Goal: Task Accomplishment & Management: Complete application form

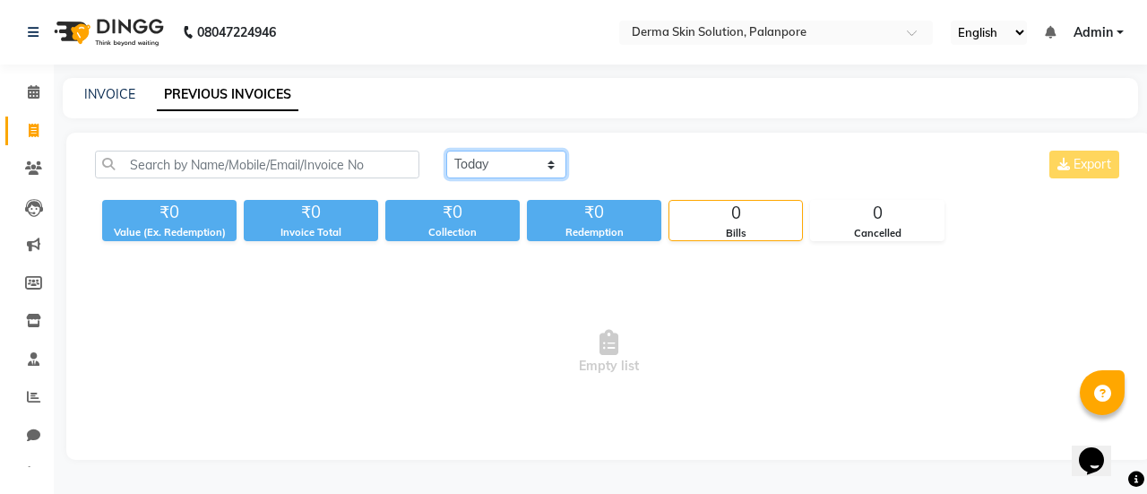
click at [505, 168] on select "[DATE] [DATE] Custom Range" at bounding box center [506, 165] width 120 height 28
select select "[DATE]"
click at [446, 151] on select "[DATE] [DATE] Custom Range" at bounding box center [506, 165] width 120 height 28
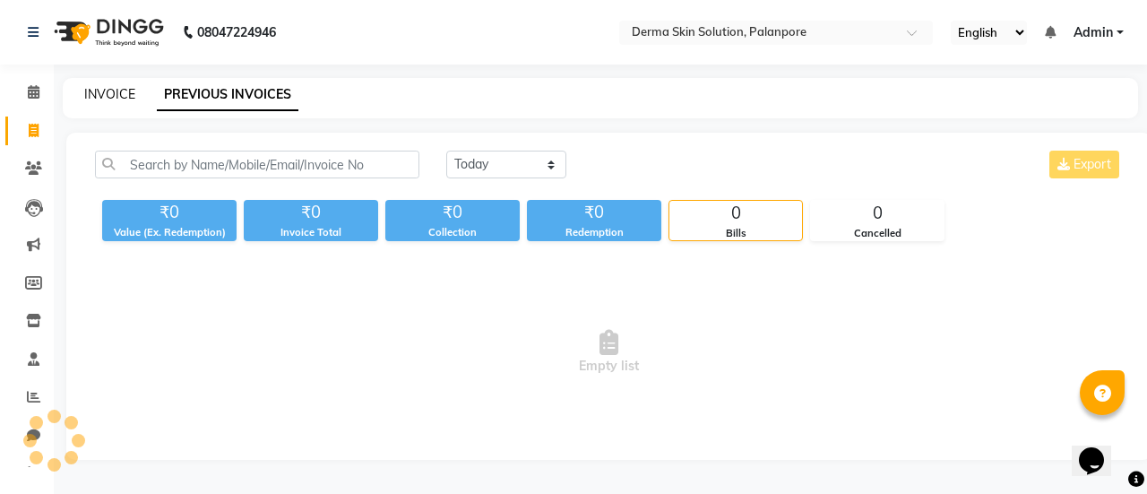
click at [95, 96] on link "INVOICE" at bounding box center [109, 94] width 51 height 16
select select "service"
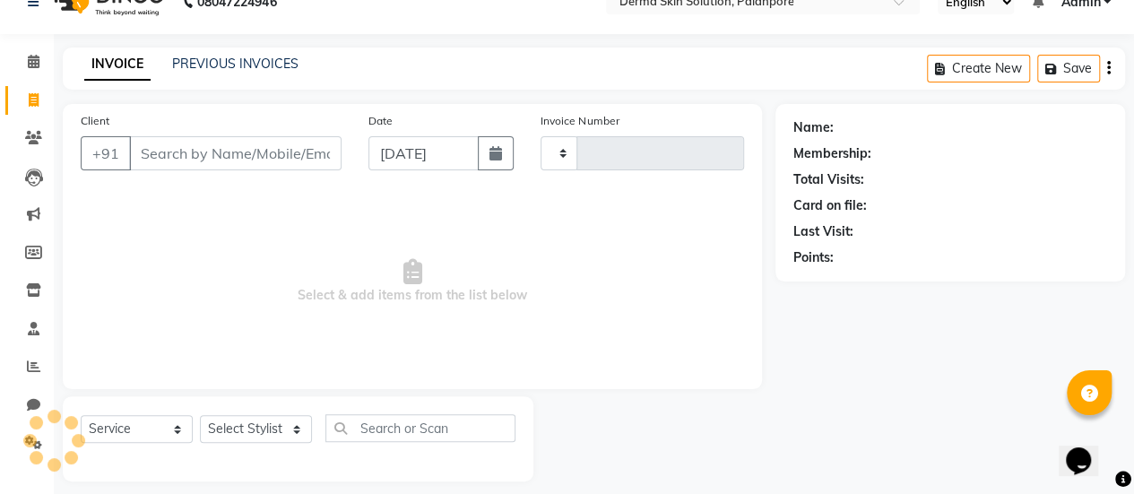
type input "0328"
select select "8167"
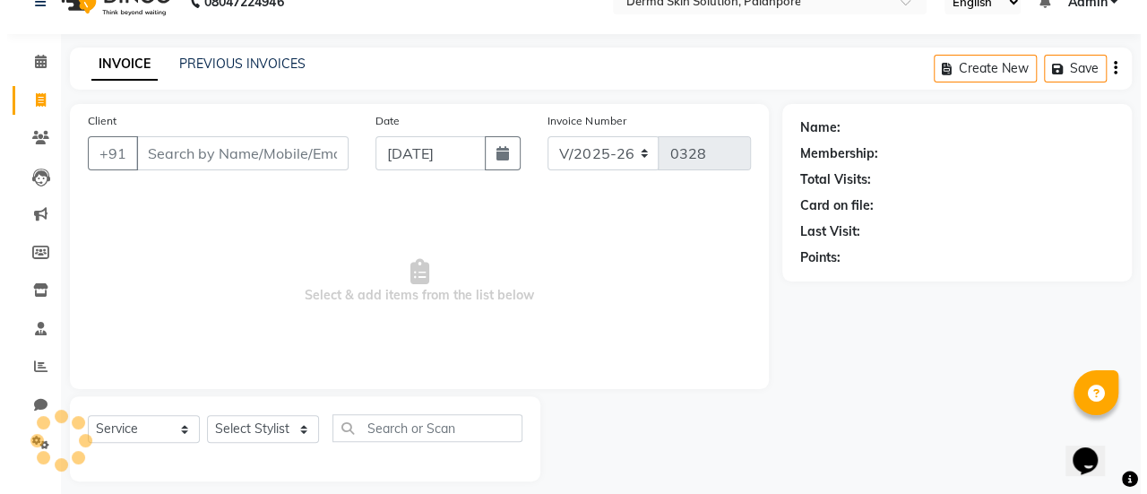
scroll to position [44, 0]
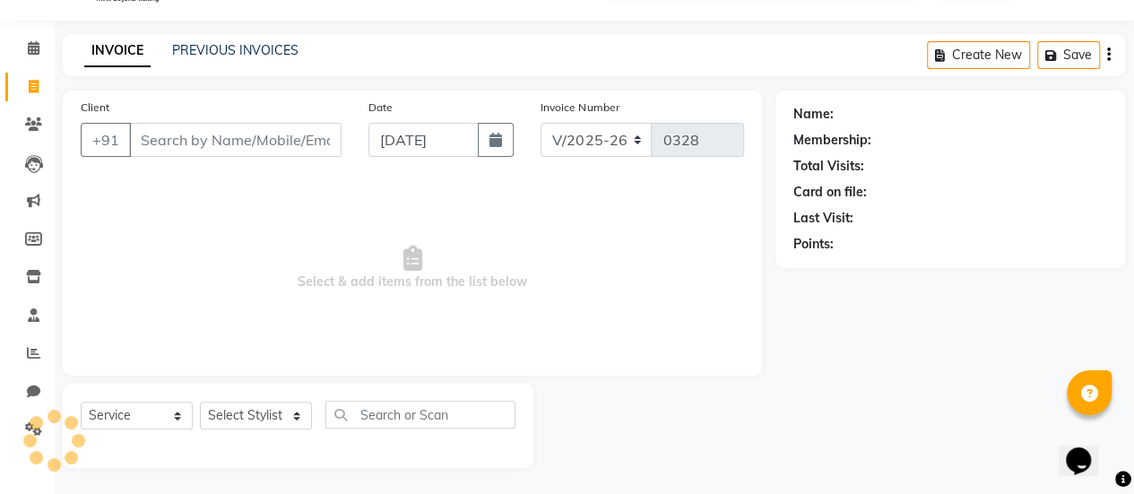
click at [152, 136] on input "Client" at bounding box center [235, 140] width 212 height 34
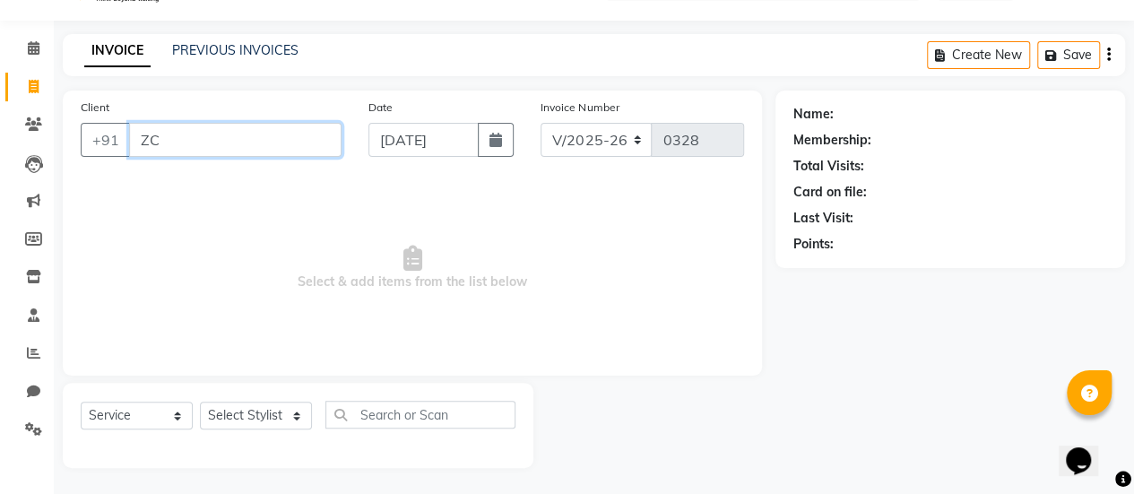
click at [214, 137] on input "ZC" at bounding box center [235, 140] width 212 height 34
type input "Z"
type input "[PERSON_NAME]"
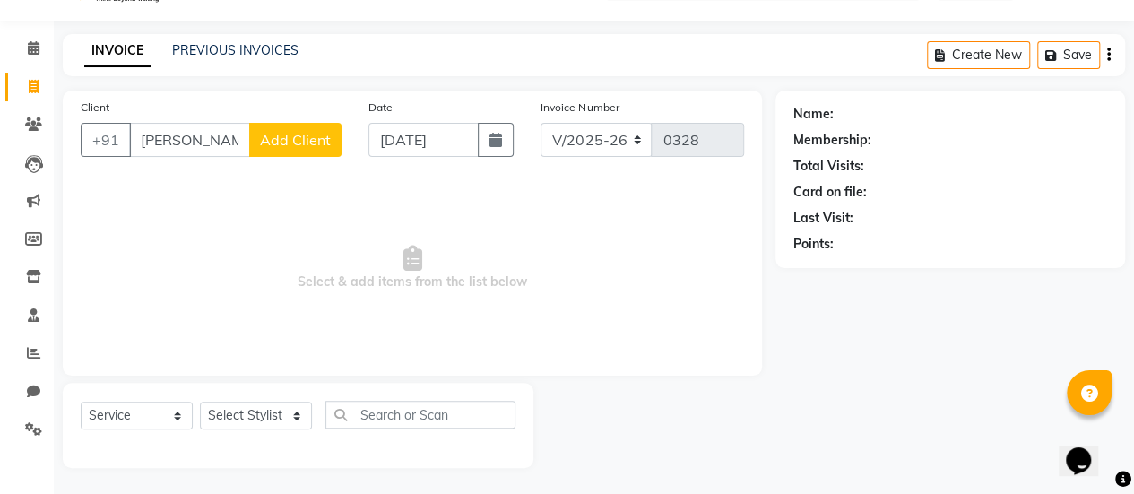
click at [288, 128] on button "Add Client" at bounding box center [295, 140] width 92 height 34
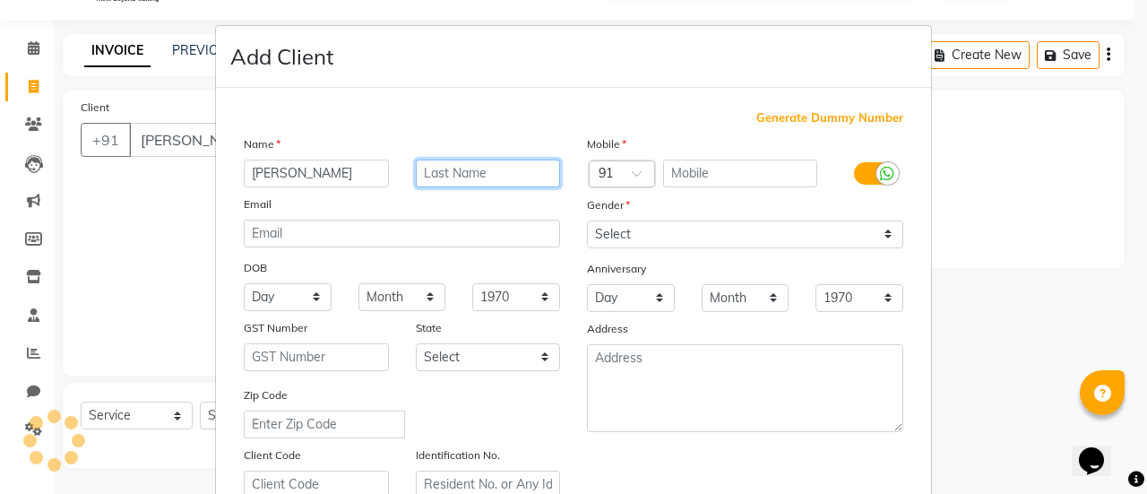
click at [440, 177] on input "text" at bounding box center [488, 174] width 145 height 28
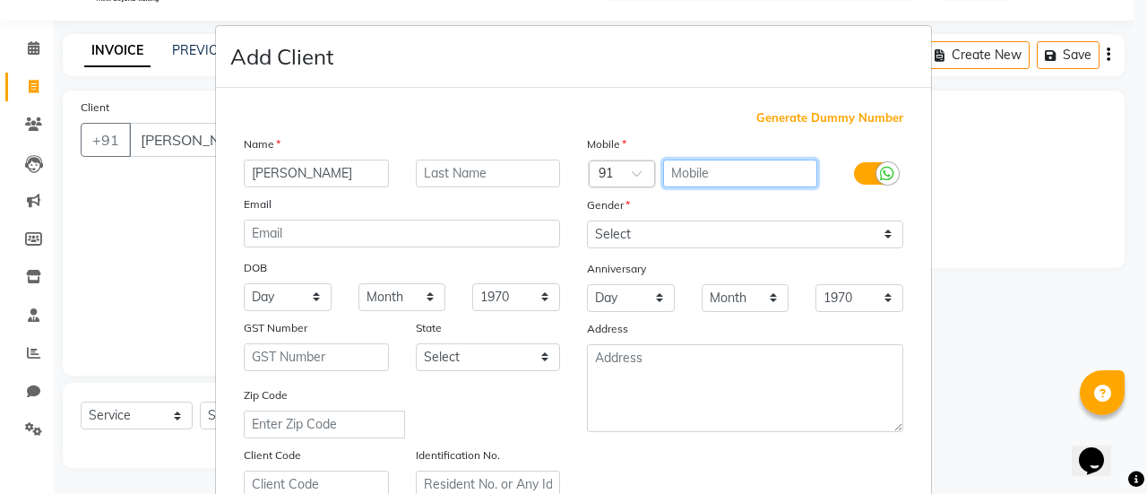
click at [688, 166] on input "text" at bounding box center [740, 174] width 155 height 28
type input "9328026337"
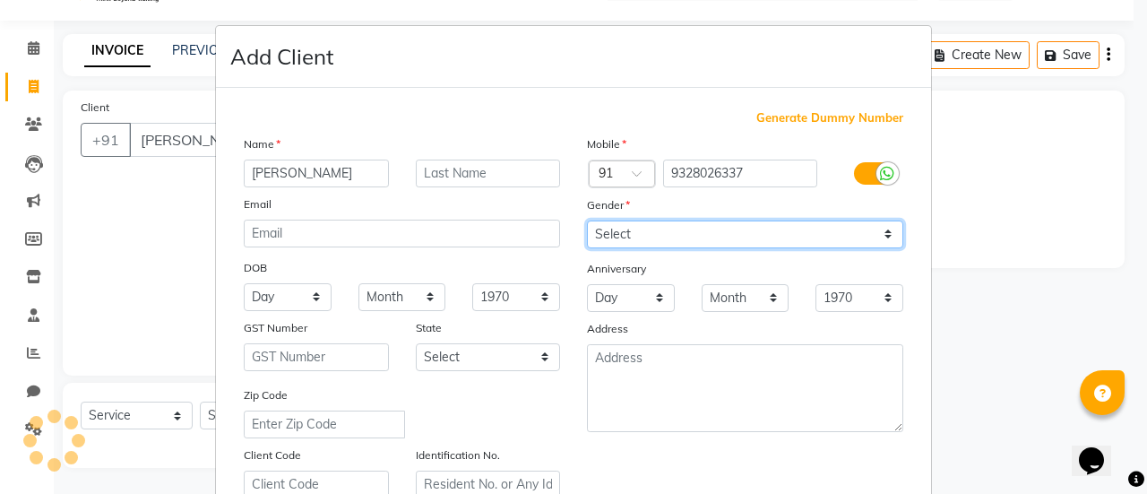
click at [688, 227] on select "Select [DEMOGRAPHIC_DATA] [DEMOGRAPHIC_DATA] Other Prefer Not To Say" at bounding box center [745, 234] width 316 height 28
select select "[DEMOGRAPHIC_DATA]"
click at [587, 220] on select "Select [DEMOGRAPHIC_DATA] [DEMOGRAPHIC_DATA] Other Prefer Not To Say" at bounding box center [745, 234] width 316 height 28
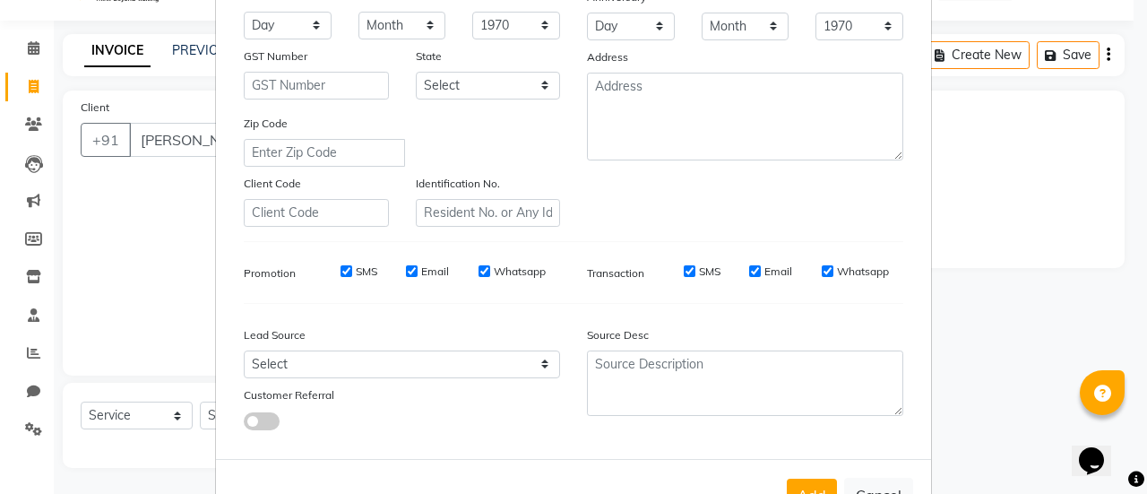
scroll to position [274, 0]
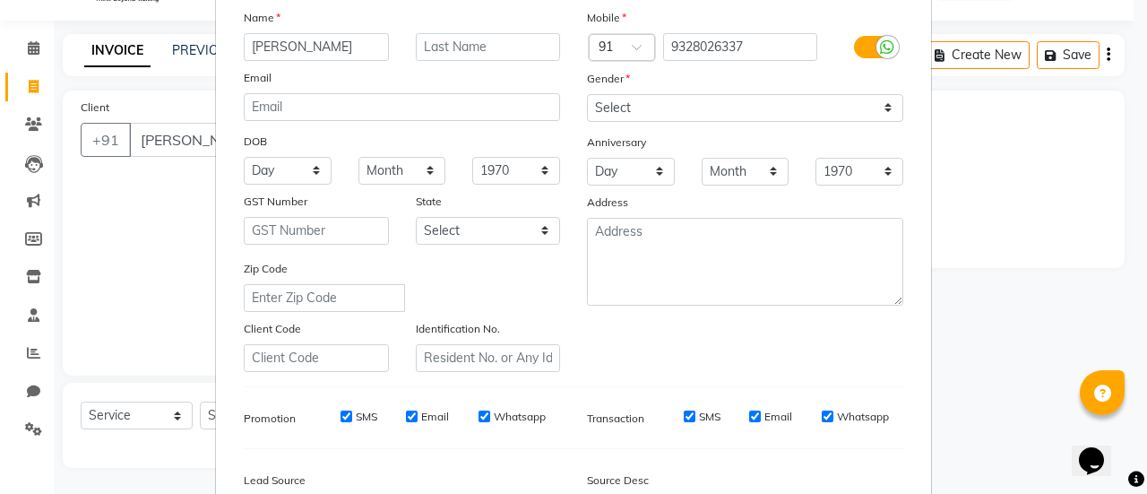
click at [735, 402] on div "Transaction SMS Email Whatsapp" at bounding box center [745, 418] width 343 height 32
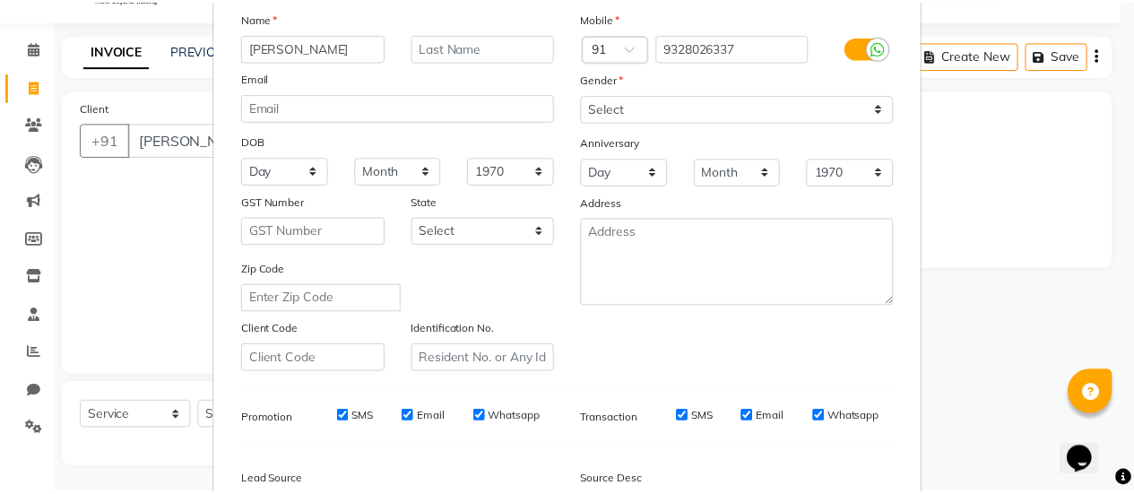
scroll to position [330, 0]
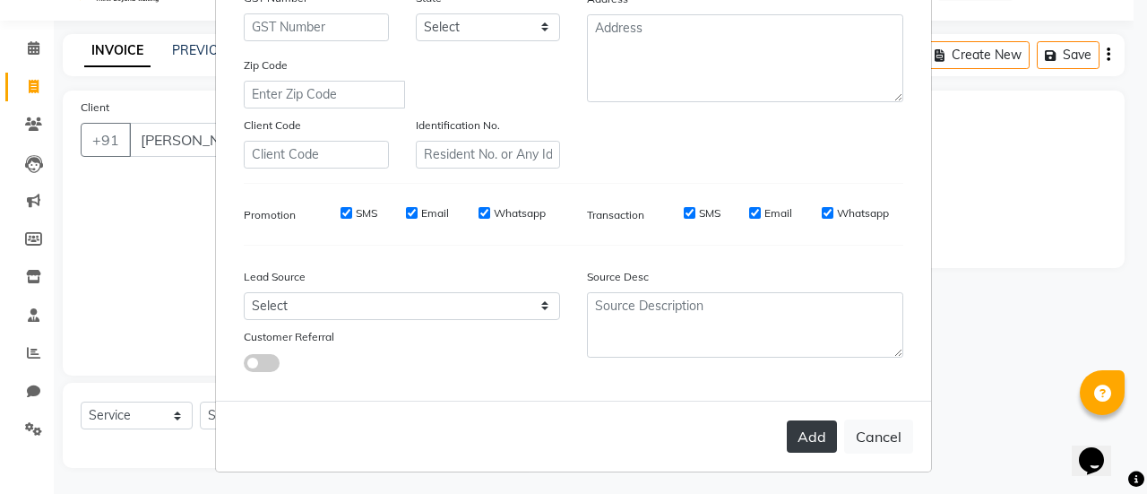
click at [822, 428] on button "Add" at bounding box center [812, 436] width 50 height 32
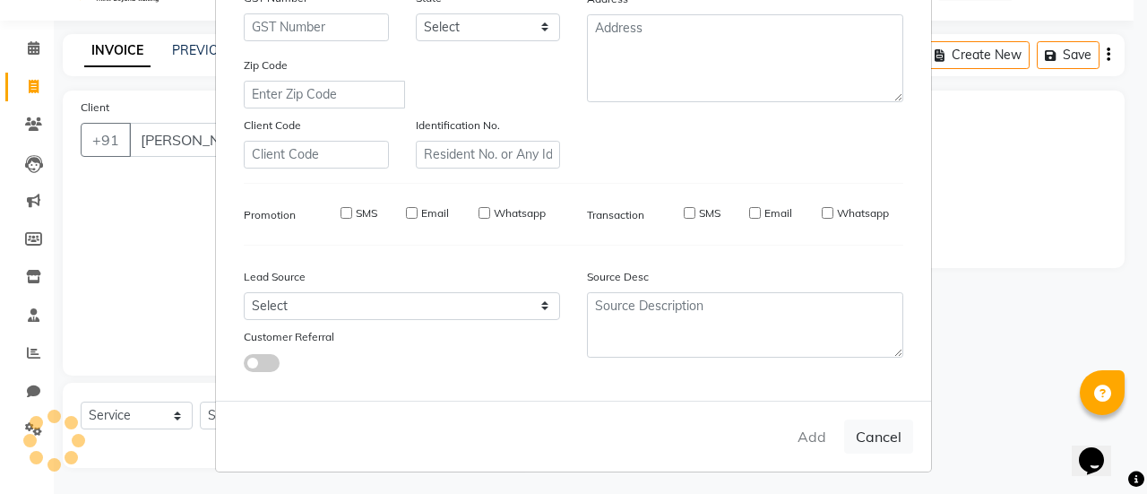
type input "9328026337"
select select
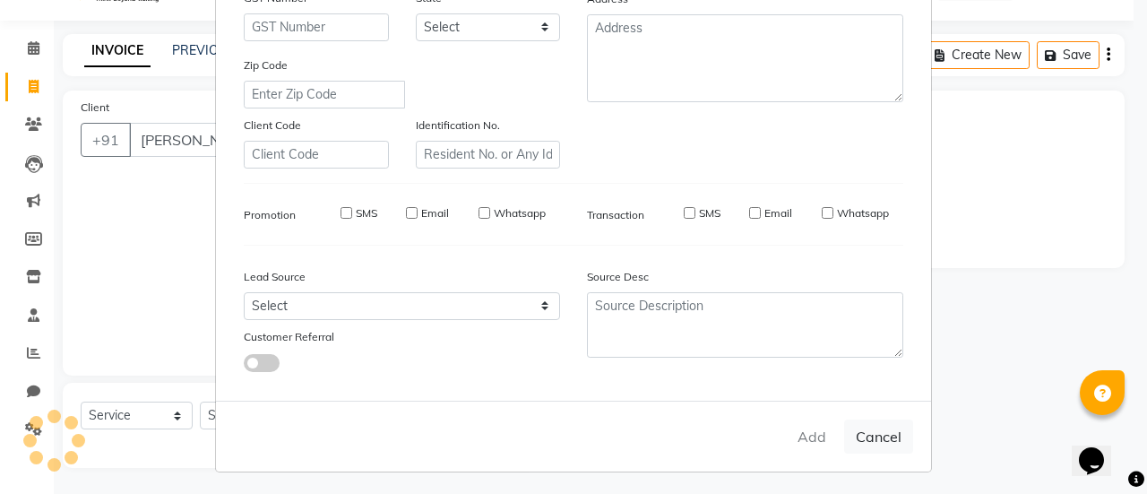
select select
checkbox input "false"
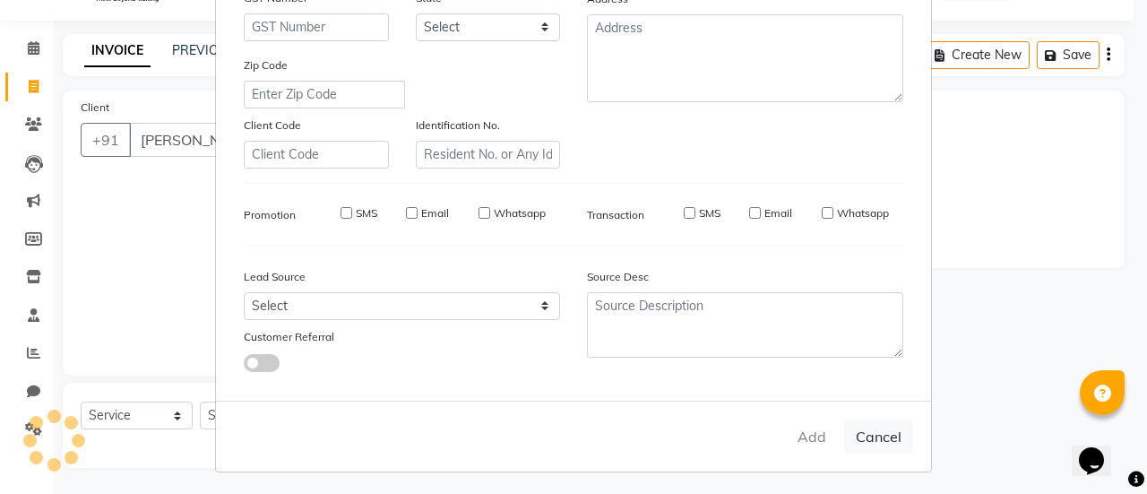
checkbox input "false"
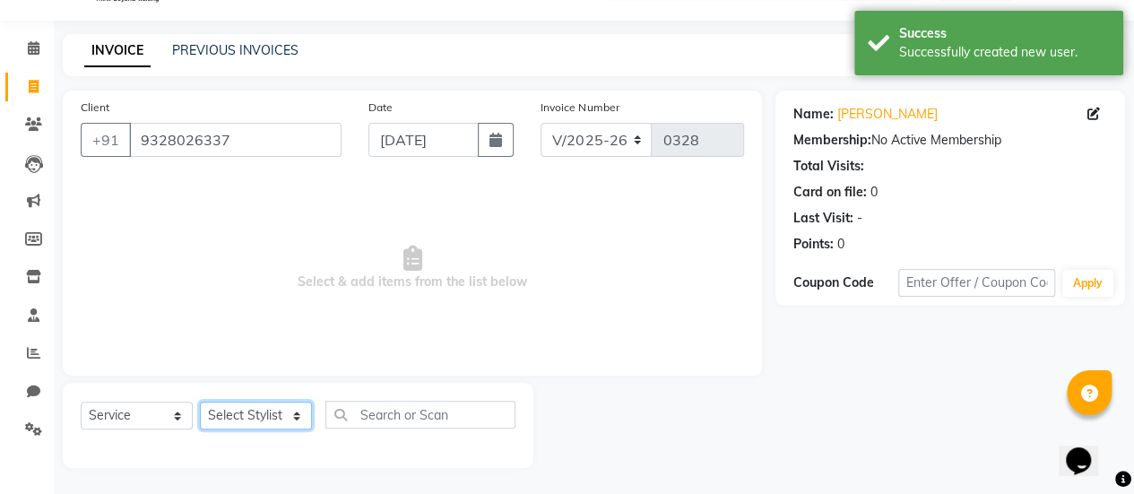
click at [273, 411] on select "Select Stylist Aum [PERSON_NAME] [PERSON_NAME] [PERSON_NAME] [PERSON_NAME] Meet…" at bounding box center [256, 416] width 112 height 28
select select "77003"
click at [200, 402] on select "Select Stylist Aum [PERSON_NAME] [PERSON_NAME] [PERSON_NAME] [PERSON_NAME] Meet…" at bounding box center [256, 416] width 112 height 28
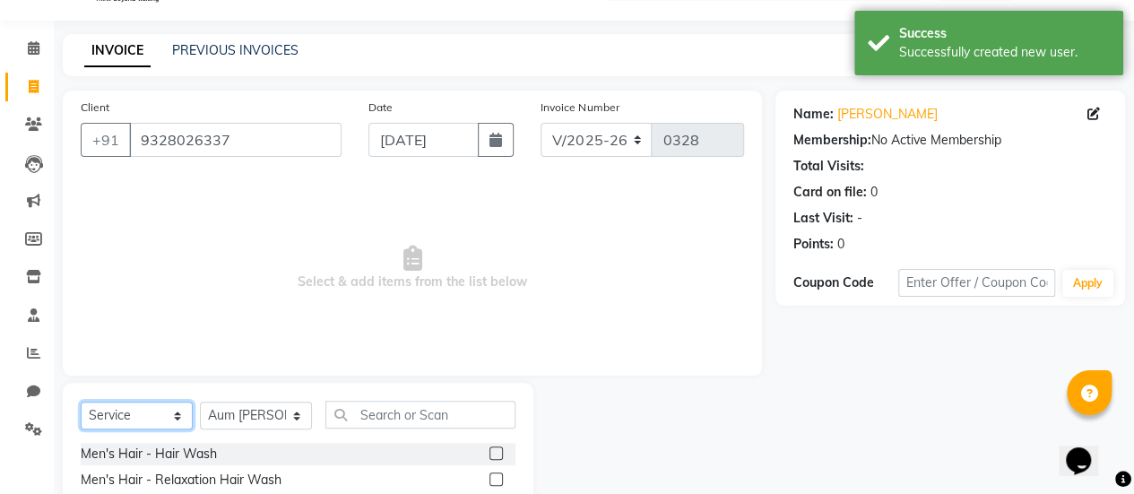
click at [129, 412] on select "Select Service Product Membership Package Voucher Prepaid Gift Card" at bounding box center [137, 416] width 112 height 28
click at [81, 402] on select "Select Service Product Membership Package Voucher Prepaid Gift Card" at bounding box center [137, 416] width 112 height 28
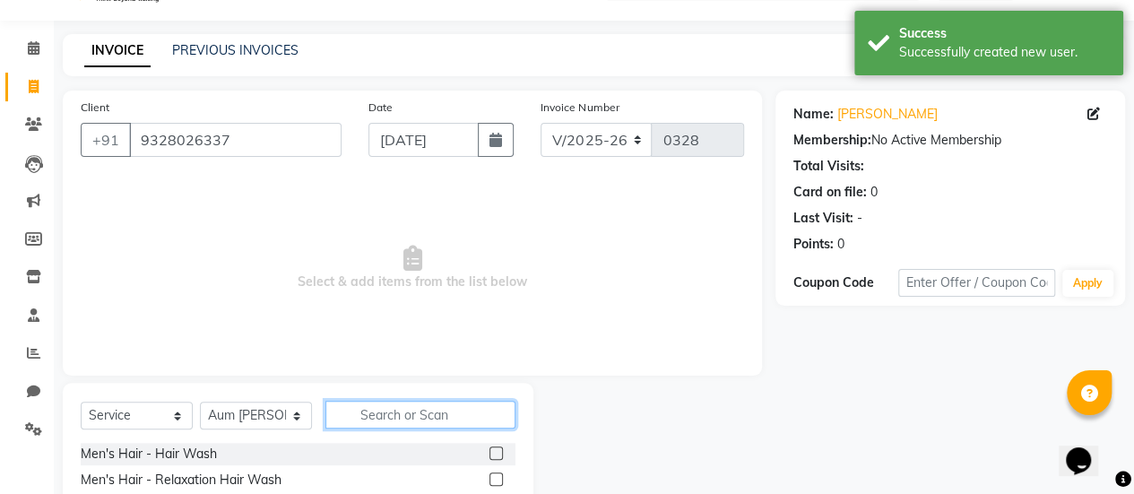
click at [356, 414] on input "text" at bounding box center [420, 415] width 190 height 28
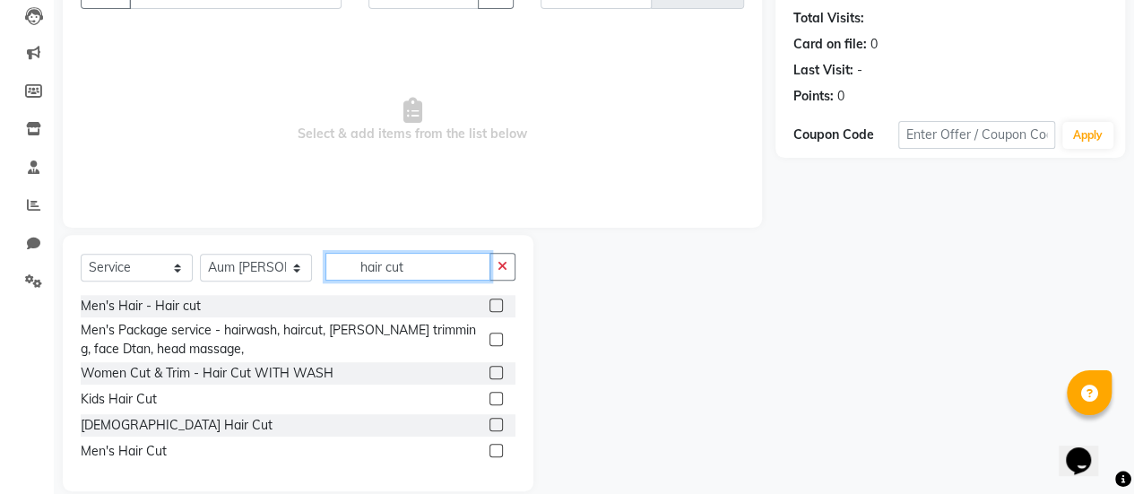
scroll to position [193, 0]
type input "hair cut"
click at [493, 373] on label at bounding box center [495, 371] width 13 height 13
click at [493, 373] on input "checkbox" at bounding box center [495, 373] width 12 height 12
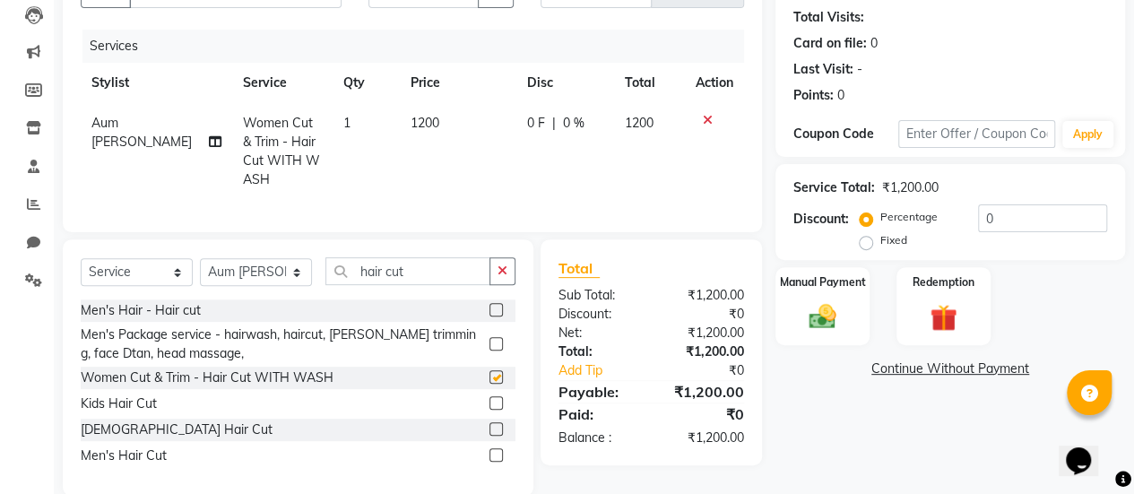
checkbox input "false"
click at [527, 119] on span "0 F" at bounding box center [536, 123] width 18 height 19
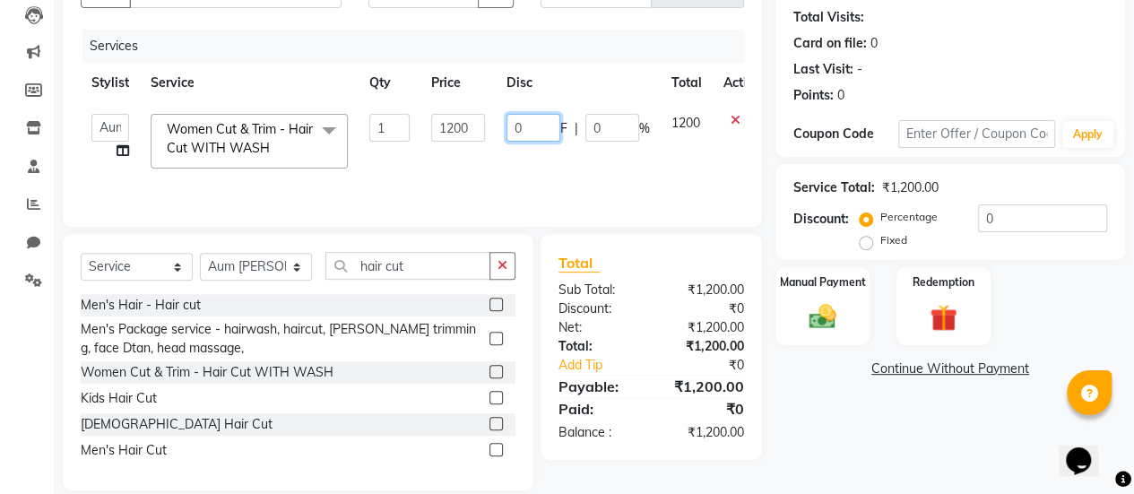
click at [527, 124] on input "0" at bounding box center [533, 128] width 54 height 28
type input "0901"
click at [509, 151] on td "0901 F | 0 %" at bounding box center [578, 141] width 165 height 76
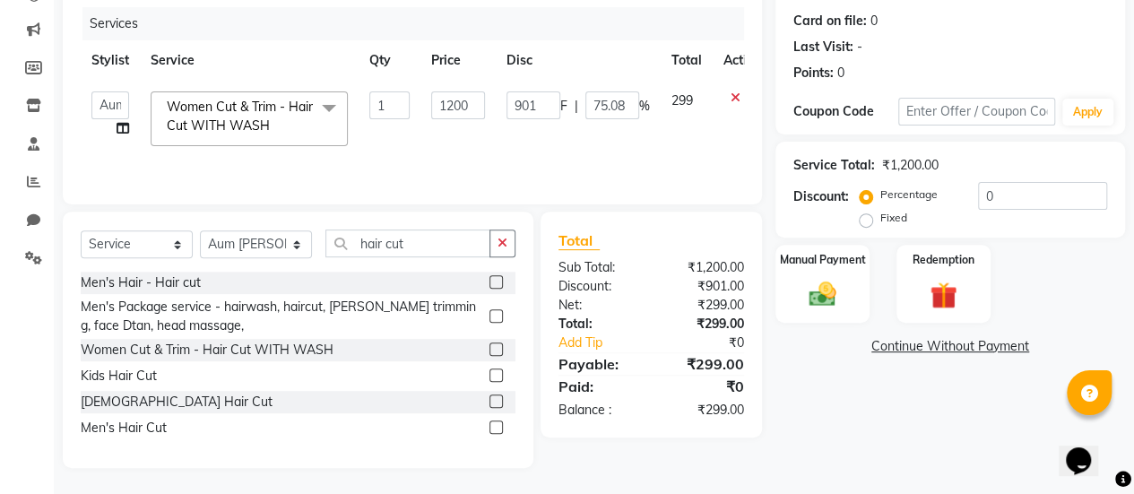
click at [888, 342] on link "Continue Without Payment" at bounding box center [950, 346] width 342 height 19
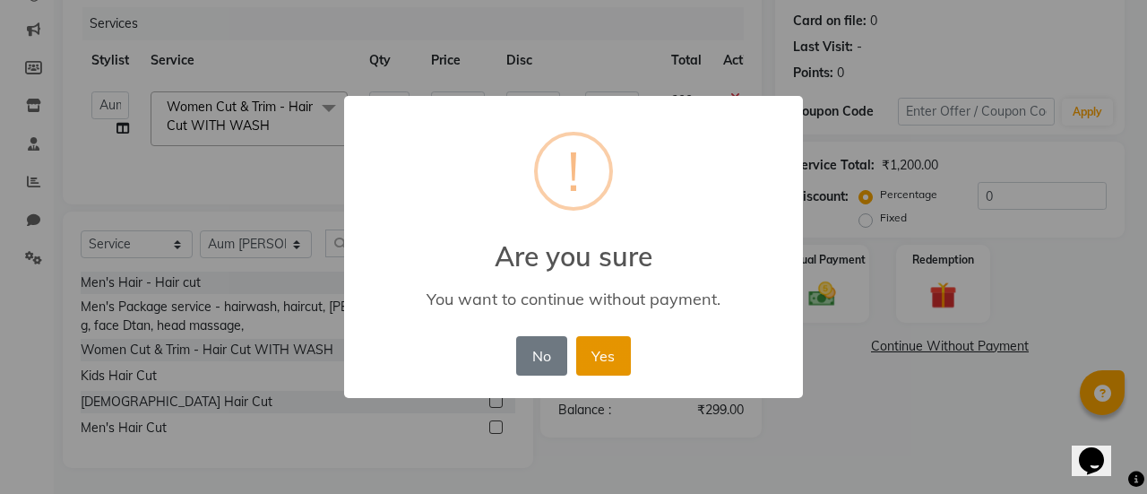
click at [593, 353] on button "Yes" at bounding box center [603, 355] width 55 height 39
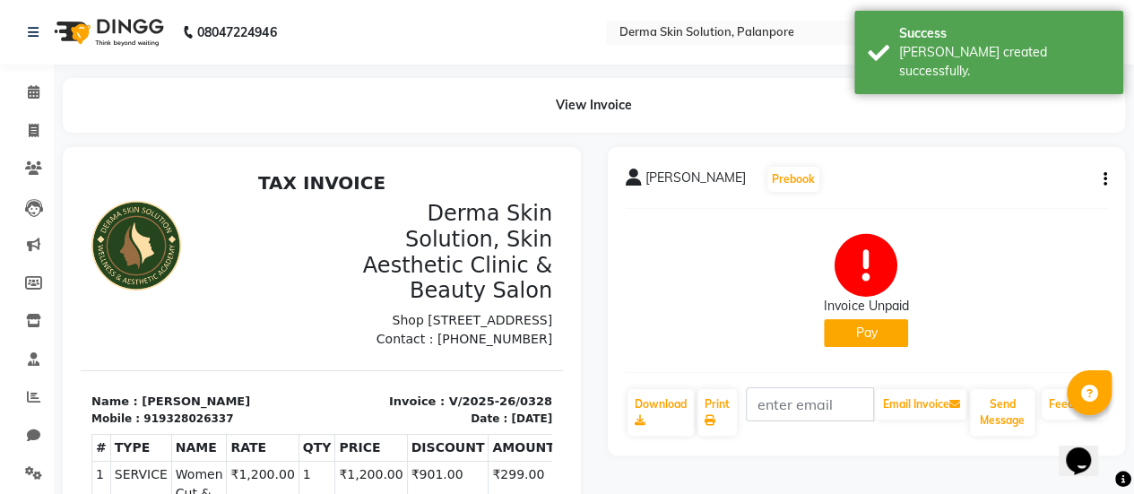
click at [845, 346] on div "Invoice Unpaid Pay" at bounding box center [867, 290] width 482 height 134
click at [850, 340] on button "Pay" at bounding box center [866, 333] width 84 height 28
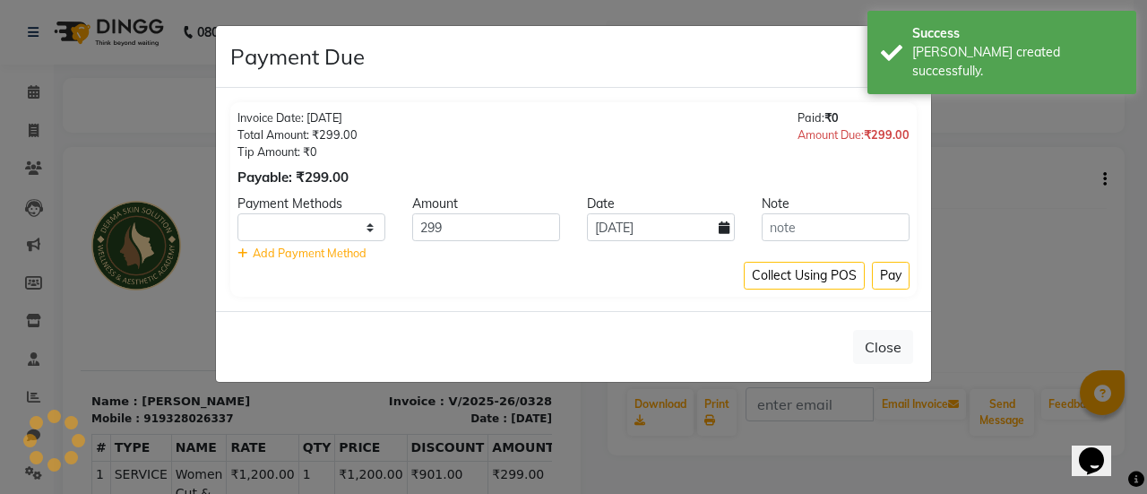
select select "1"
click at [877, 272] on button "Pay" at bounding box center [891, 276] width 38 height 28
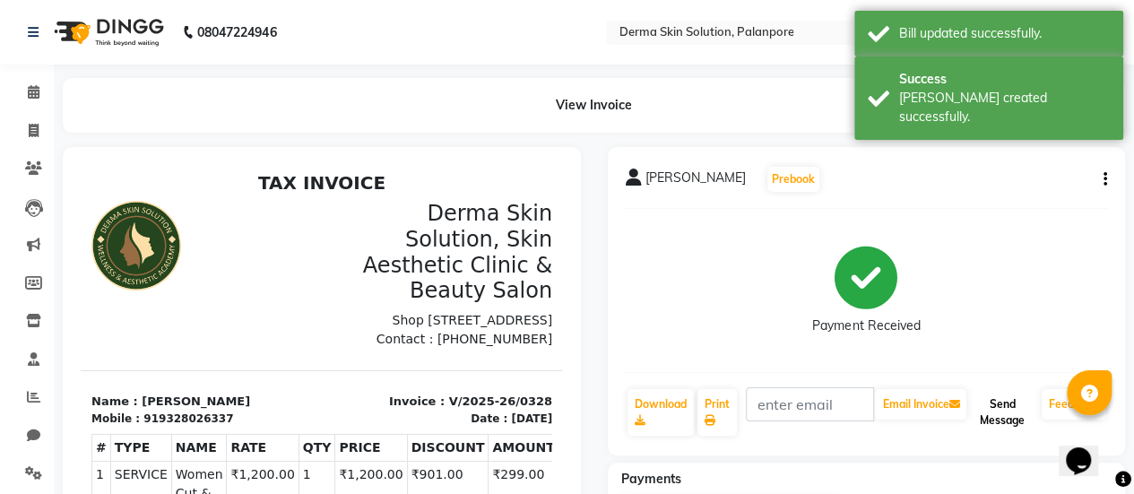
click at [1003, 406] on button "Send Message" at bounding box center [1002, 412] width 65 height 47
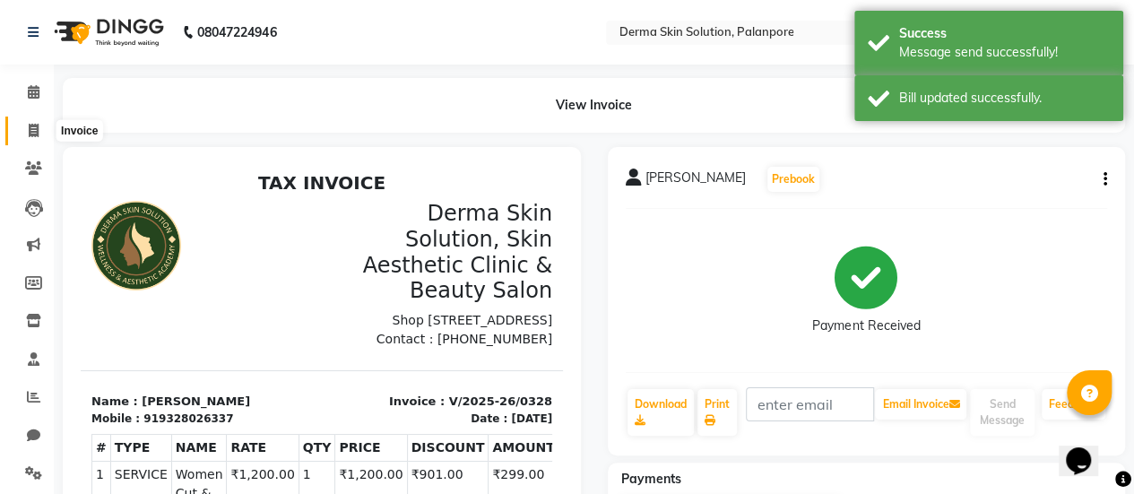
click at [23, 139] on span at bounding box center [33, 131] width 31 height 21
select select "service"
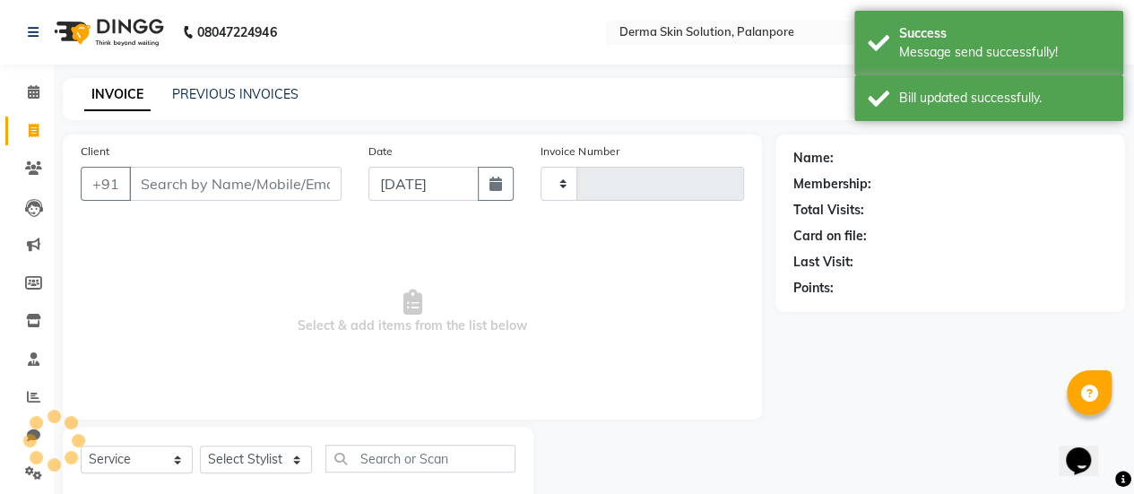
scroll to position [44, 0]
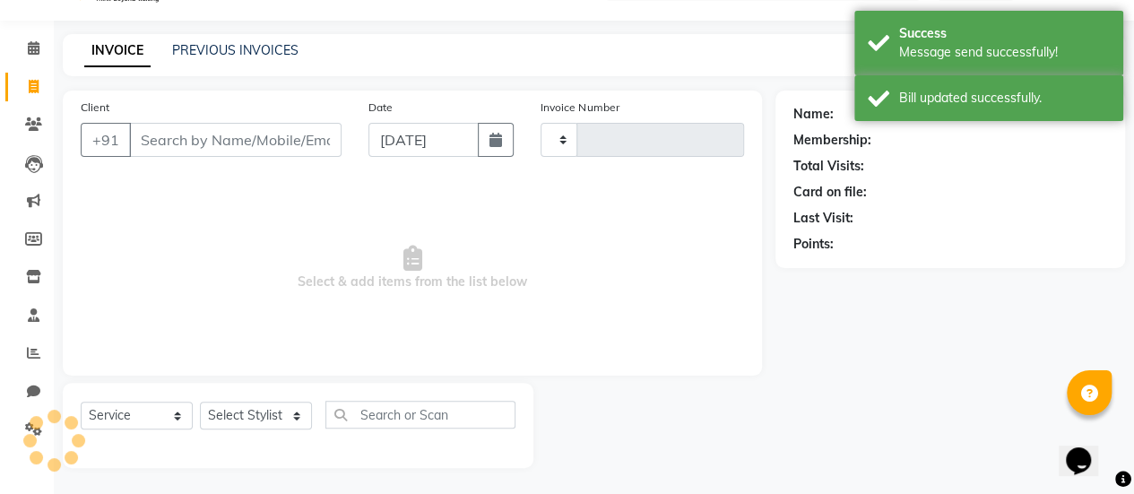
type input "0329"
select select "8167"
click at [197, 144] on input "Client" at bounding box center [235, 140] width 212 height 34
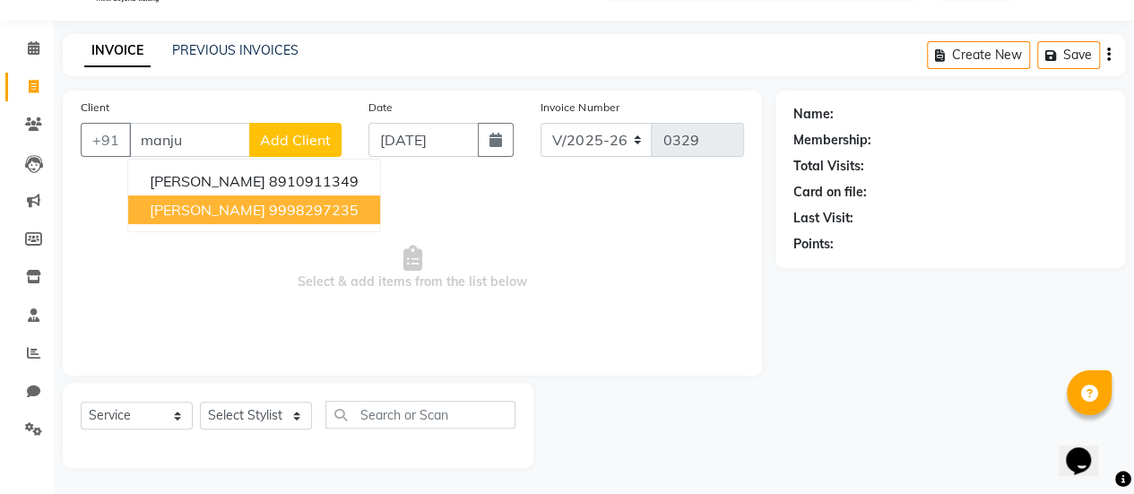
click at [203, 203] on span "[PERSON_NAME]" at bounding box center [208, 210] width 116 height 18
type input "9998297235"
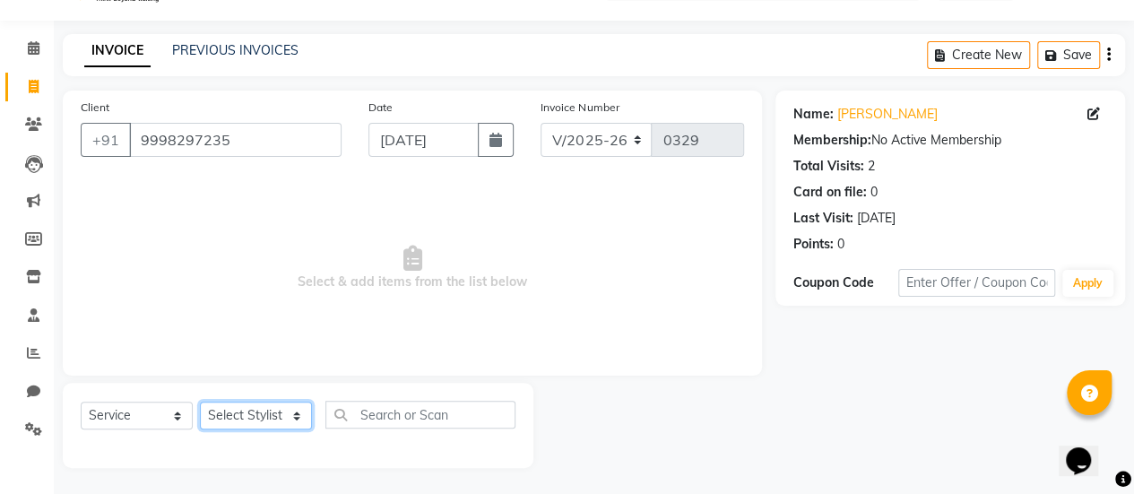
click at [221, 413] on select "Select Stylist Aum [PERSON_NAME] [PERSON_NAME] [PERSON_NAME] [PERSON_NAME] Meet…" at bounding box center [256, 416] width 112 height 28
select select "77000"
click at [200, 402] on select "Select Stylist Aum [PERSON_NAME] [PERSON_NAME] [PERSON_NAME] [PERSON_NAME] Meet…" at bounding box center [256, 416] width 112 height 28
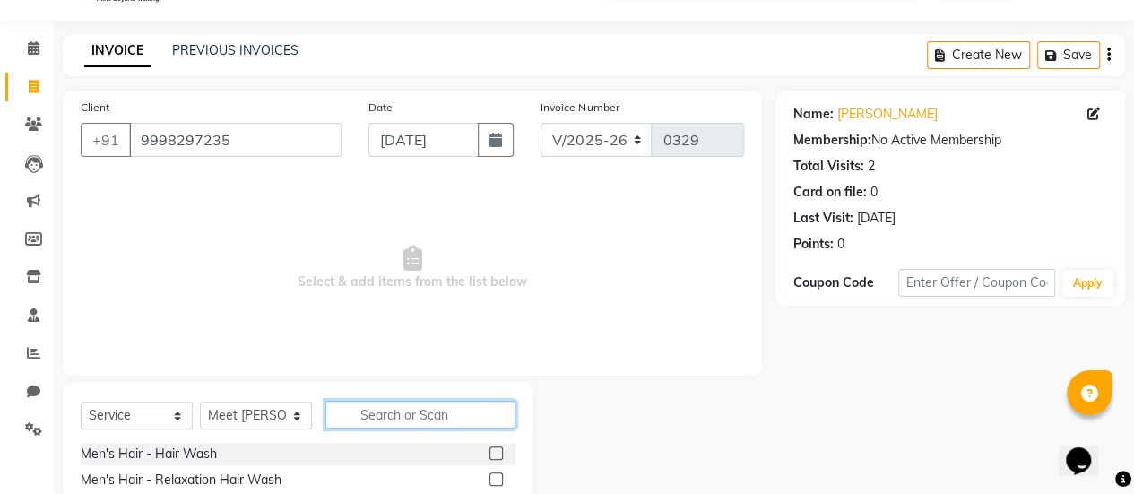
click at [377, 408] on input "text" at bounding box center [420, 415] width 190 height 28
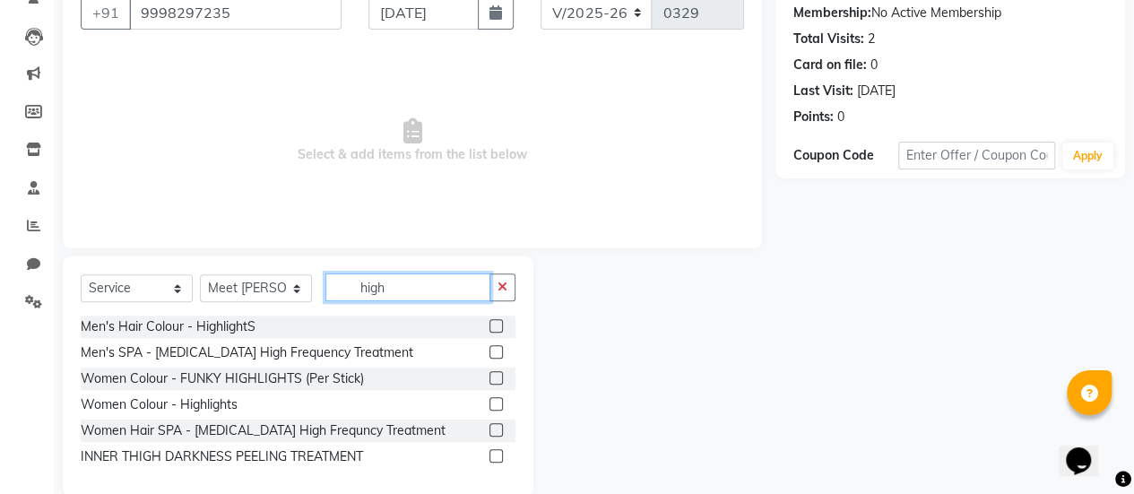
scroll to position [173, 0]
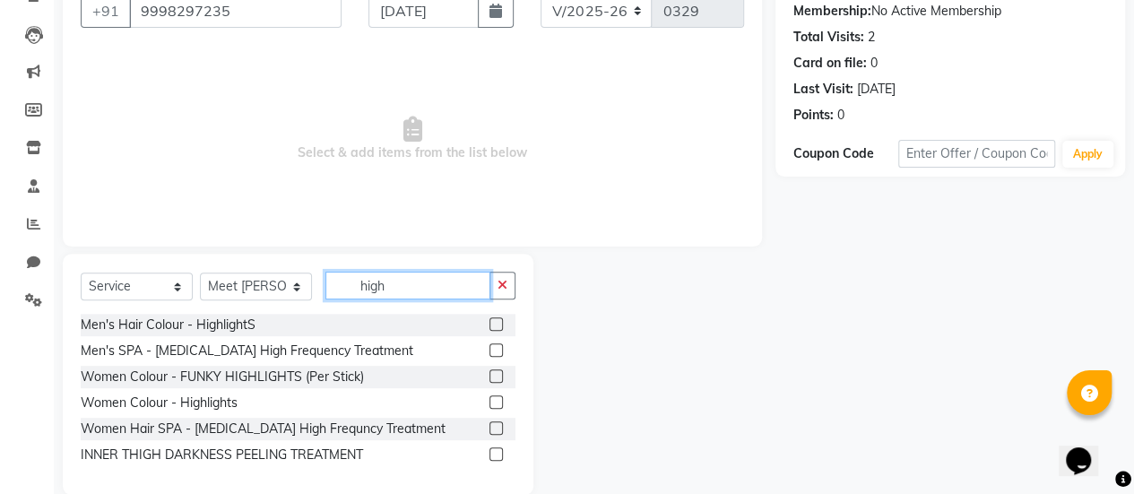
type input "high"
click at [500, 370] on label at bounding box center [495, 375] width 13 height 13
click at [500, 371] on input "checkbox" at bounding box center [495, 377] width 12 height 12
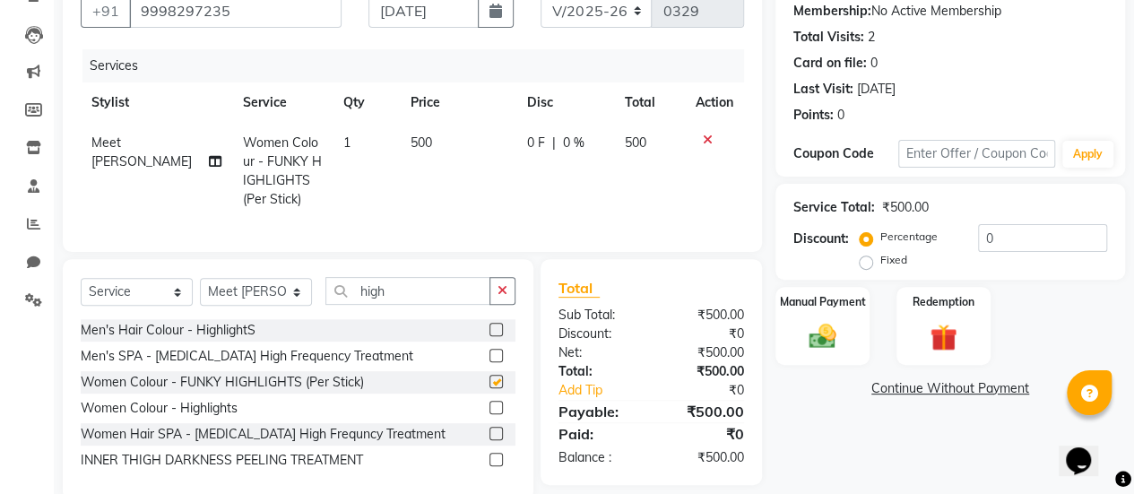
checkbox input "false"
click at [497, 414] on label at bounding box center [495, 407] width 13 height 13
click at [497, 414] on input "checkbox" at bounding box center [495, 408] width 12 height 12
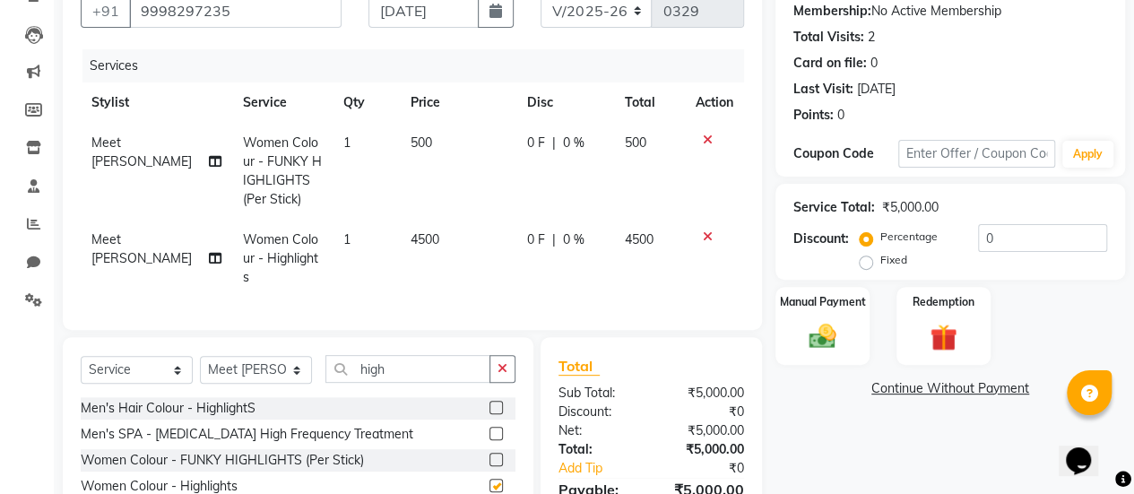
checkbox input "false"
click at [706, 140] on icon at bounding box center [708, 140] width 10 height 13
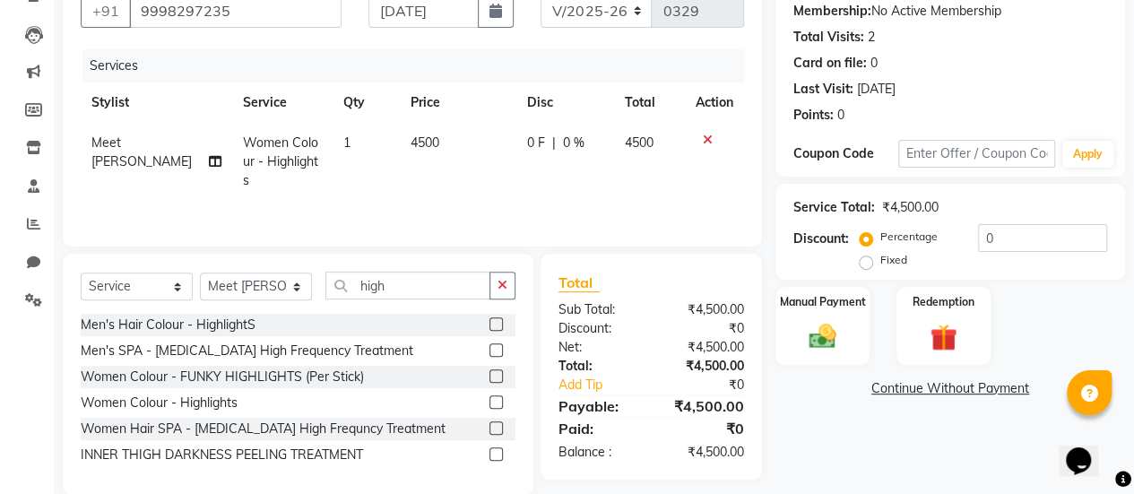
click at [527, 142] on span "0 F" at bounding box center [536, 143] width 18 height 19
select select "77000"
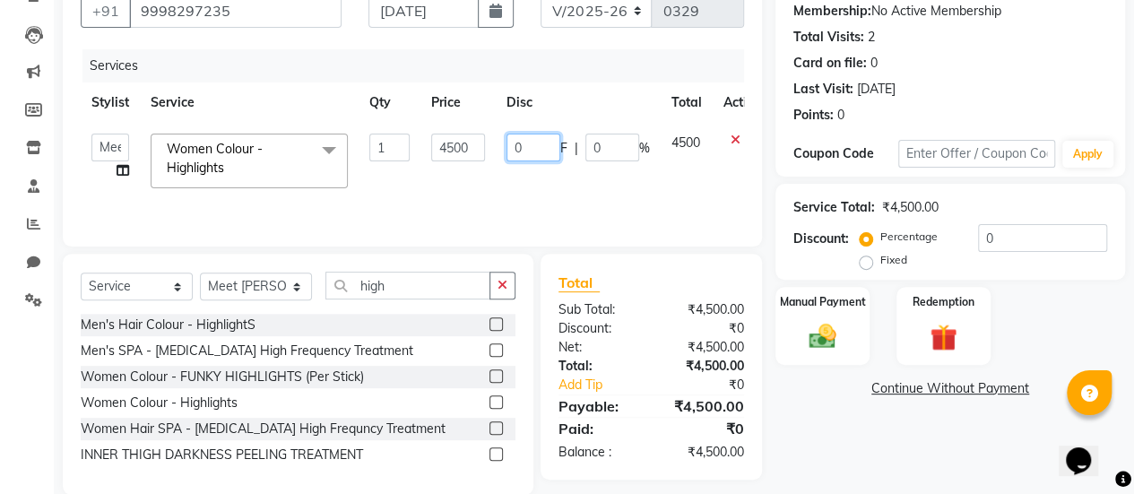
click at [532, 150] on input "0" at bounding box center [533, 148] width 54 height 28
type input "03500"
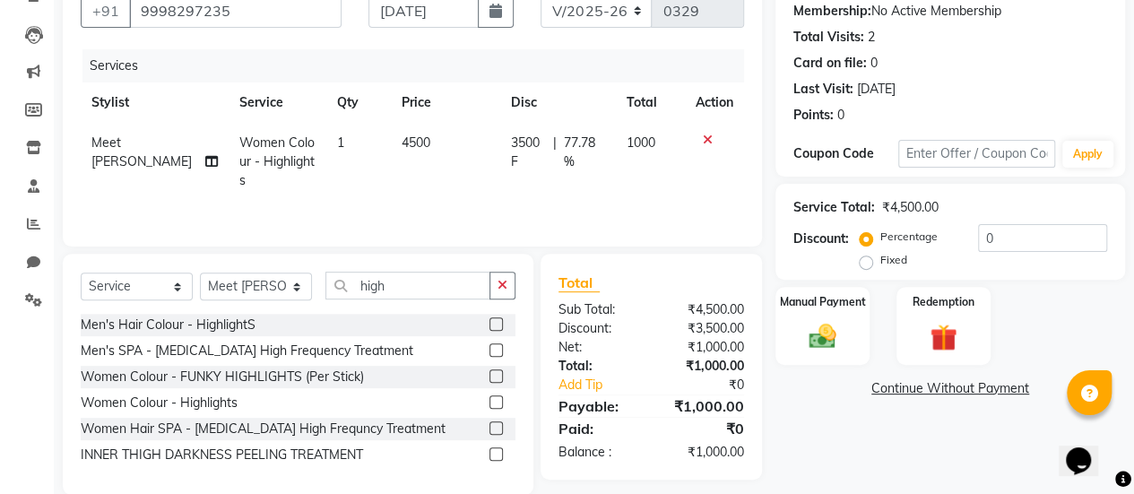
click at [527, 174] on td "3500 F | 77.78 %" at bounding box center [558, 162] width 116 height 78
select select "77000"
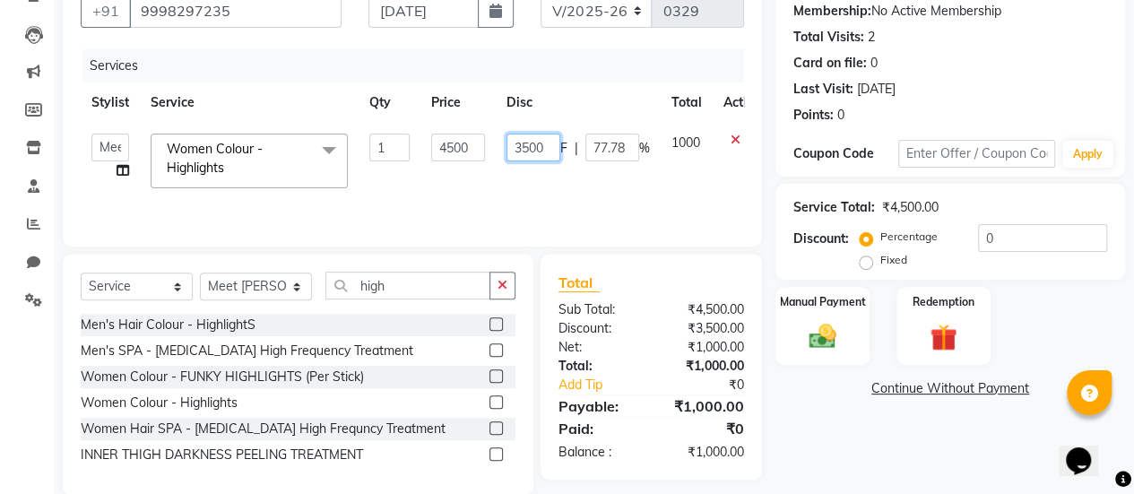
click at [546, 146] on input "3500" at bounding box center [533, 148] width 54 height 28
type input "3000"
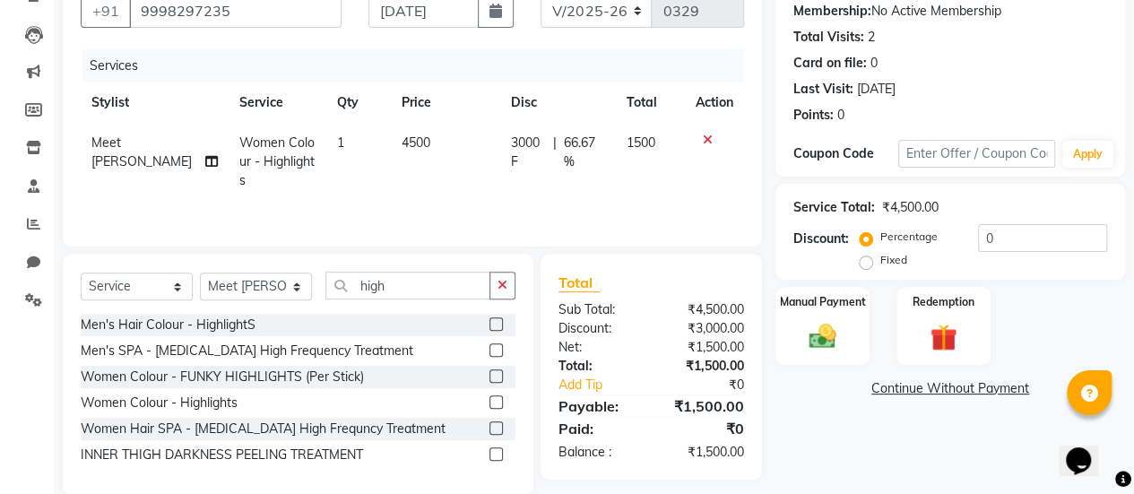
click at [550, 169] on td "3000 F | 66.67 %" at bounding box center [558, 162] width 116 height 78
select select "77000"
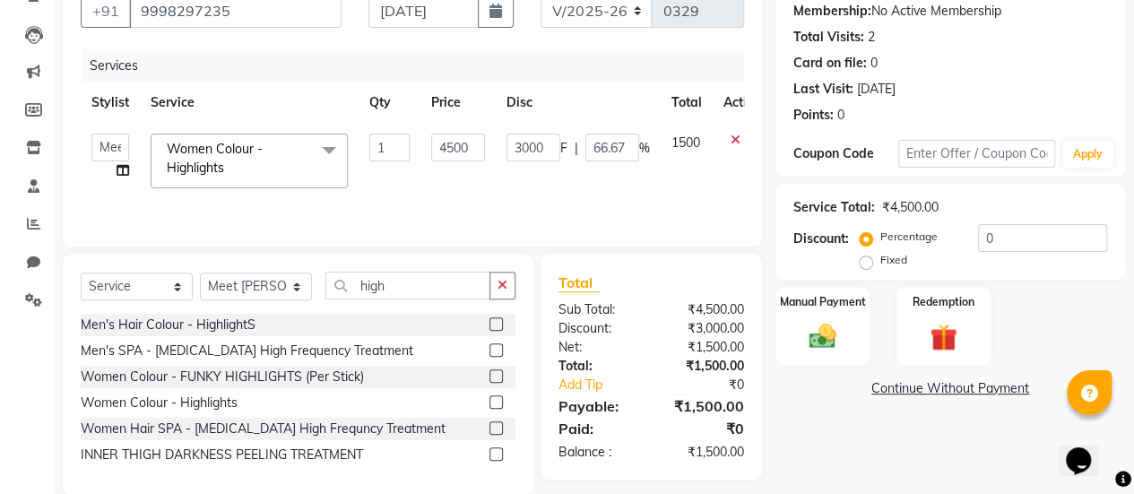
scroll to position [200, 0]
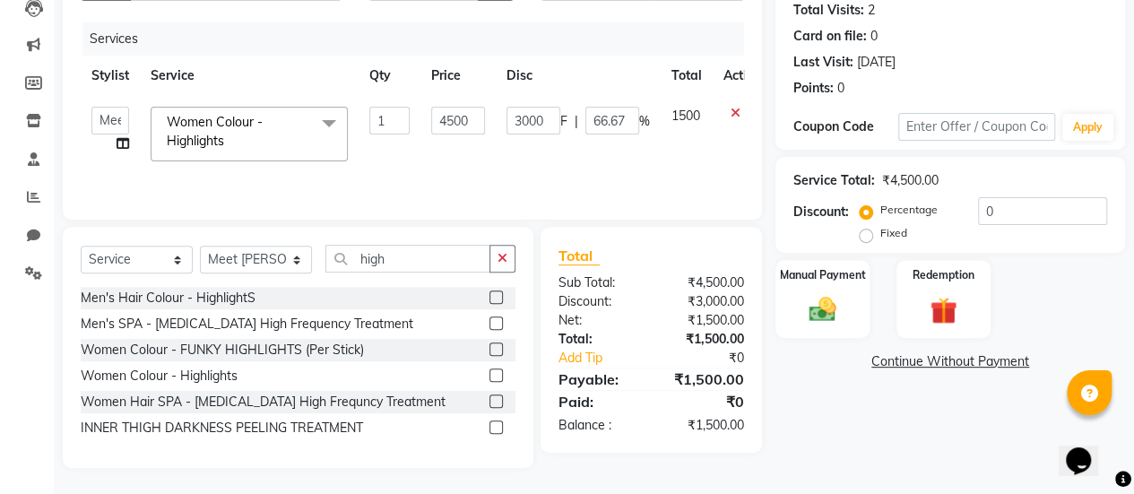
click at [976, 360] on link "Continue Without Payment" at bounding box center [950, 361] width 342 height 19
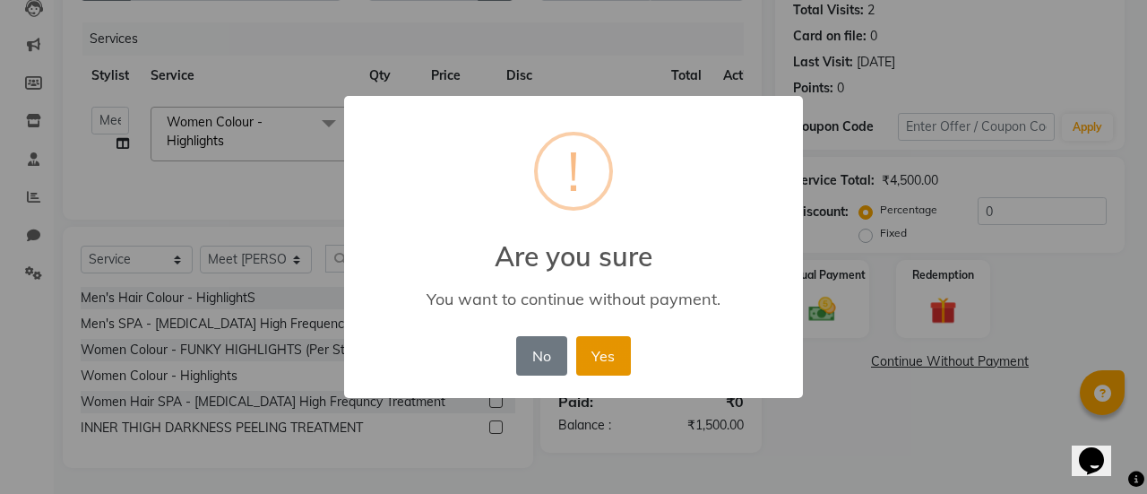
click at [616, 350] on button "Yes" at bounding box center [603, 355] width 55 height 39
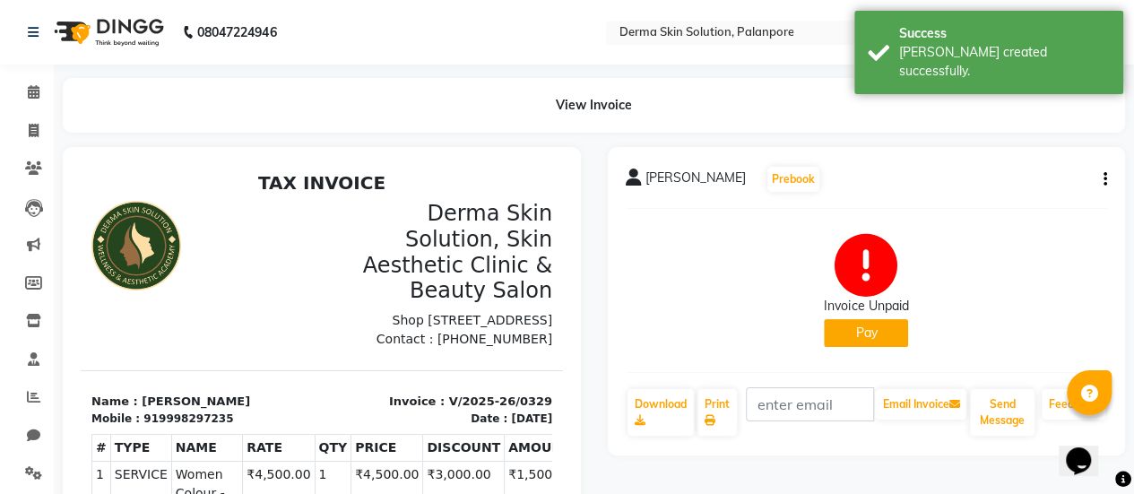
click at [851, 340] on button "Pay" at bounding box center [866, 333] width 84 height 28
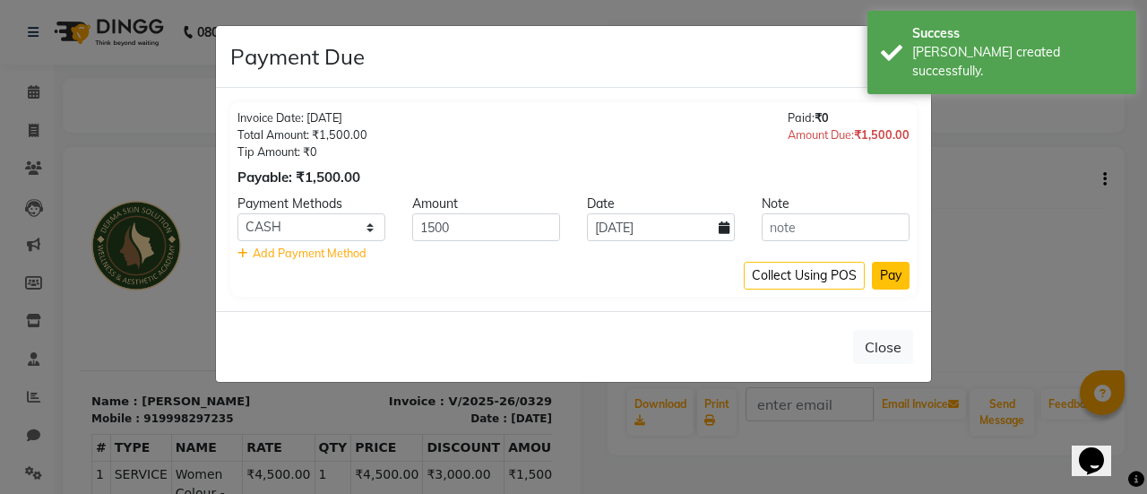
click at [896, 276] on button "Pay" at bounding box center [891, 276] width 38 height 28
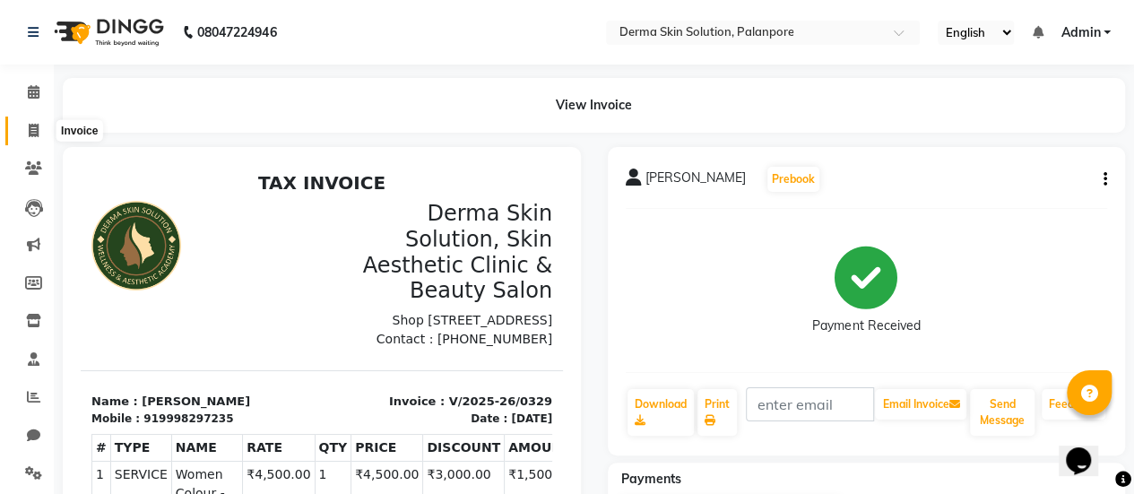
click at [39, 128] on span at bounding box center [33, 131] width 31 height 21
select select "service"
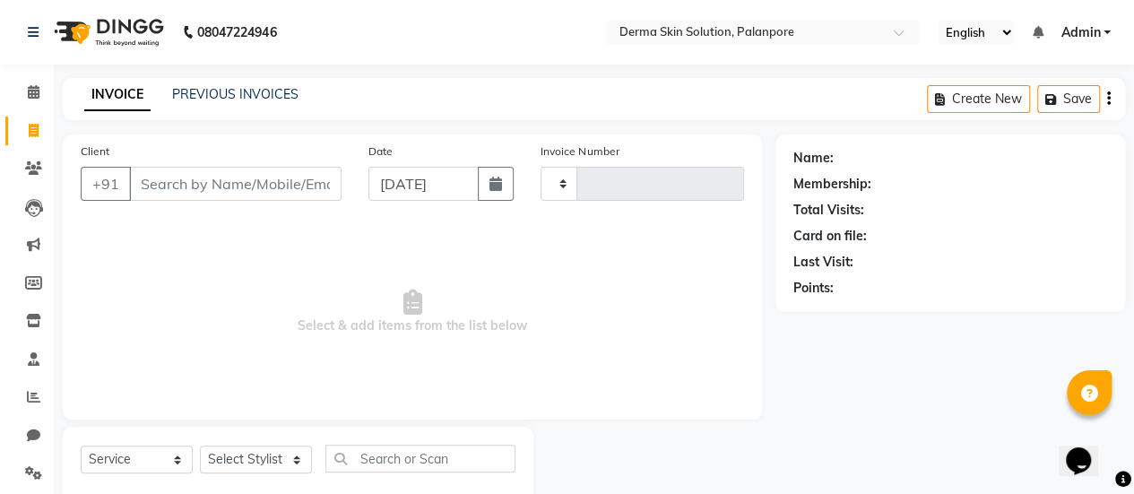
type input "0330"
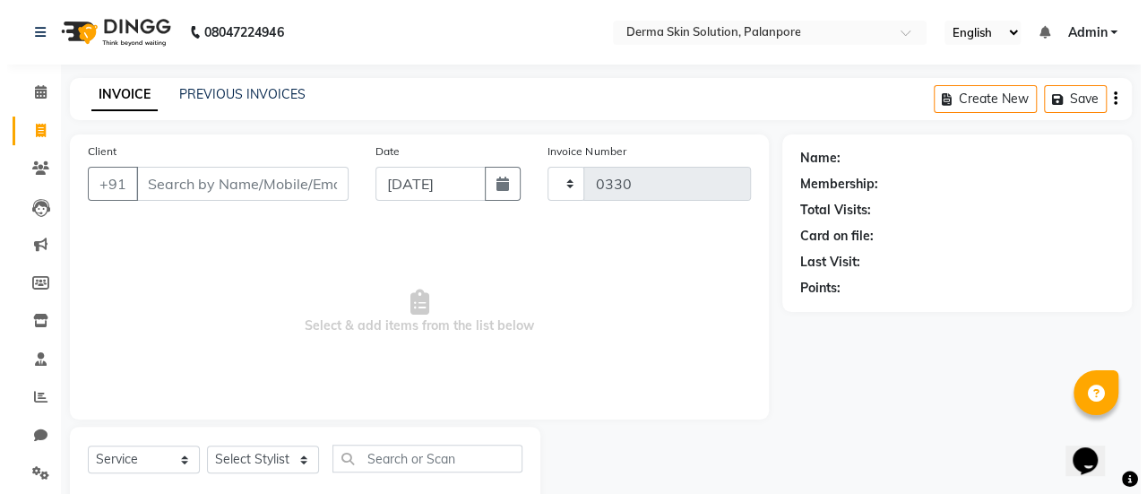
scroll to position [44, 0]
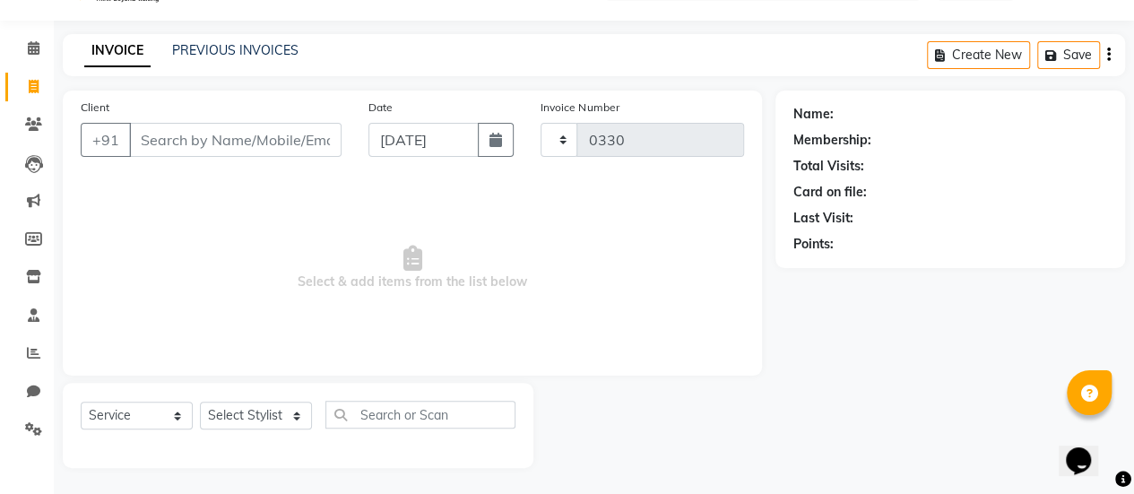
select select "8167"
click at [188, 144] on input "Client" at bounding box center [235, 140] width 212 height 34
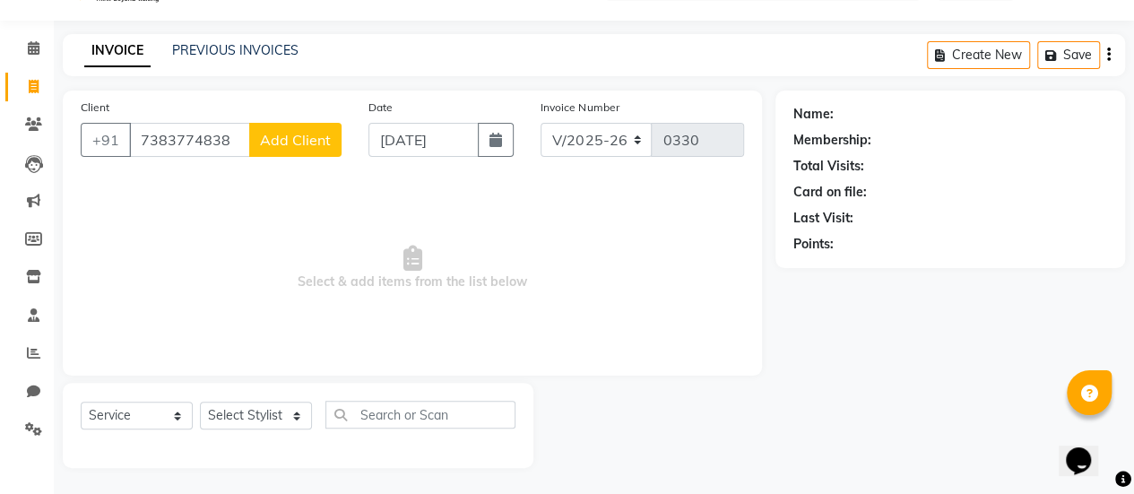
type input "7383774838"
click at [314, 131] on span "Add Client" at bounding box center [295, 140] width 71 height 18
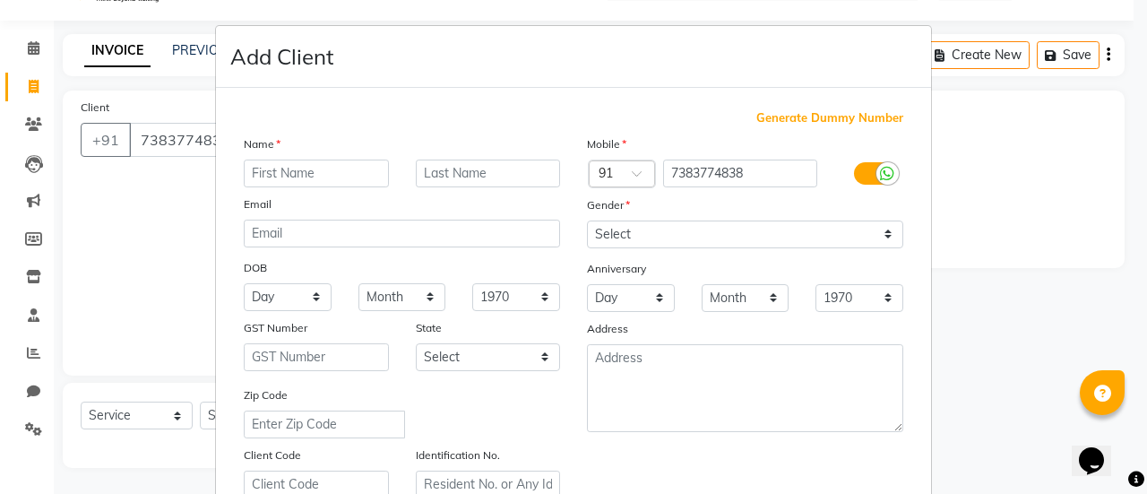
click at [332, 178] on input "text" at bounding box center [316, 174] width 145 height 28
type input "[PERSON_NAME]"
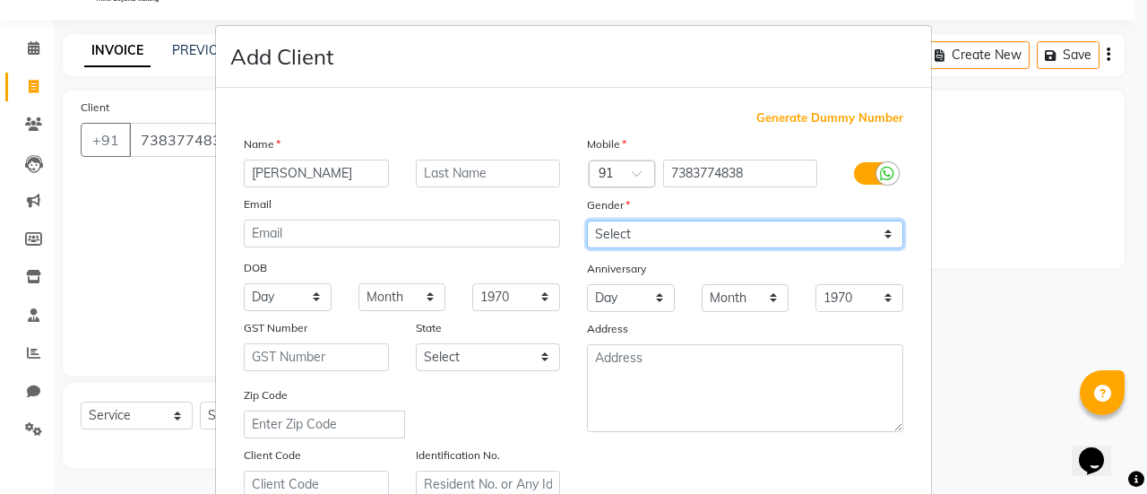
click at [648, 227] on select "Select [DEMOGRAPHIC_DATA] [DEMOGRAPHIC_DATA] Other Prefer Not To Say" at bounding box center [745, 234] width 316 height 28
select select "[DEMOGRAPHIC_DATA]"
click at [587, 220] on select "Select [DEMOGRAPHIC_DATA] [DEMOGRAPHIC_DATA] Other Prefer Not To Say" at bounding box center [745, 234] width 316 height 28
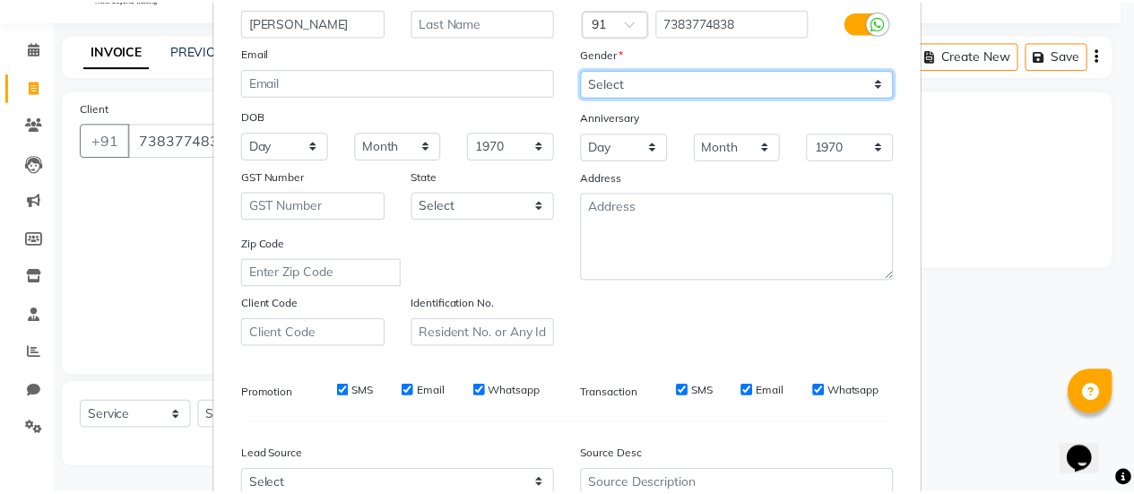
scroll to position [330, 0]
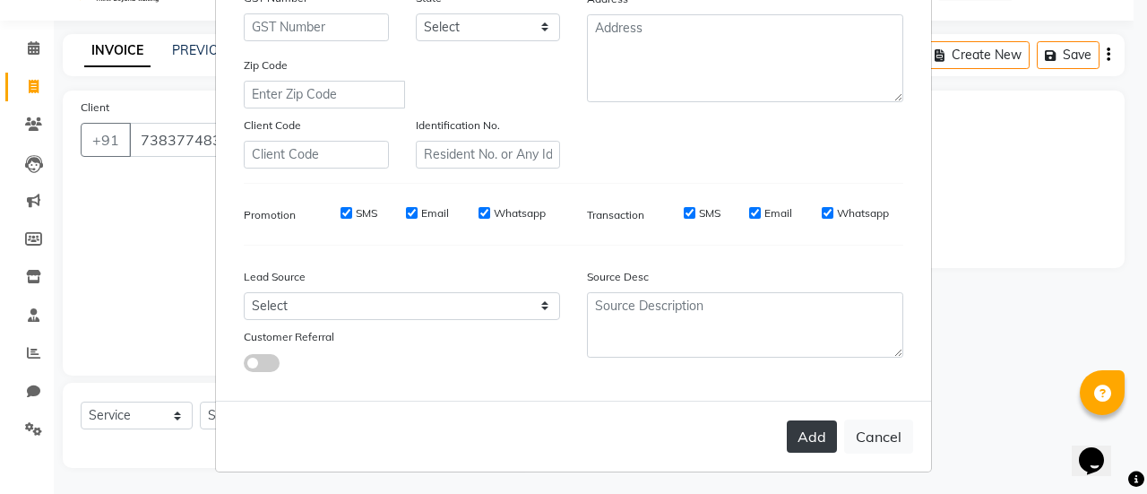
click at [808, 443] on button "Add" at bounding box center [812, 436] width 50 height 32
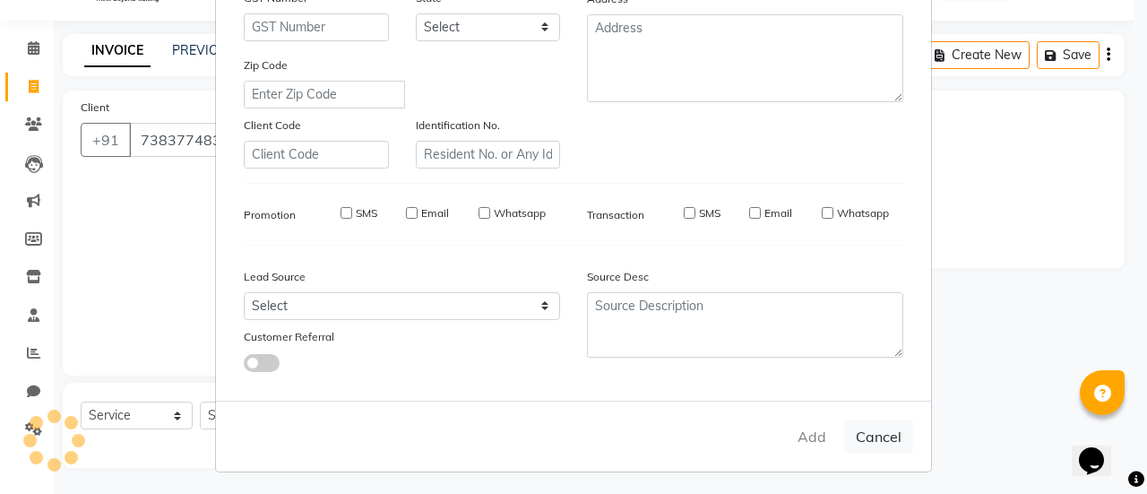
select select
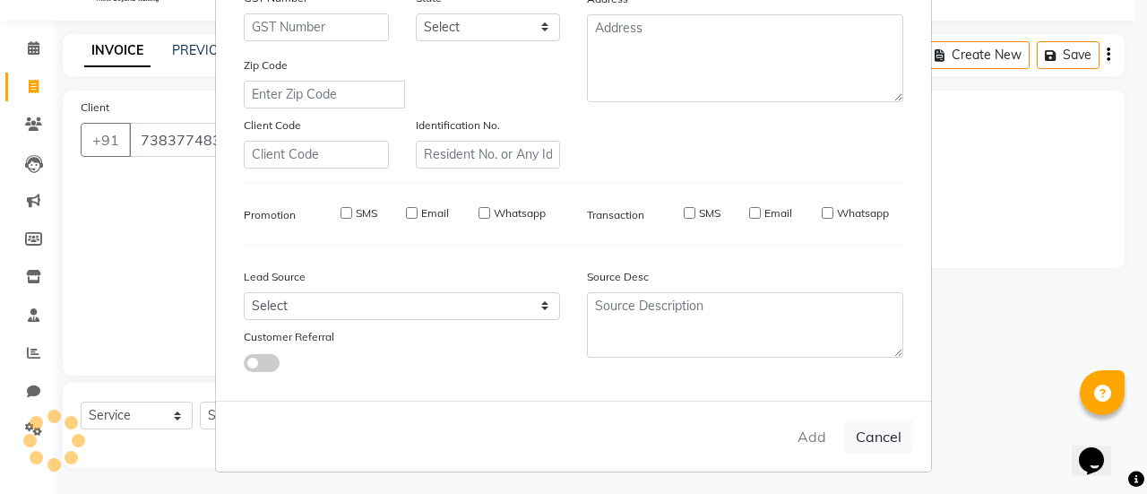
select select
checkbox input "false"
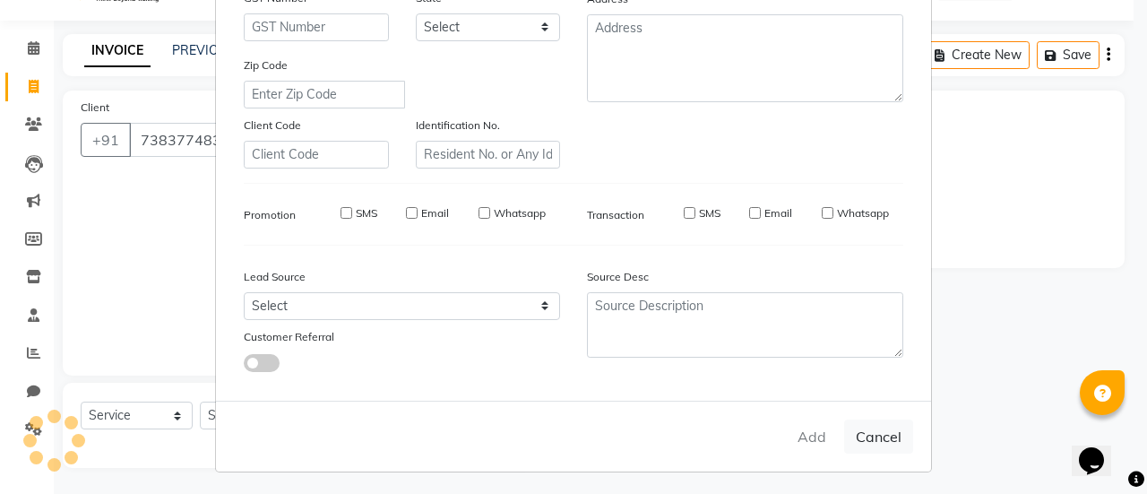
checkbox input "false"
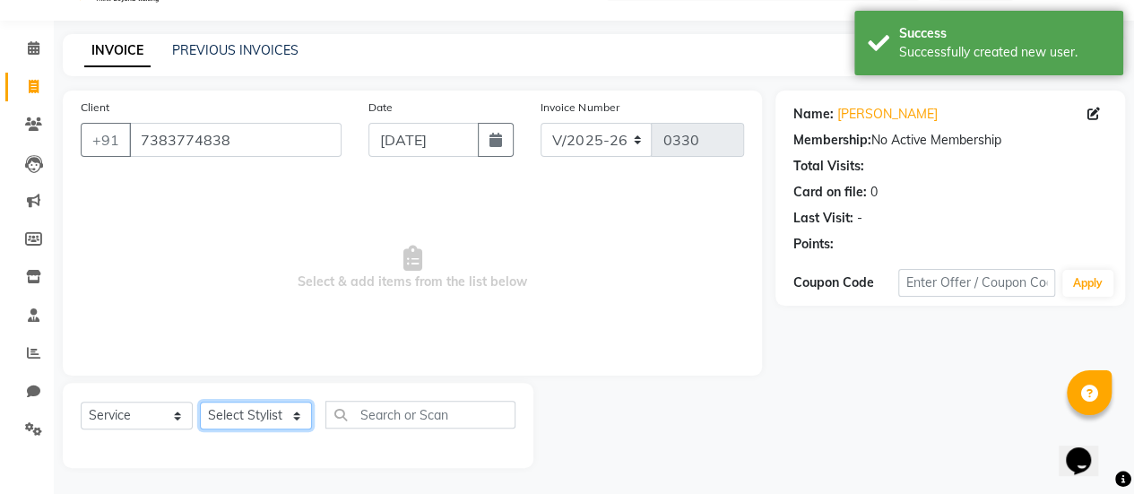
click at [259, 411] on select "Select Stylist Aum [PERSON_NAME] [PERSON_NAME] [PERSON_NAME] [PERSON_NAME] Meet…" at bounding box center [256, 416] width 112 height 28
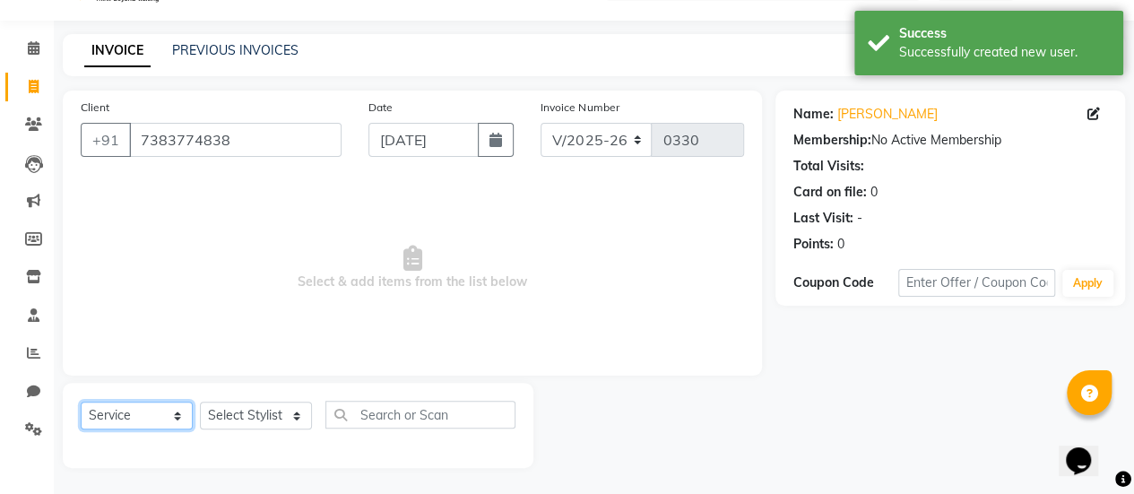
click at [163, 413] on select "Select Service Product Membership Package Voucher Prepaid Gift Card" at bounding box center [137, 416] width 112 height 28
select select "product"
click at [81, 402] on select "Select Service Product Membership Package Voucher Prepaid Gift Card" at bounding box center [137, 416] width 112 height 28
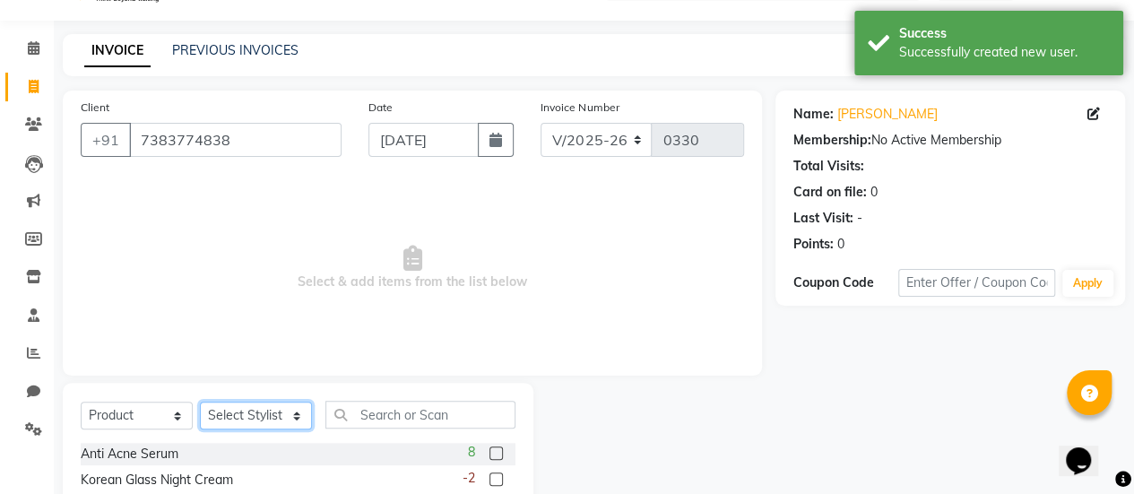
click at [240, 410] on select "Select Stylist Aum [PERSON_NAME] [PERSON_NAME] [PERSON_NAME] [PERSON_NAME] Meet…" at bounding box center [256, 416] width 112 height 28
select select "78169"
click at [200, 402] on select "Select Stylist Aum [PERSON_NAME] [PERSON_NAME] [PERSON_NAME] [PERSON_NAME] Meet…" at bounding box center [256, 416] width 112 height 28
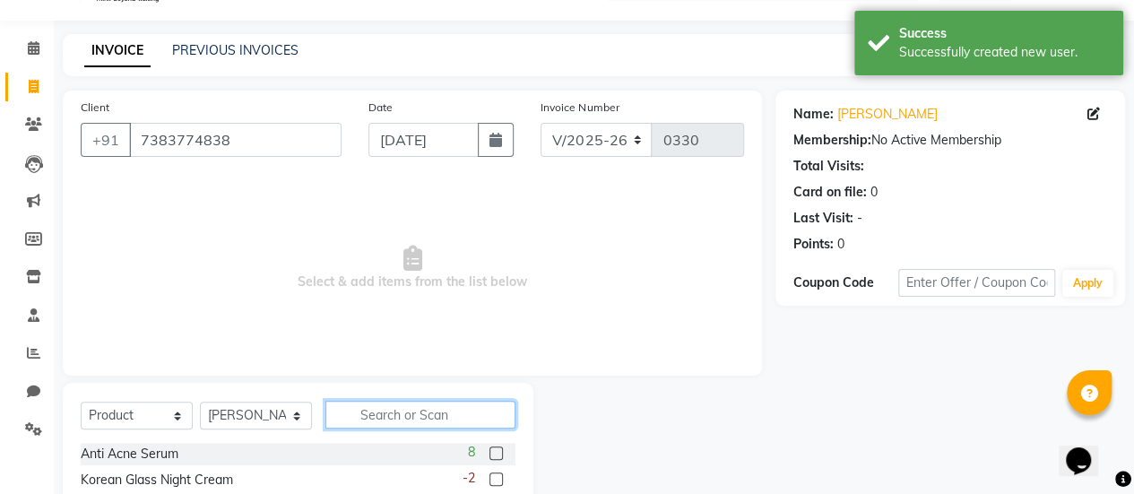
click at [370, 406] on input "text" at bounding box center [420, 415] width 190 height 28
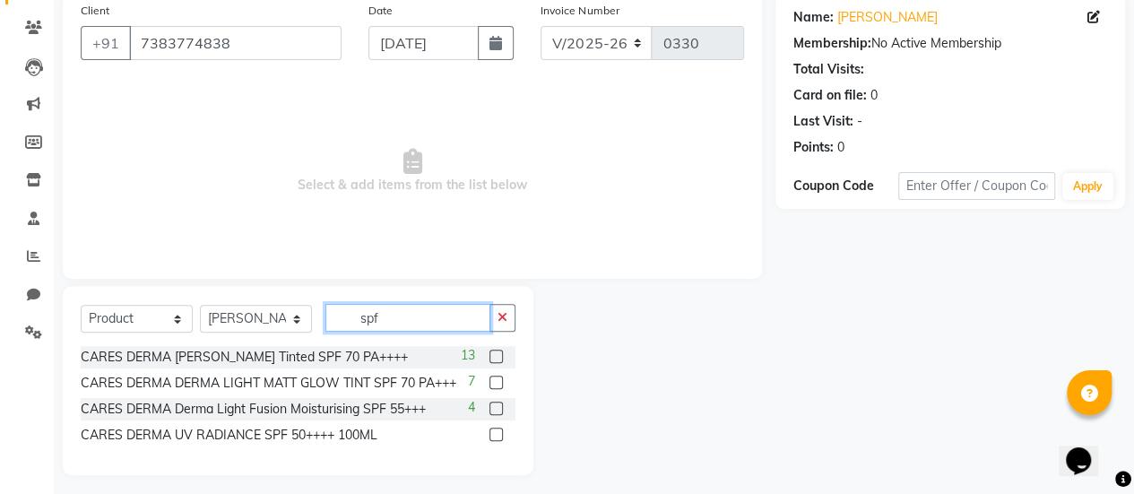
scroll to position [143, 0]
type input "spf"
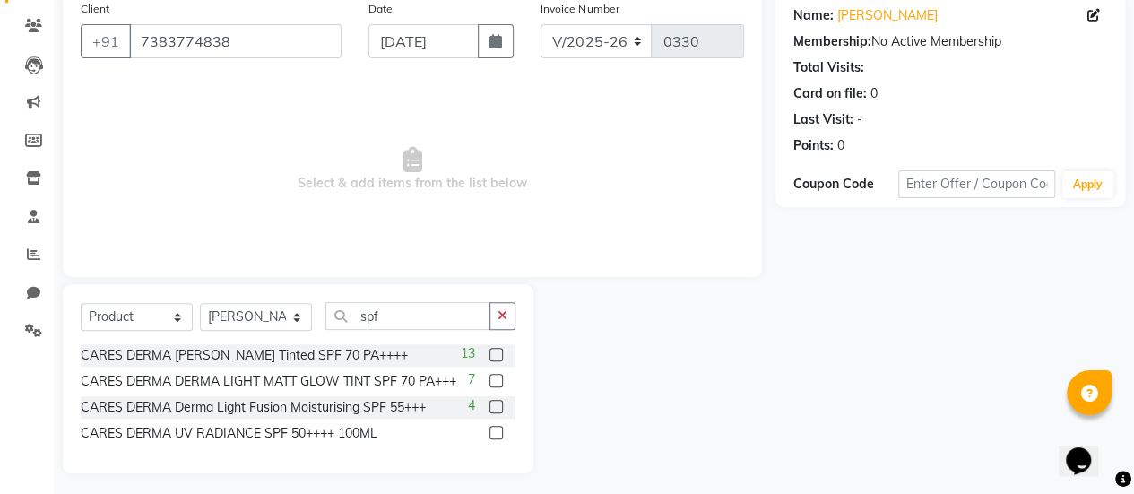
click at [498, 439] on div at bounding box center [495, 435] width 12 height 19
click at [497, 435] on label at bounding box center [495, 432] width 13 height 13
click at [497, 435] on input "checkbox" at bounding box center [495, 434] width 12 height 12
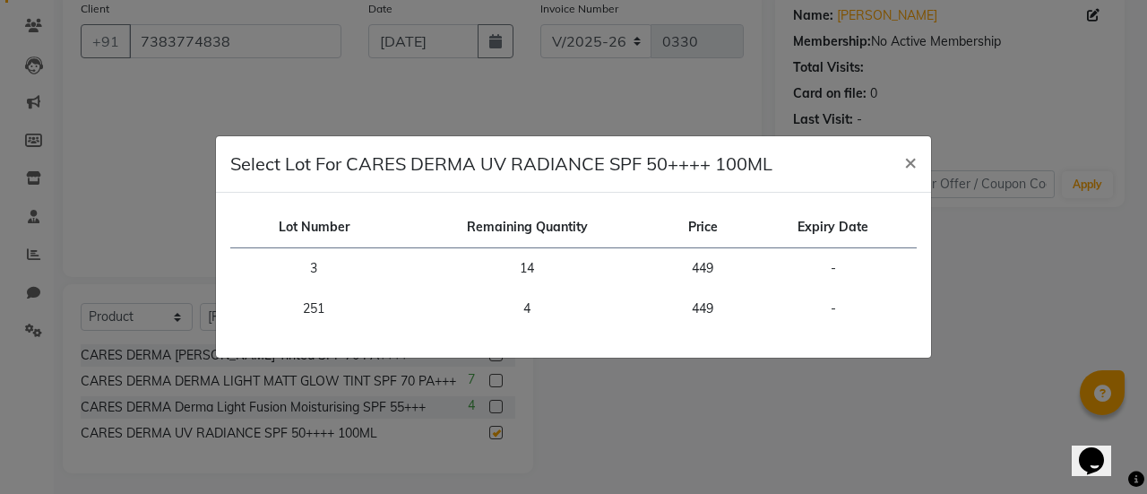
checkbox input "false"
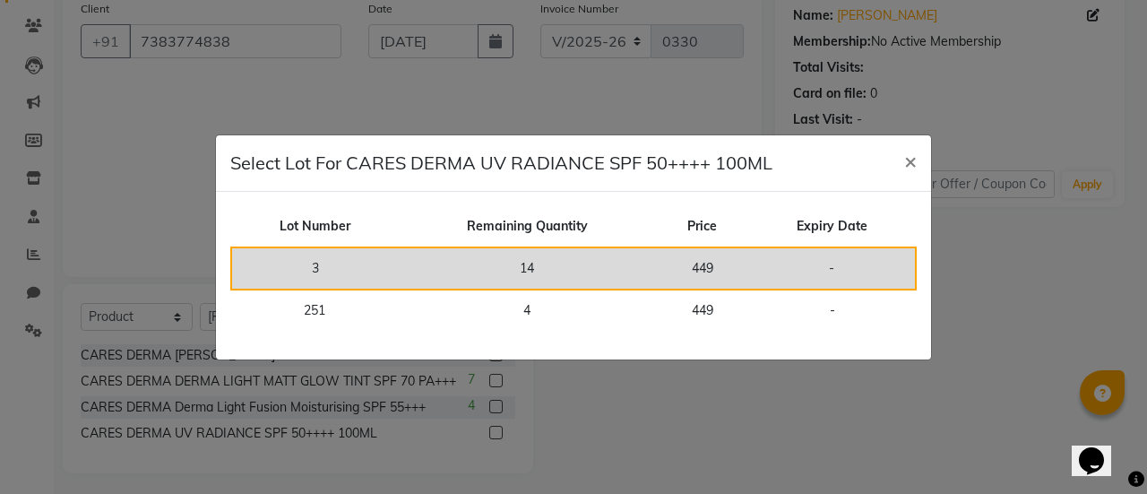
click at [541, 286] on td "14" at bounding box center [527, 268] width 258 height 42
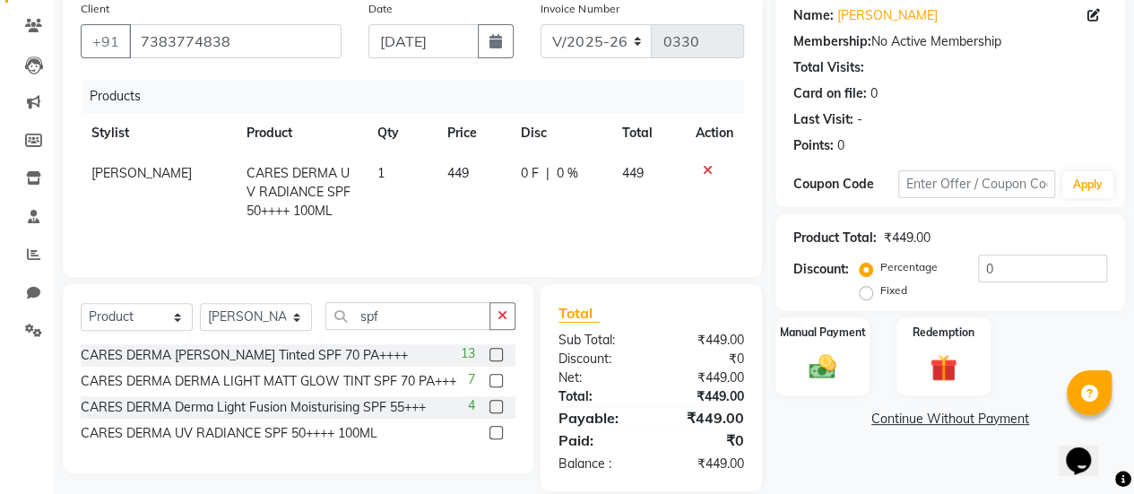
click at [377, 171] on span "1" at bounding box center [380, 173] width 7 height 16
select select "78169"
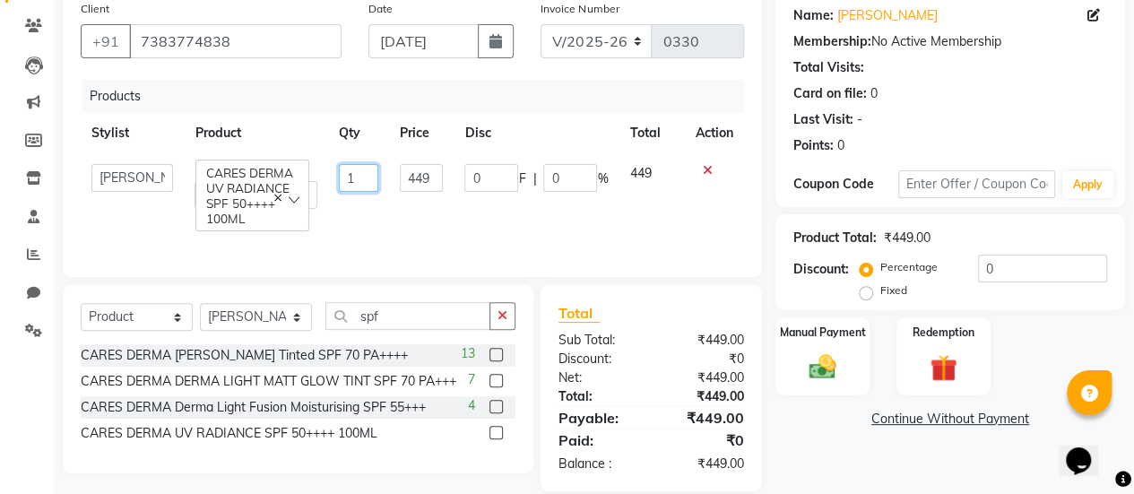
click at [369, 171] on input "1" at bounding box center [358, 178] width 39 height 28
type input "2"
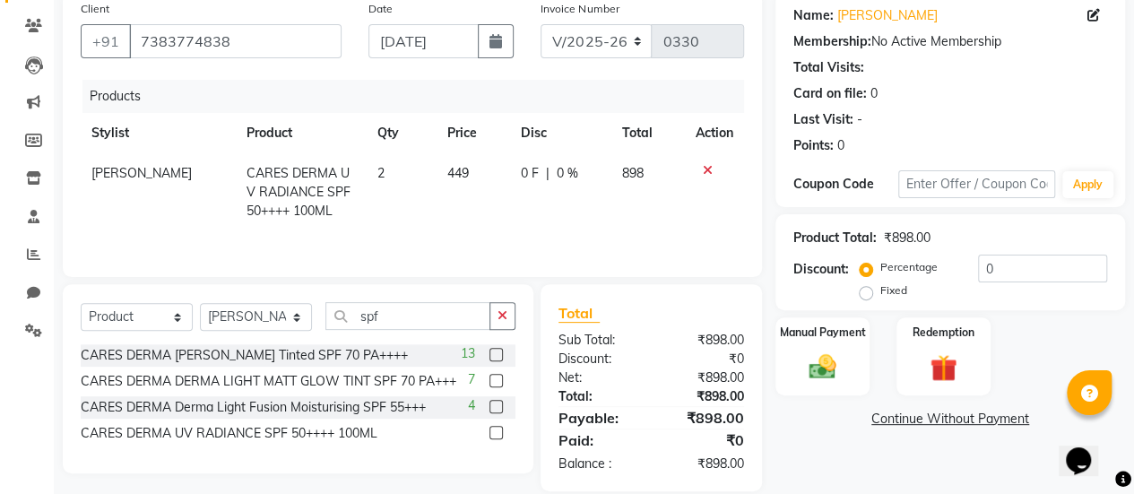
click at [371, 225] on div "Products Stylist Product Qty Price Disc Total Action [PERSON_NAME] CARES DERMA …" at bounding box center [412, 169] width 663 height 179
click at [557, 173] on span "0 %" at bounding box center [568, 173] width 22 height 19
select select "78169"
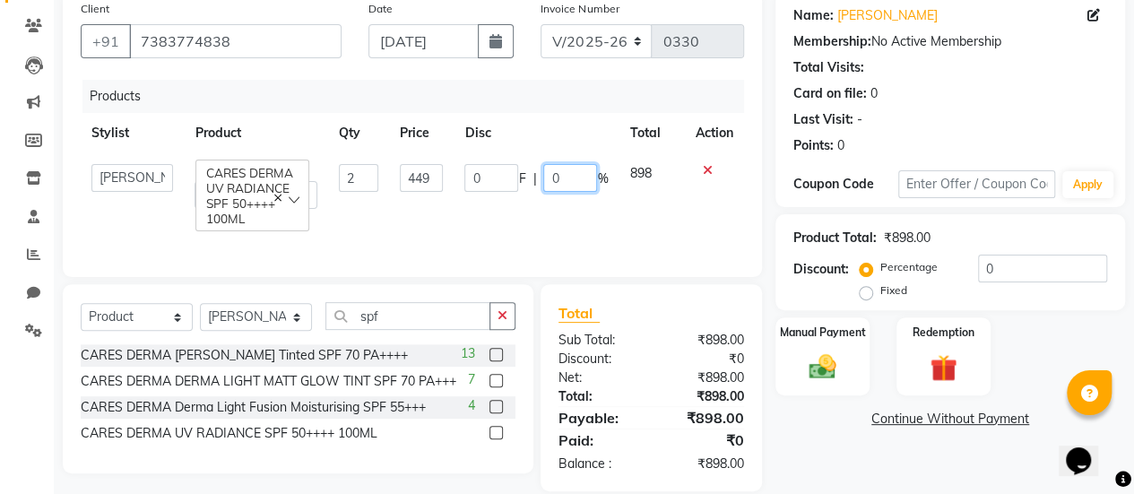
click at [553, 173] on input "0" at bounding box center [570, 178] width 54 height 28
click at [563, 177] on input "0" at bounding box center [570, 178] width 54 height 28
type input "010"
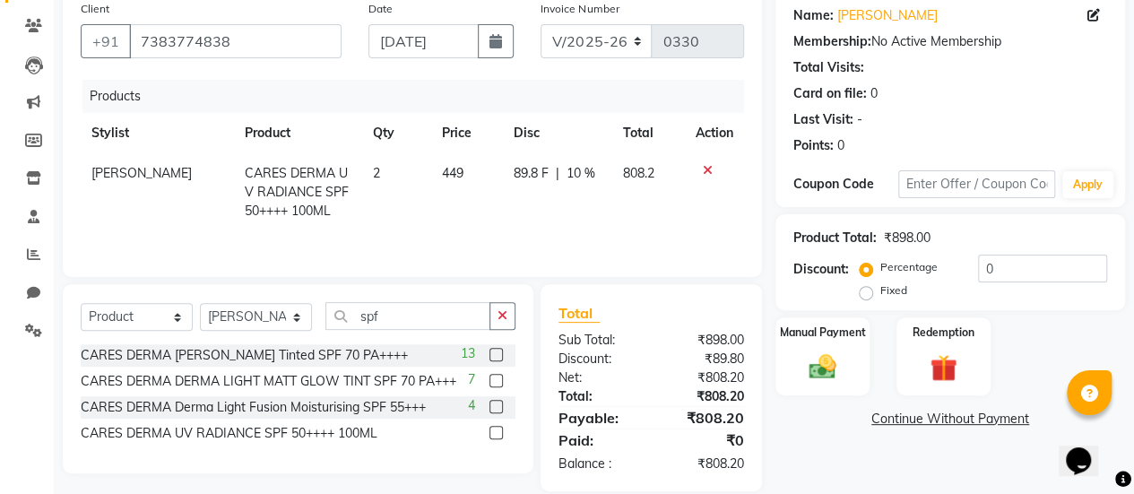
click at [558, 232] on div "Products Stylist Product Qty Price Disc Total Action [PERSON_NAME] CARES DERMA …" at bounding box center [412, 169] width 663 height 179
click at [531, 167] on span "89.8 F" at bounding box center [531, 173] width 35 height 19
select select "78169"
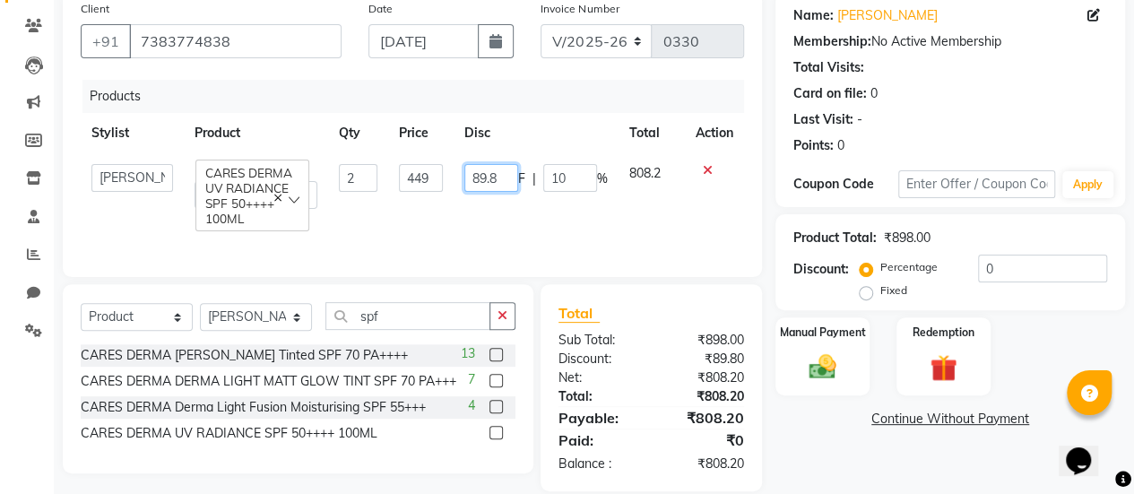
click at [507, 174] on input "89.8" at bounding box center [491, 178] width 54 height 28
type input "8"
type input "770"
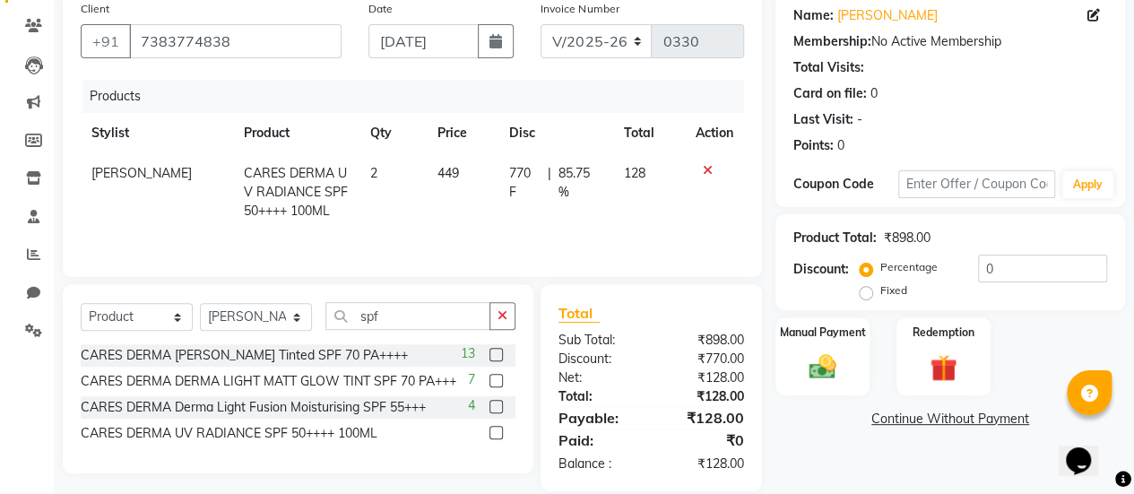
click at [507, 216] on td "770 F | 85.75 %" at bounding box center [555, 192] width 115 height 78
select select "78169"
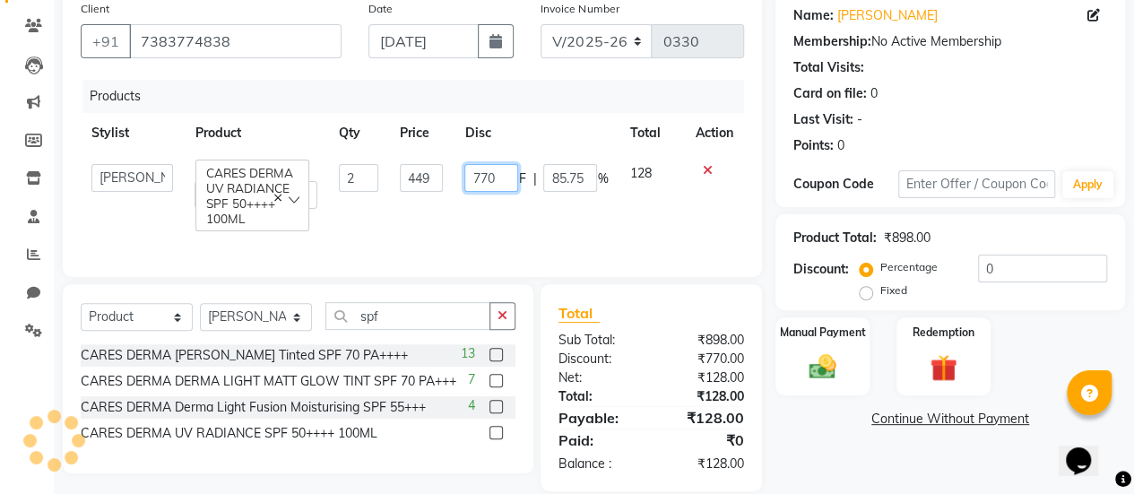
click at [504, 180] on input "770" at bounding box center [491, 178] width 54 height 28
type input "7"
type input "128"
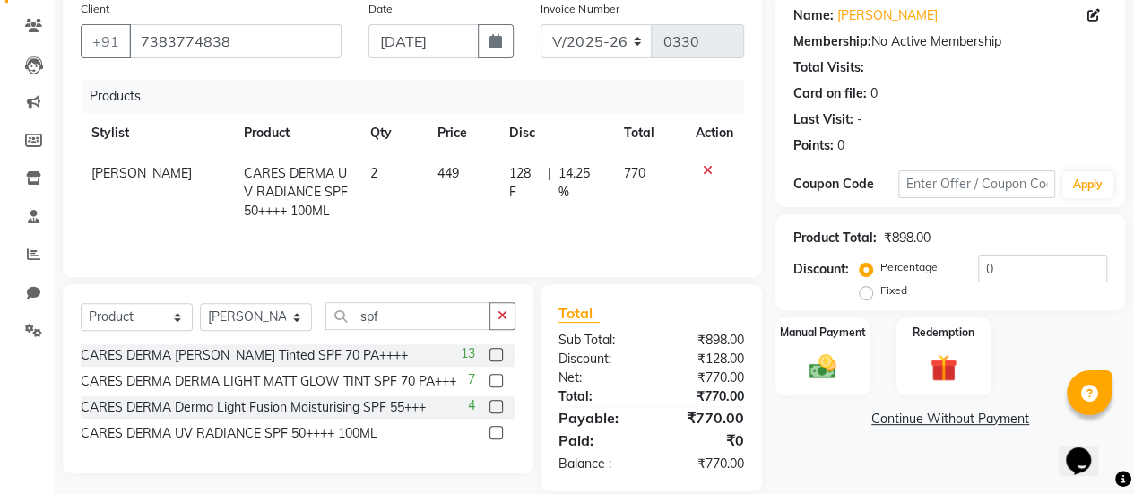
click at [505, 209] on td "128 F | 14.25 %" at bounding box center [555, 192] width 115 height 78
select select "78169"
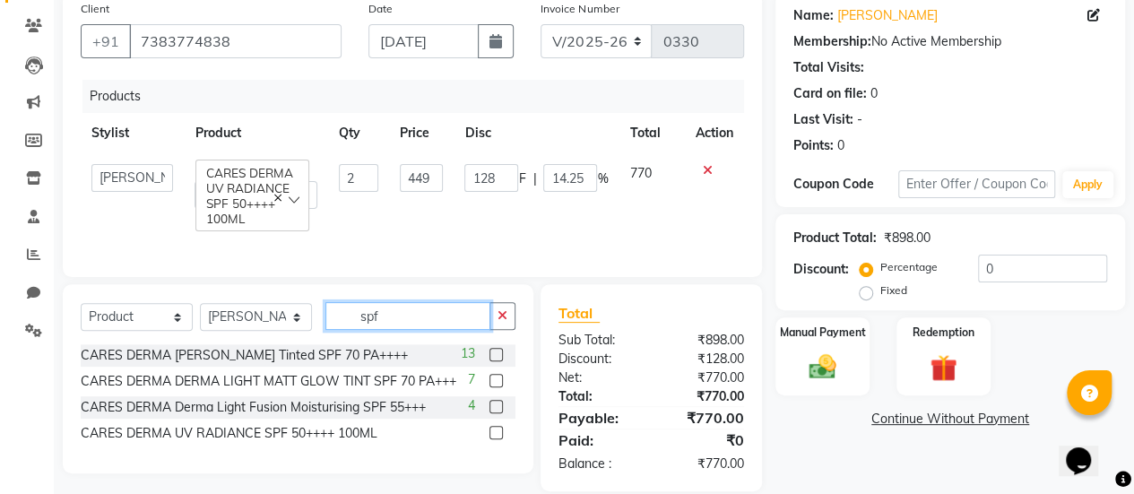
click at [393, 320] on input "spf" at bounding box center [407, 316] width 165 height 28
type input "s"
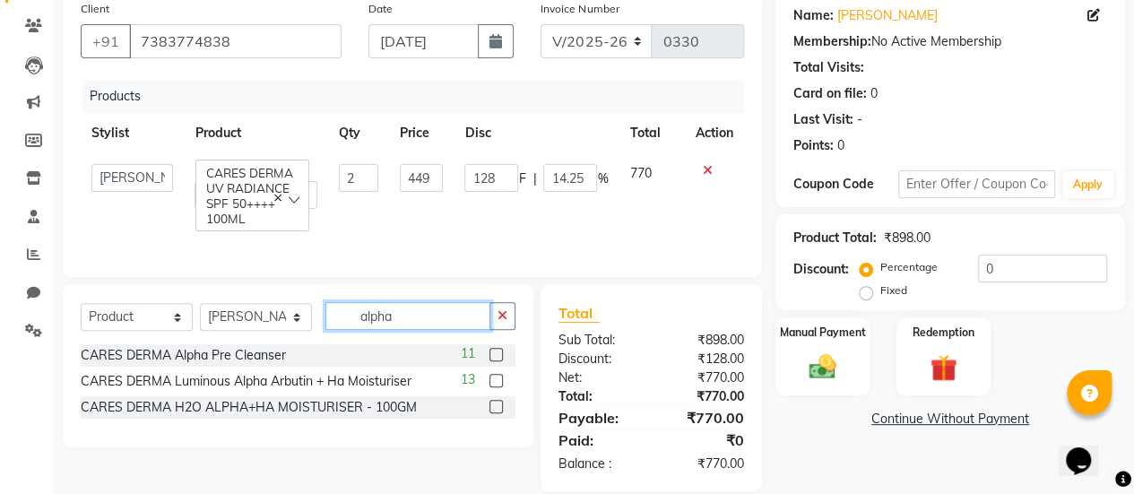
type input "alpha"
click at [497, 404] on label at bounding box center [495, 406] width 13 height 13
click at [497, 404] on input "checkbox" at bounding box center [495, 408] width 12 height 12
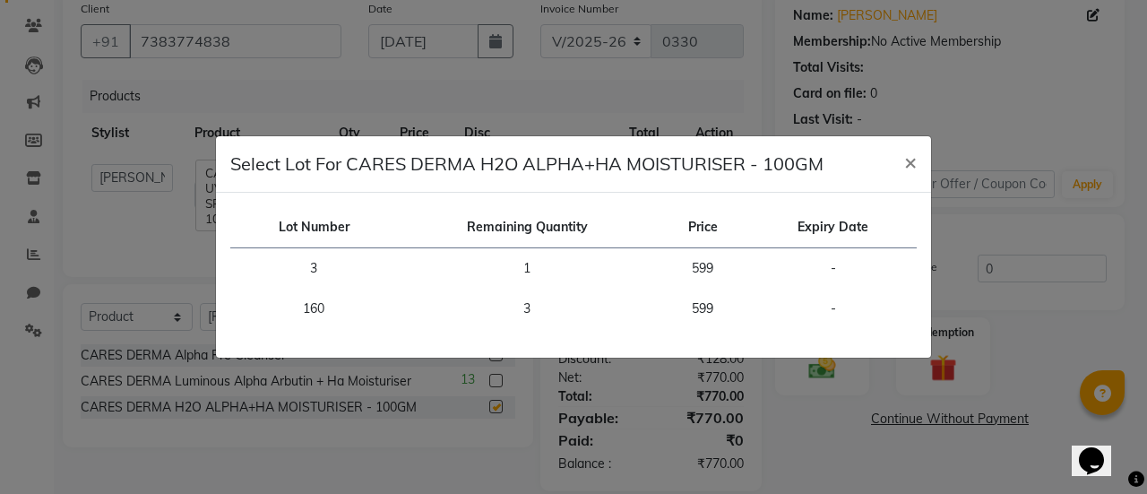
checkbox input "false"
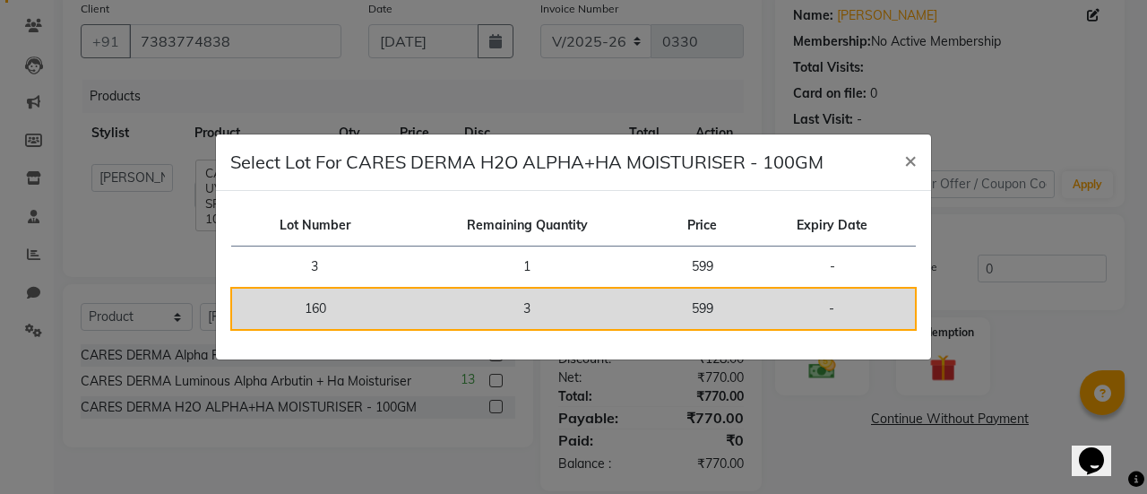
click at [488, 300] on td "3" at bounding box center [527, 309] width 258 height 42
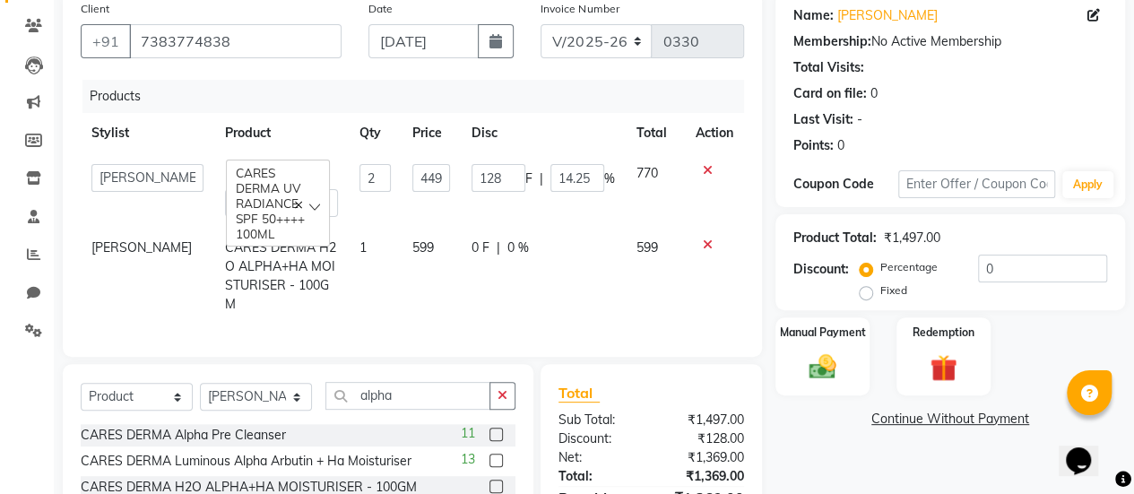
click at [351, 238] on td "1" at bounding box center [375, 276] width 52 height 97
select select "78169"
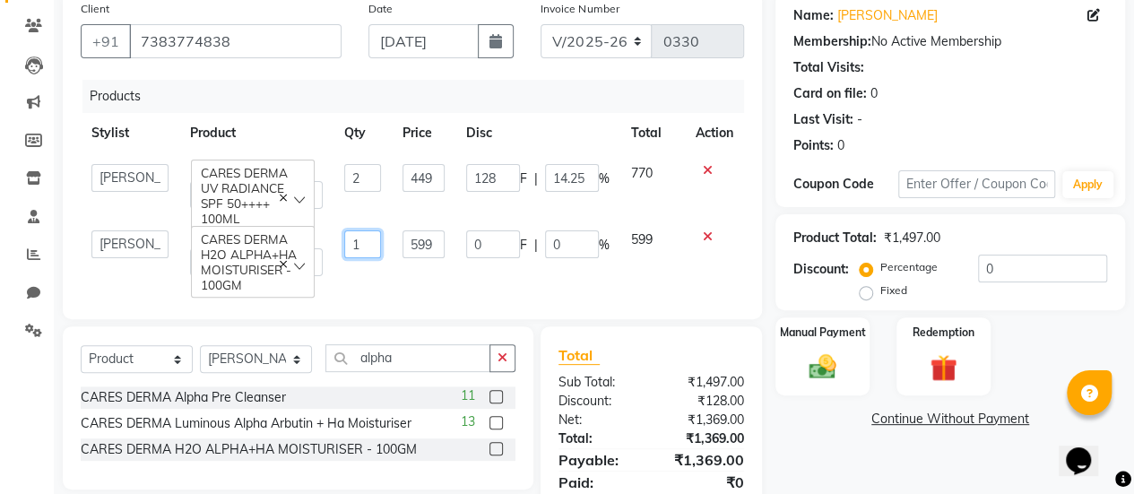
click at [367, 242] on input "1" at bounding box center [362, 244] width 37 height 28
type input "2"
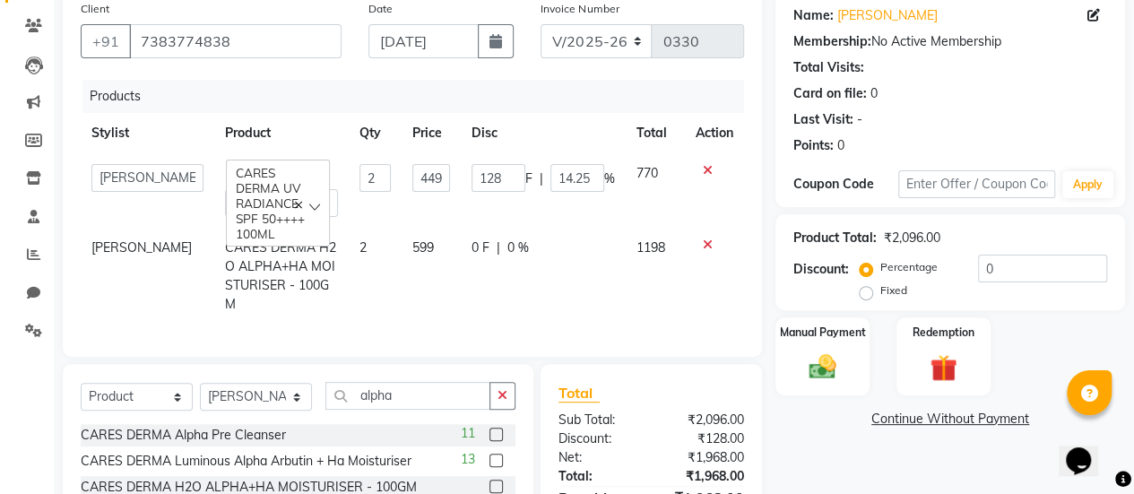
click at [471, 243] on span "0 F" at bounding box center [480, 247] width 18 height 19
select select "78169"
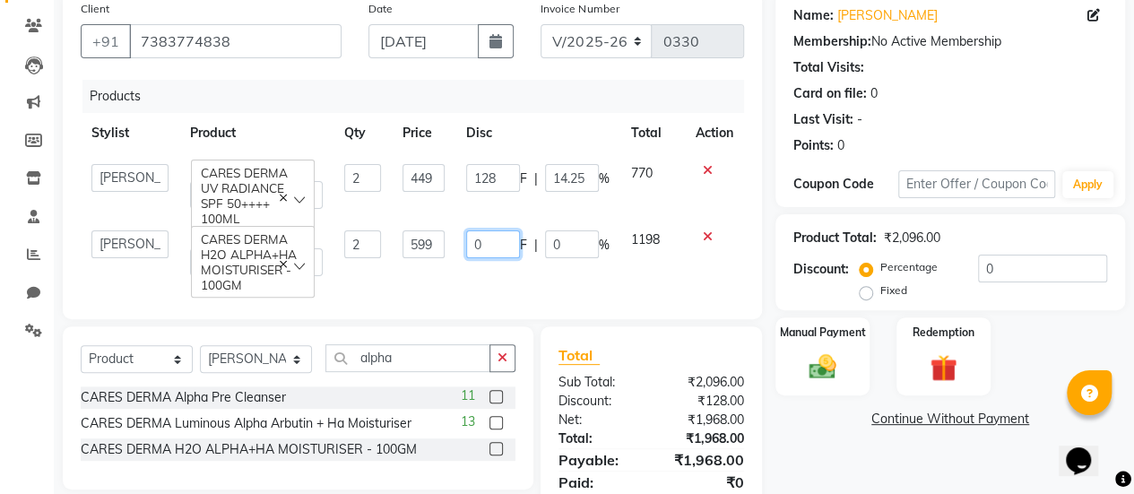
click at [503, 252] on input "0" at bounding box center [493, 244] width 54 height 28
type input "01020"
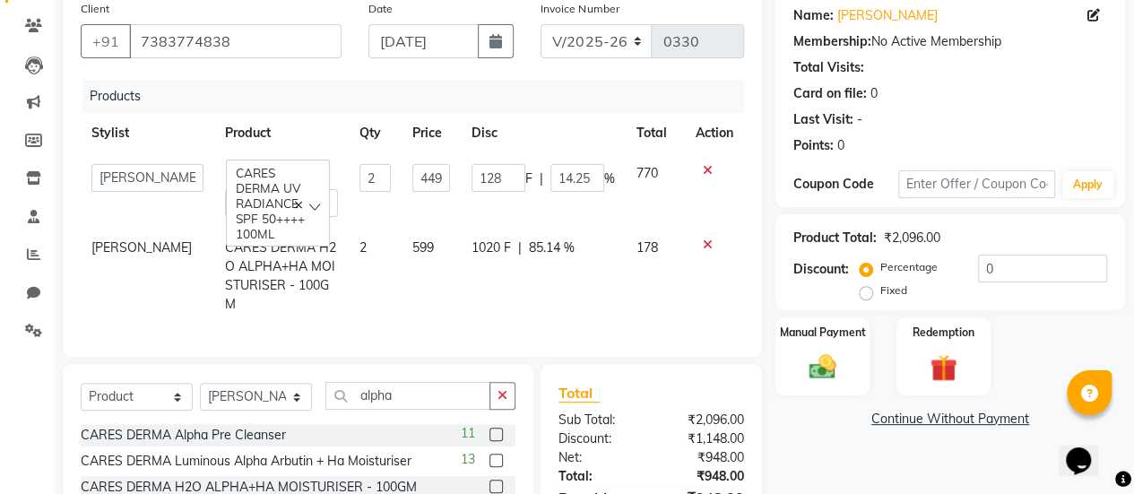
click at [461, 271] on td "1020 F | 85.14 %" at bounding box center [543, 276] width 165 height 97
select select "78169"
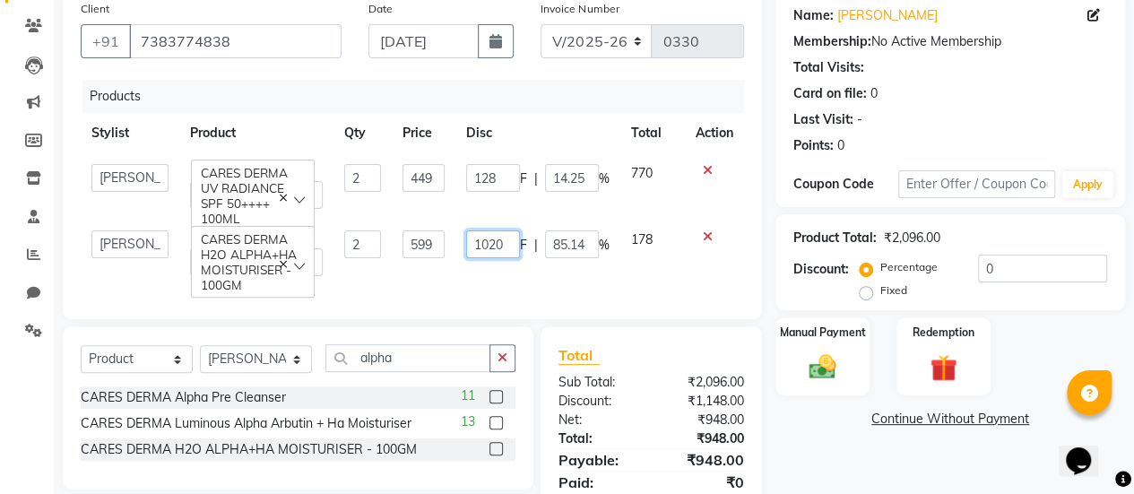
click at [504, 246] on input "1020" at bounding box center [493, 244] width 54 height 28
type input "1"
type input "178"
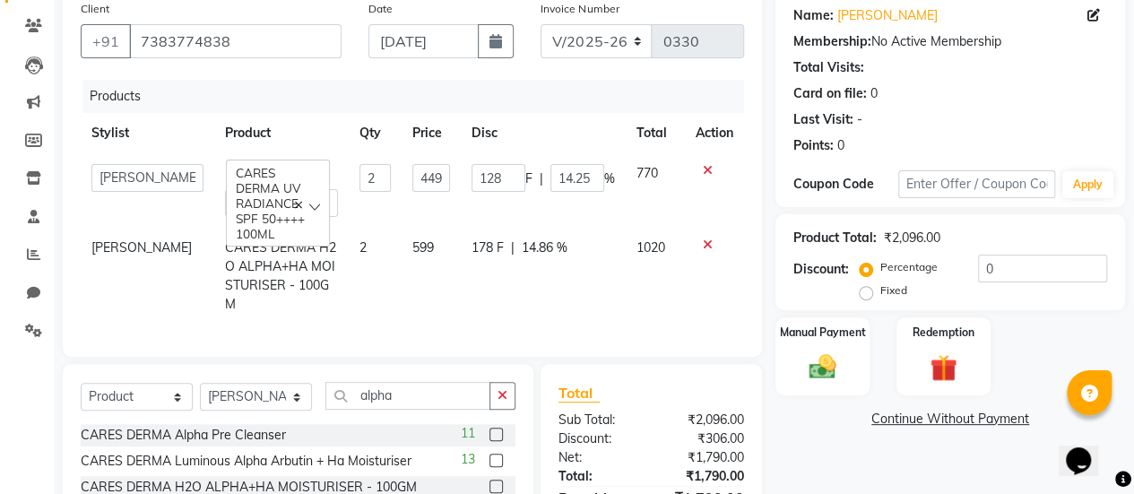
click at [484, 266] on td "178 F | 14.86 %" at bounding box center [543, 276] width 165 height 97
select select "78169"
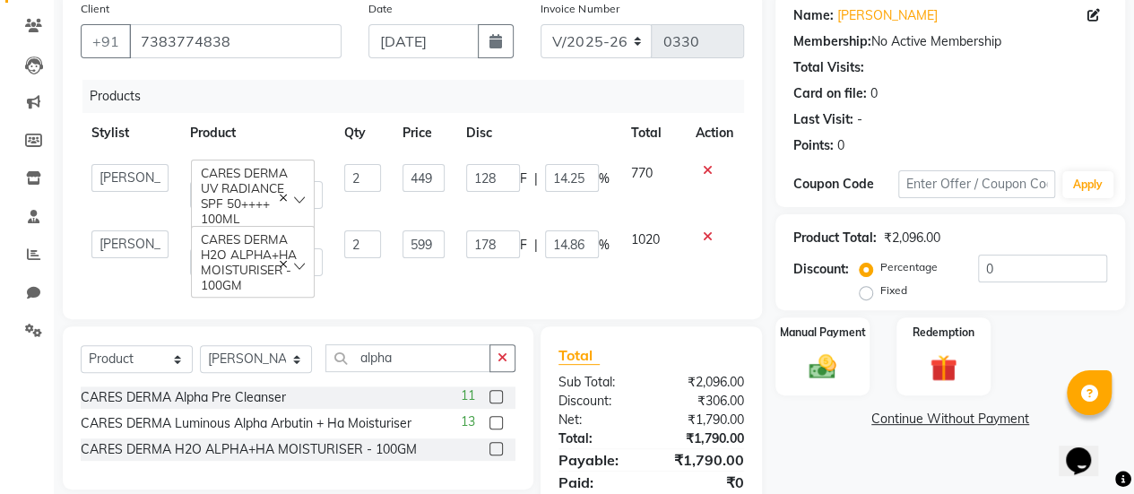
click at [968, 415] on link "Continue Without Payment" at bounding box center [950, 419] width 342 height 19
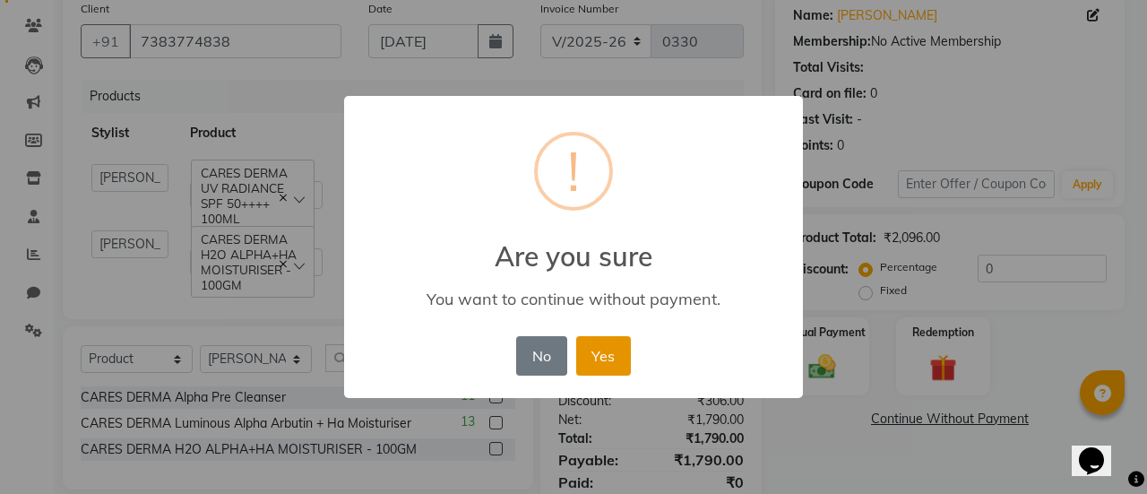
click at [613, 368] on button "Yes" at bounding box center [603, 355] width 55 height 39
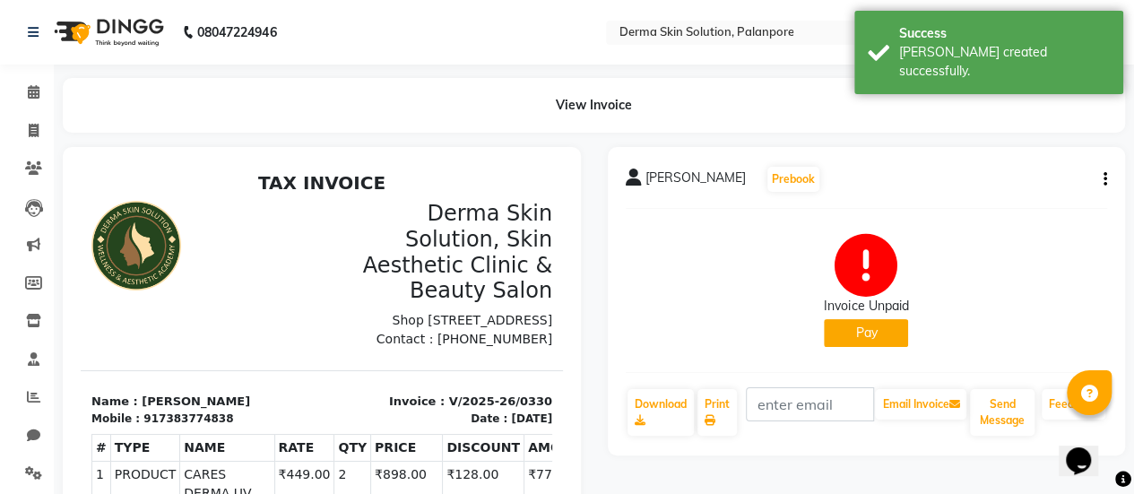
click at [886, 341] on button "Pay" at bounding box center [866, 333] width 84 height 28
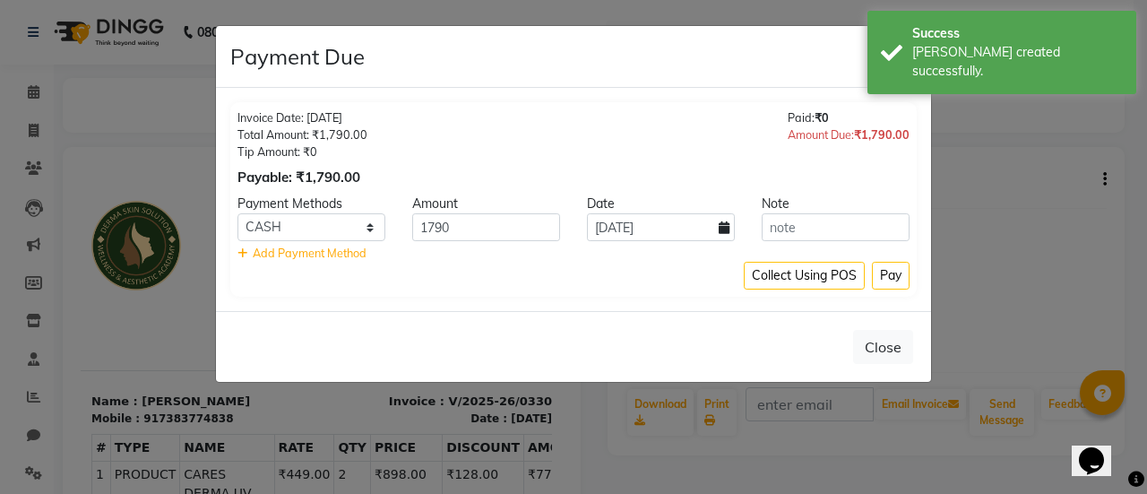
click at [355, 250] on span "Add Payment Method" at bounding box center [310, 253] width 114 height 14
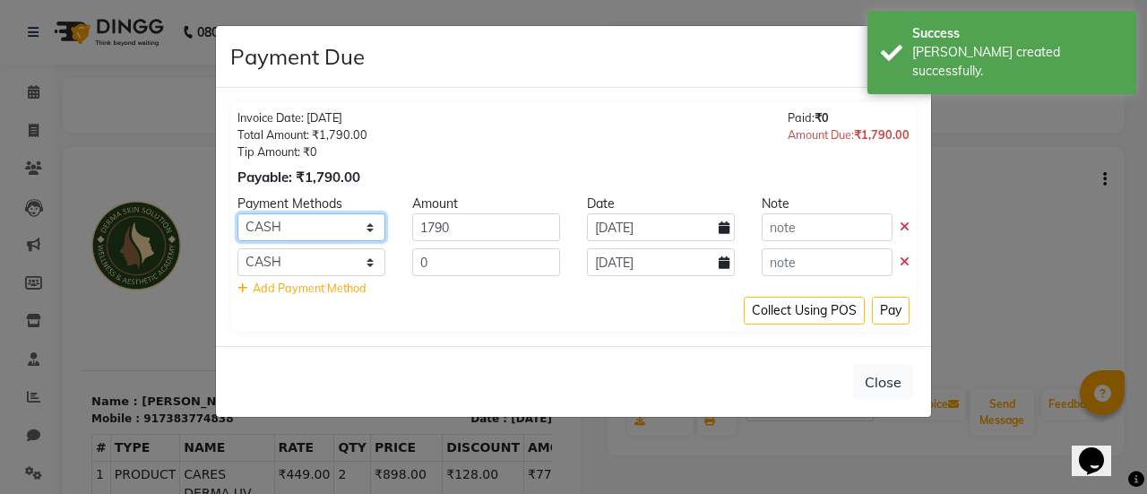
click at [326, 223] on select "CASH CARD ONLINE CUSTOM GPay PayTM PhonePe UPI NearBuy Loan BharatPay Cheque Mo…" at bounding box center [312, 227] width 148 height 28
select select "5"
click at [238, 213] on select "CASH CARD ONLINE CUSTOM GPay PayTM PhonePe UPI NearBuy Loan BharatPay Cheque Mo…" at bounding box center [312, 227] width 148 height 28
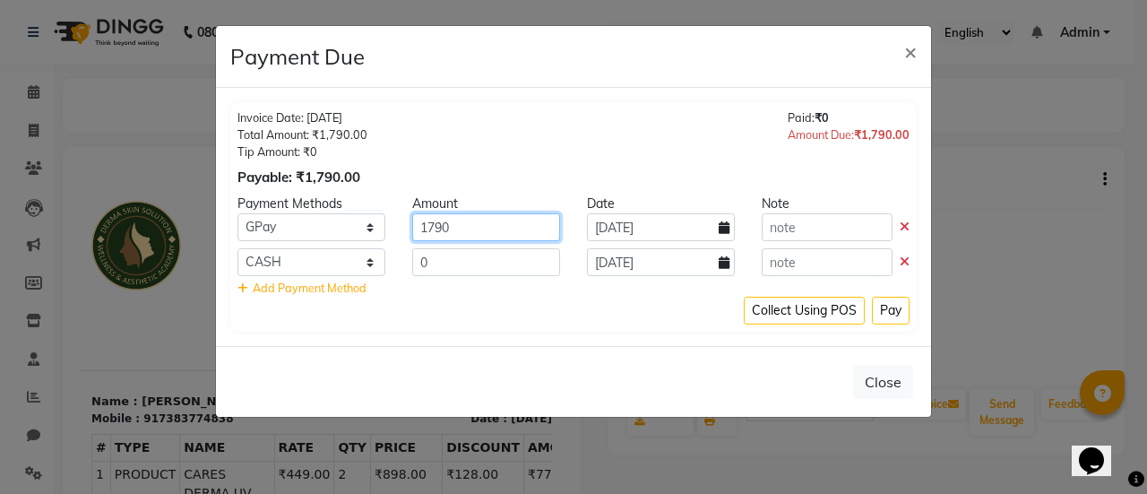
click at [441, 235] on input "1790" at bounding box center [486, 227] width 148 height 28
click at [433, 230] on input "1790" at bounding box center [486, 227] width 148 height 28
type input "90"
click at [445, 254] on input "0" at bounding box center [486, 262] width 148 height 28
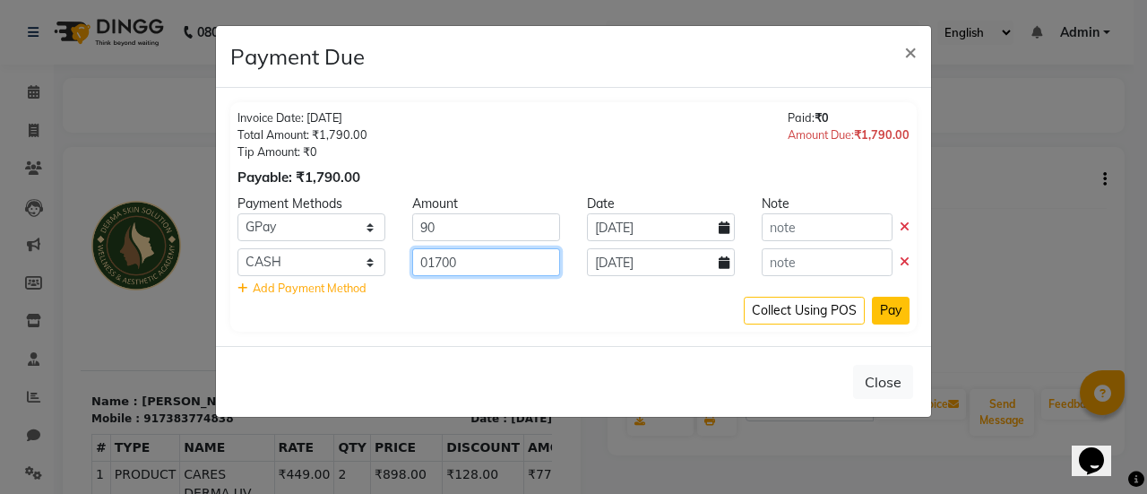
type input "01700"
click at [899, 315] on button "Pay" at bounding box center [891, 311] width 38 height 28
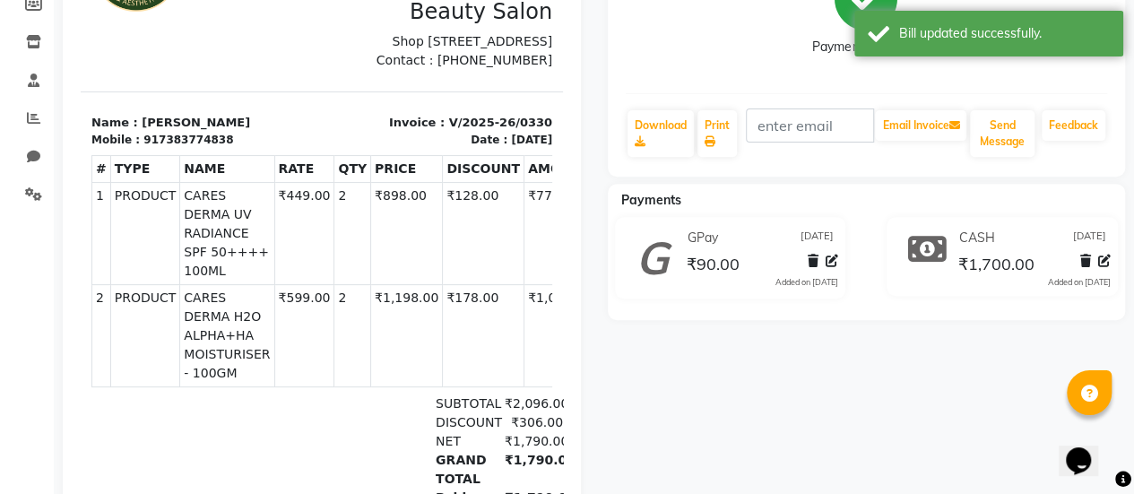
scroll to position [280, 0]
click at [643, 139] on icon at bounding box center [640, 140] width 11 height 11
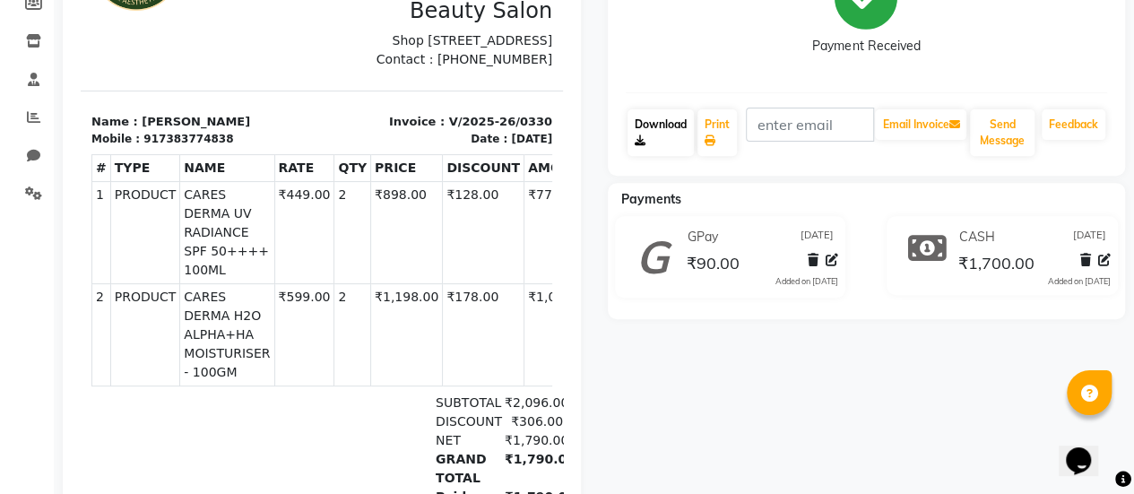
scroll to position [414, 0]
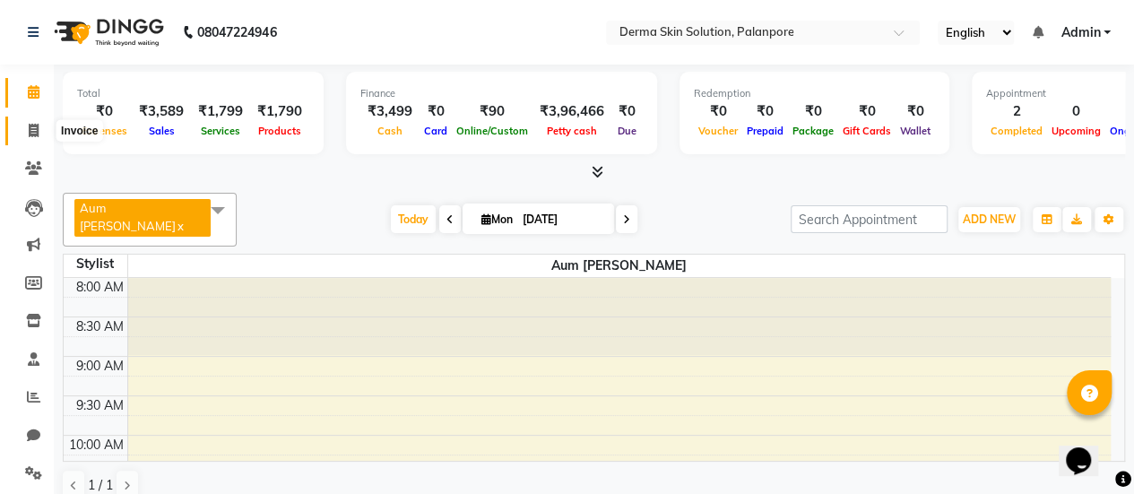
click at [34, 135] on icon at bounding box center [34, 130] width 10 height 13
select select "8167"
select select "service"
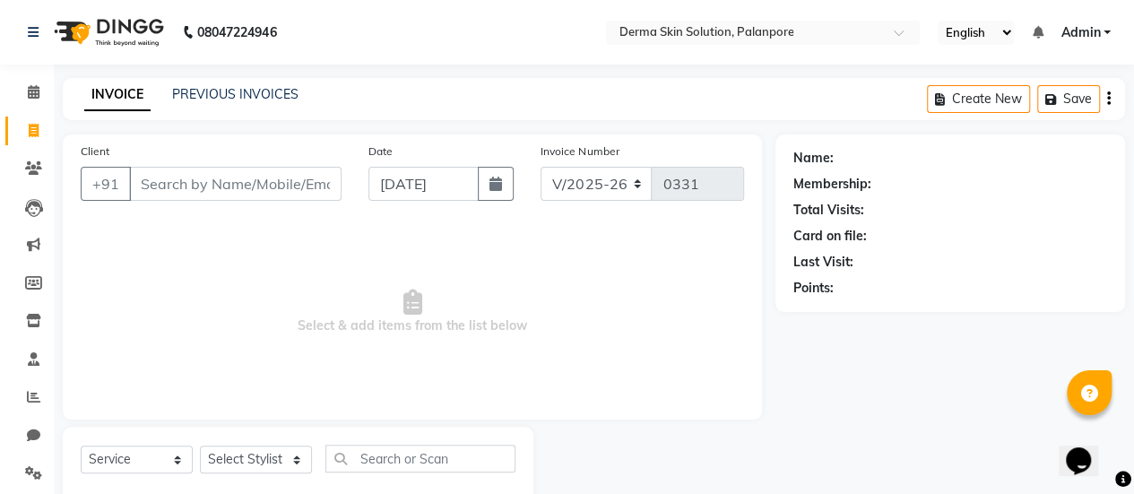
click at [164, 180] on input "Client" at bounding box center [235, 184] width 212 height 34
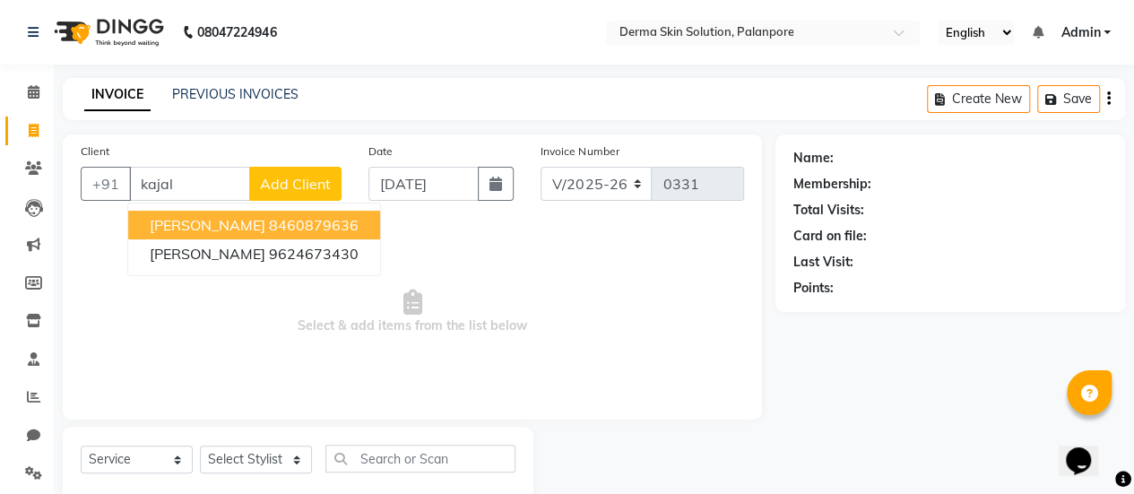
click at [220, 227] on button "Kajal Patel 8460879636" at bounding box center [254, 225] width 252 height 29
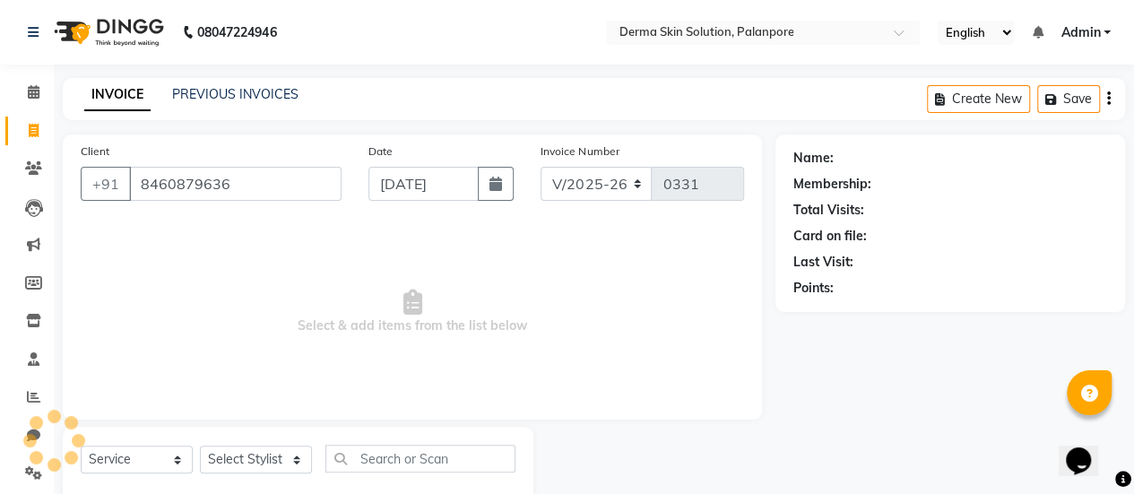
type input "8460879636"
select select "1: Object"
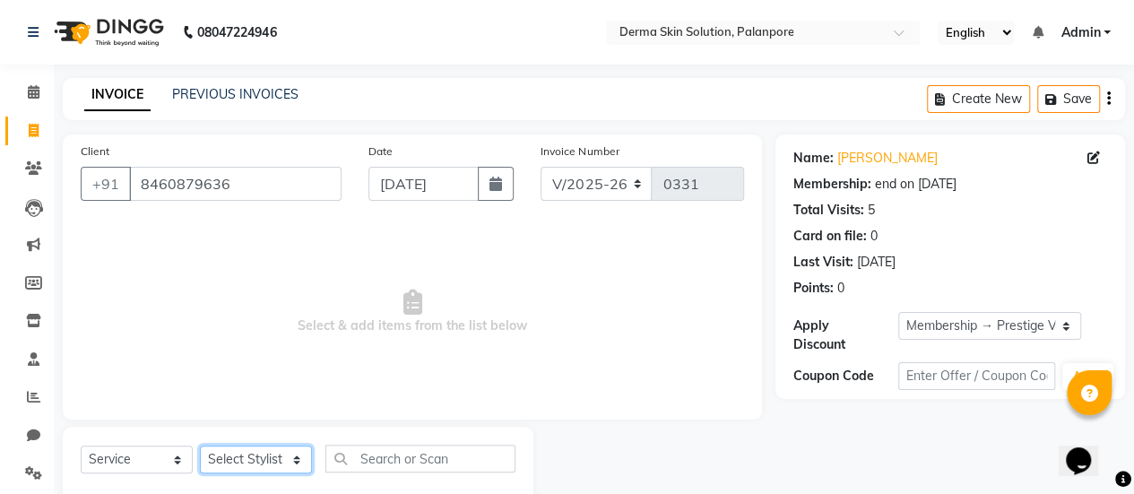
click at [238, 463] on select "Select Stylist Aum [PERSON_NAME] [PERSON_NAME] [PERSON_NAME] [PERSON_NAME] Meet…" at bounding box center [256, 459] width 112 height 28
select select "77002"
click at [200, 445] on select "Select Stylist Aum [PERSON_NAME] [PERSON_NAME] [PERSON_NAME] [PERSON_NAME] Meet…" at bounding box center [256, 459] width 112 height 28
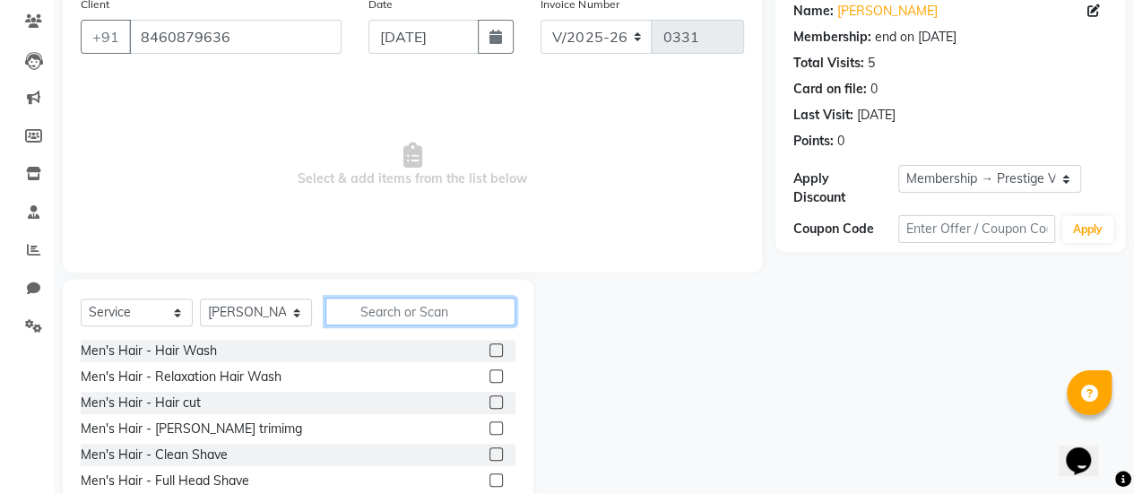
click at [391, 318] on input "text" at bounding box center [420, 312] width 190 height 28
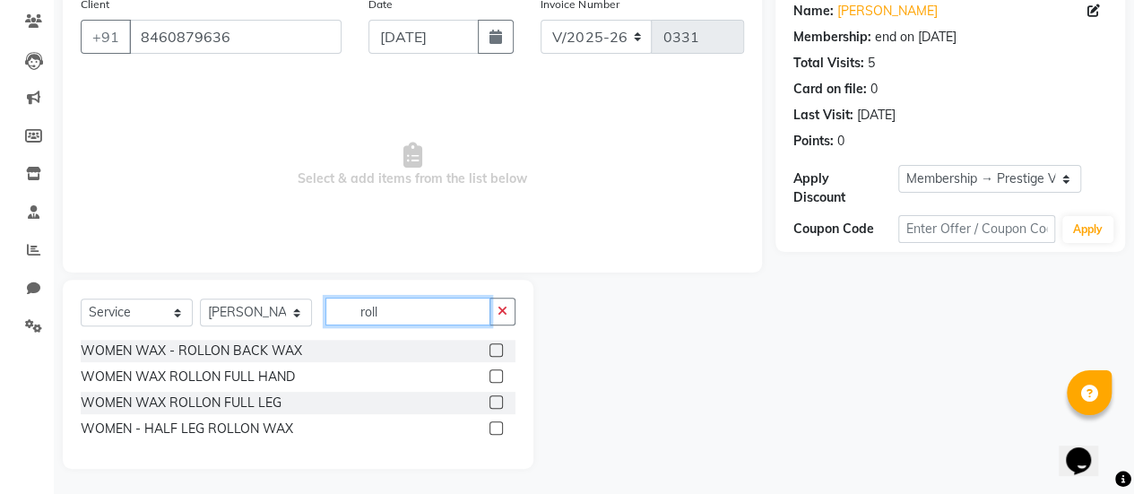
type input "roll"
click at [496, 372] on label at bounding box center [495, 375] width 13 height 13
click at [496, 372] on input "checkbox" at bounding box center [495, 377] width 12 height 12
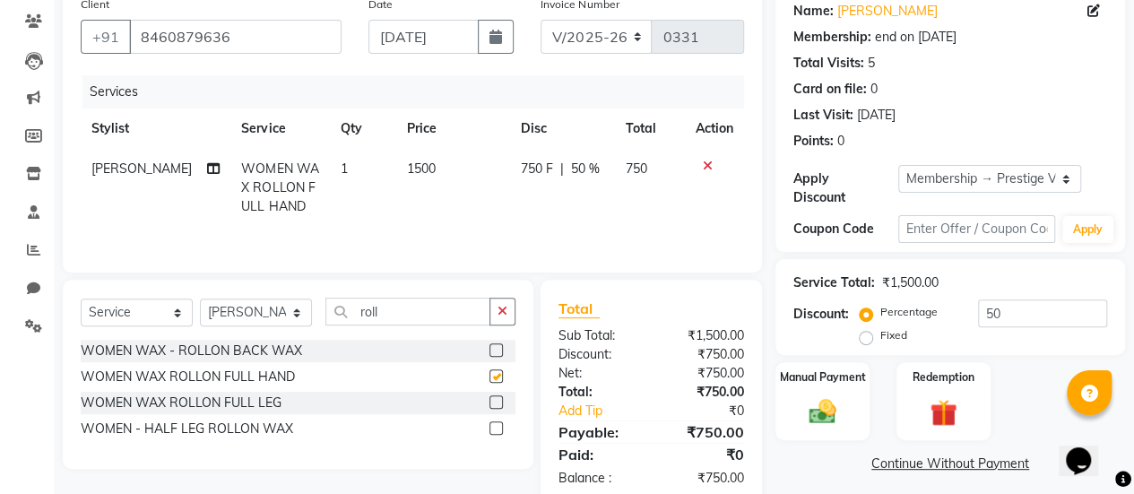
checkbox input "false"
click at [492, 428] on label at bounding box center [495, 427] width 13 height 13
click at [492, 428] on input "checkbox" at bounding box center [495, 429] width 12 height 12
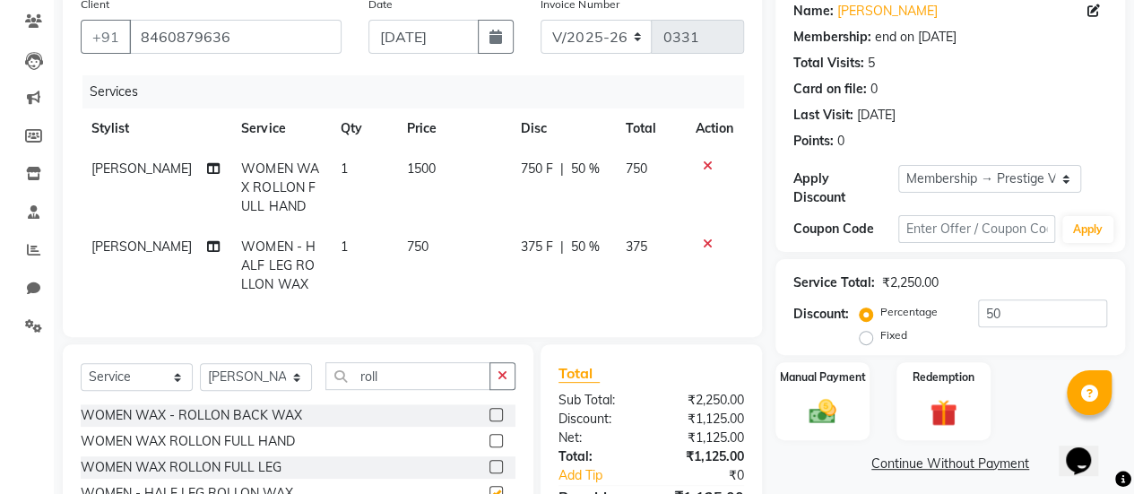
checkbox input "false"
click at [580, 164] on span "50 %" at bounding box center [585, 169] width 29 height 19
select select "77002"
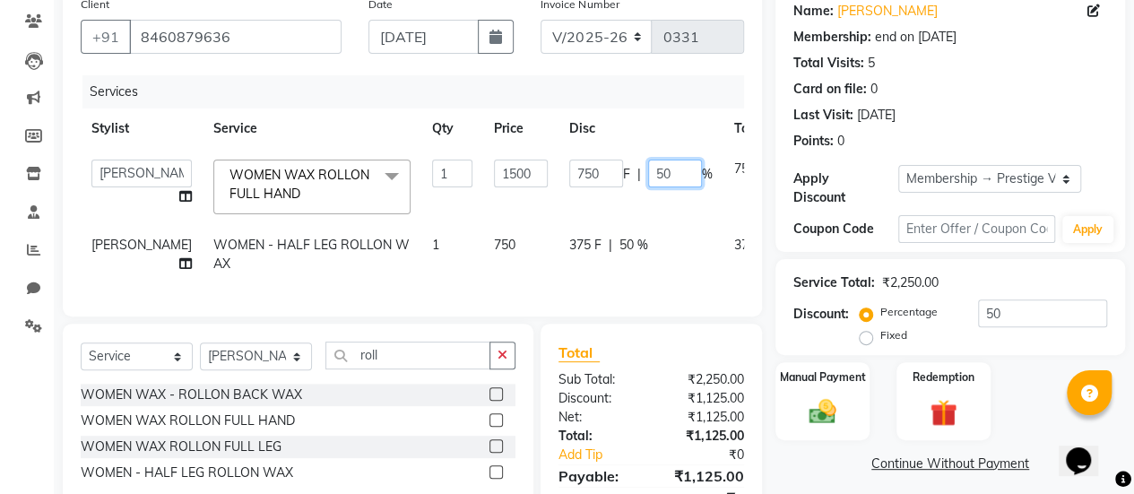
click at [648, 162] on input "50" at bounding box center [675, 174] width 54 height 28
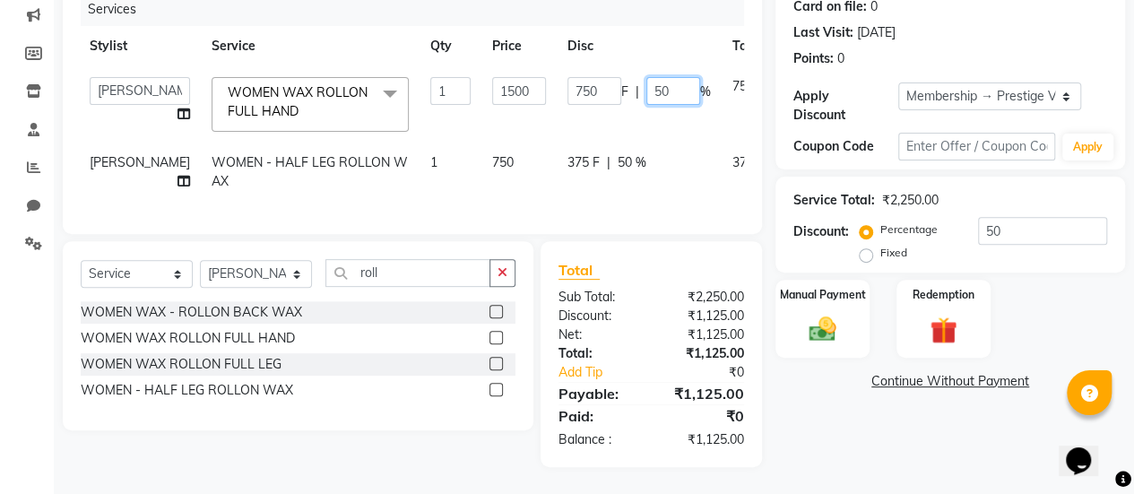
scroll to position [260, 0]
type input "5"
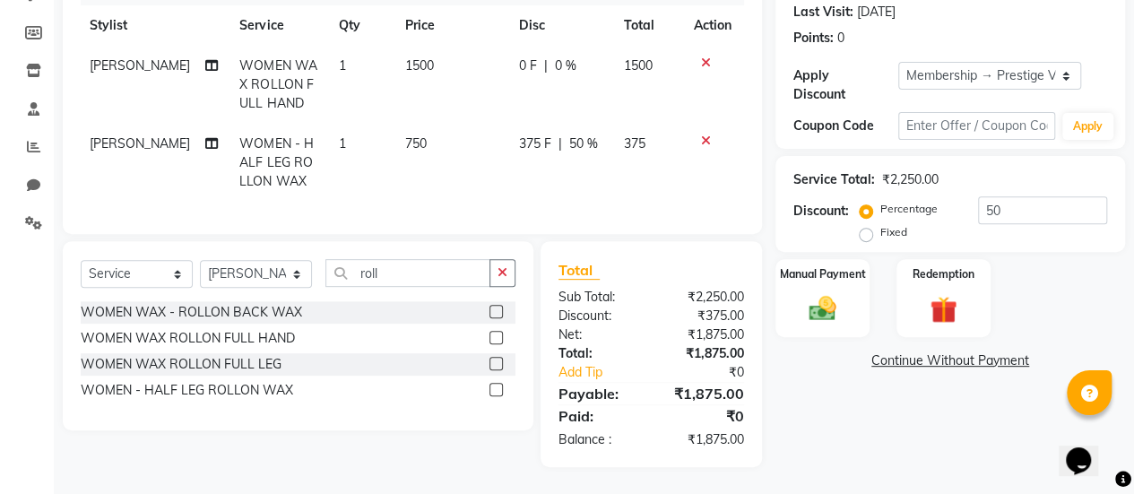
click at [636, 130] on tr "Usha Parmar WOMEN - HALF LEG ROLLON WAX 1 750 375 F | 50 % 375" at bounding box center [410, 163] width 663 height 78
click at [575, 134] on span "50 %" at bounding box center [583, 143] width 29 height 19
select select "77002"
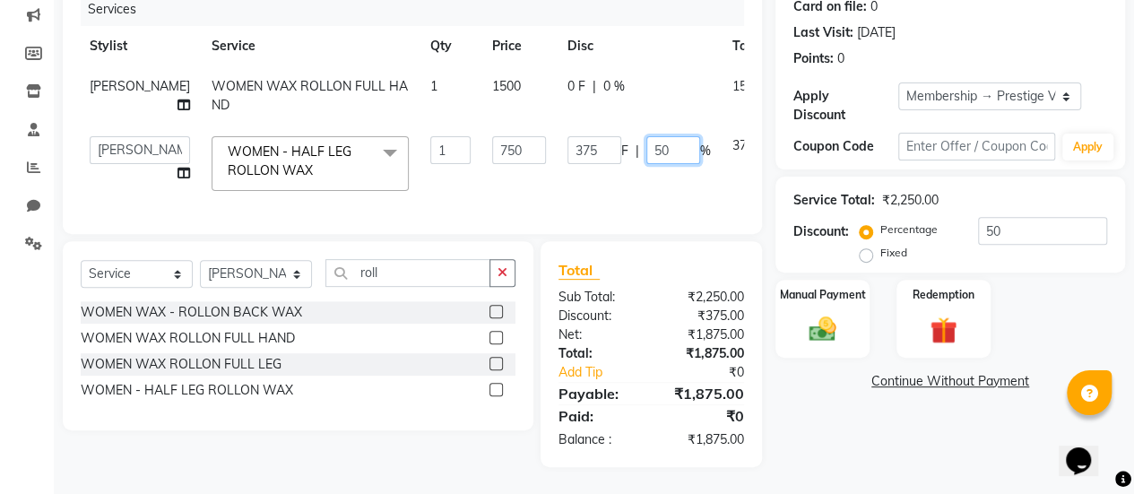
click at [646, 136] on input "50" at bounding box center [673, 150] width 54 height 28
type input "5"
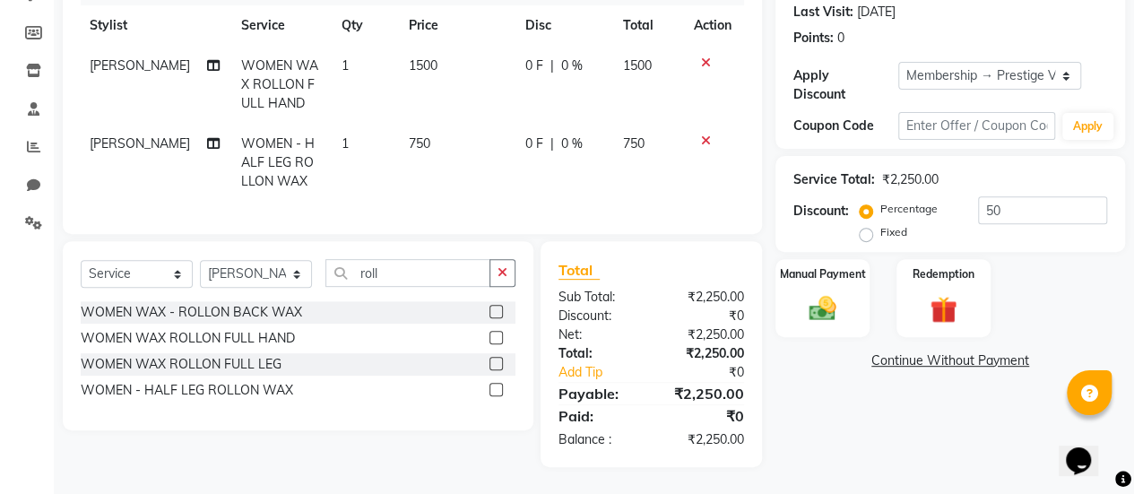
click at [595, 162] on td "0 F | 0 %" at bounding box center [562, 163] width 97 height 78
select select "77002"
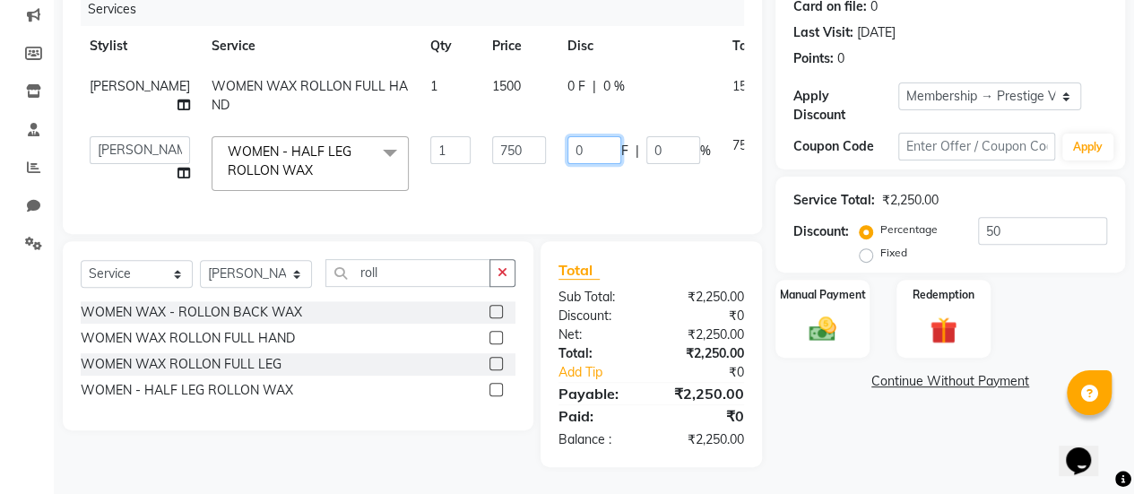
click at [567, 136] on input "0" at bounding box center [594, 150] width 54 height 28
type input "050"
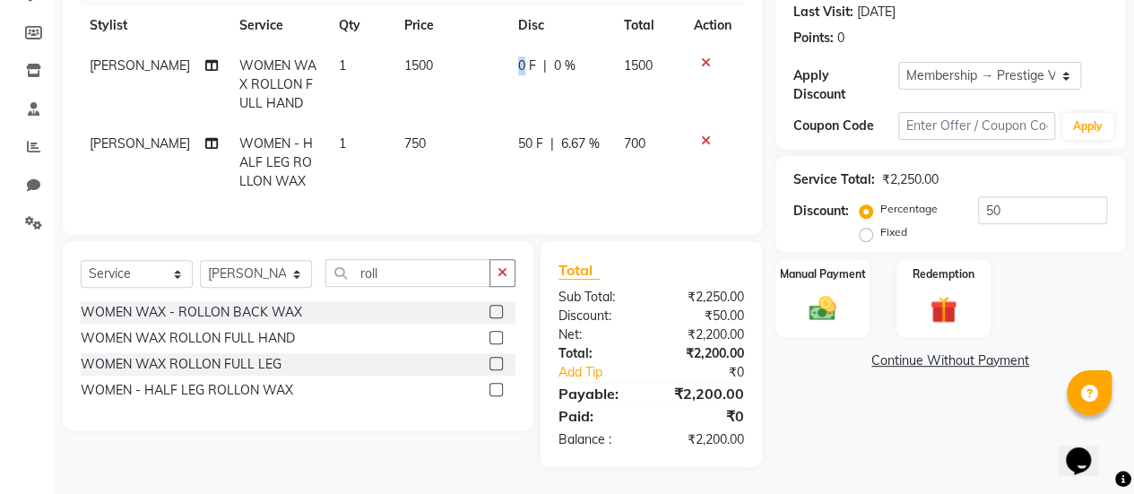
drag, startPoint x: 512, startPoint y: 49, endPoint x: 516, endPoint y: 60, distance: 11.7
click at [518, 60] on span "0 F" at bounding box center [527, 65] width 18 height 19
select select "77002"
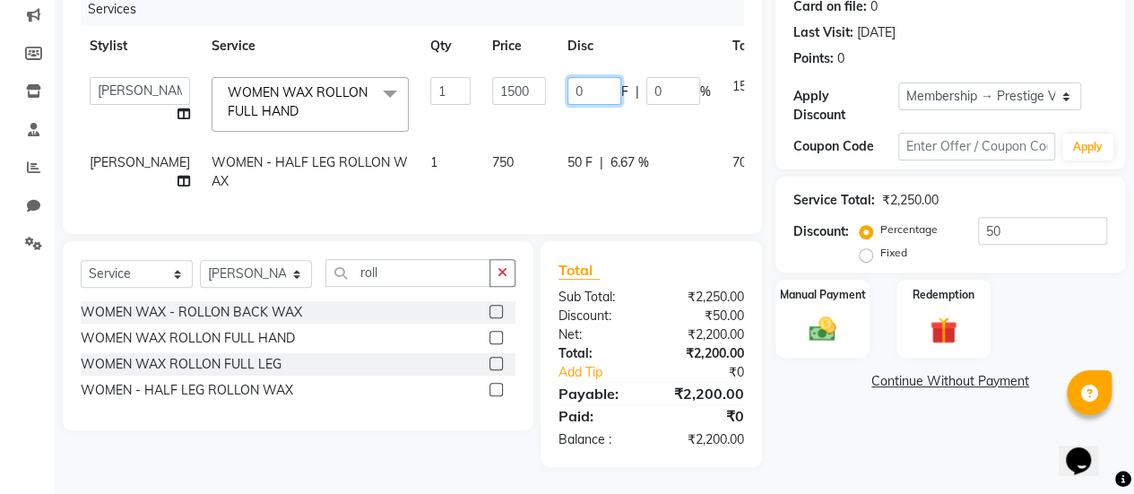
click at [567, 77] on input "0" at bounding box center [594, 91] width 54 height 28
type input "0200"
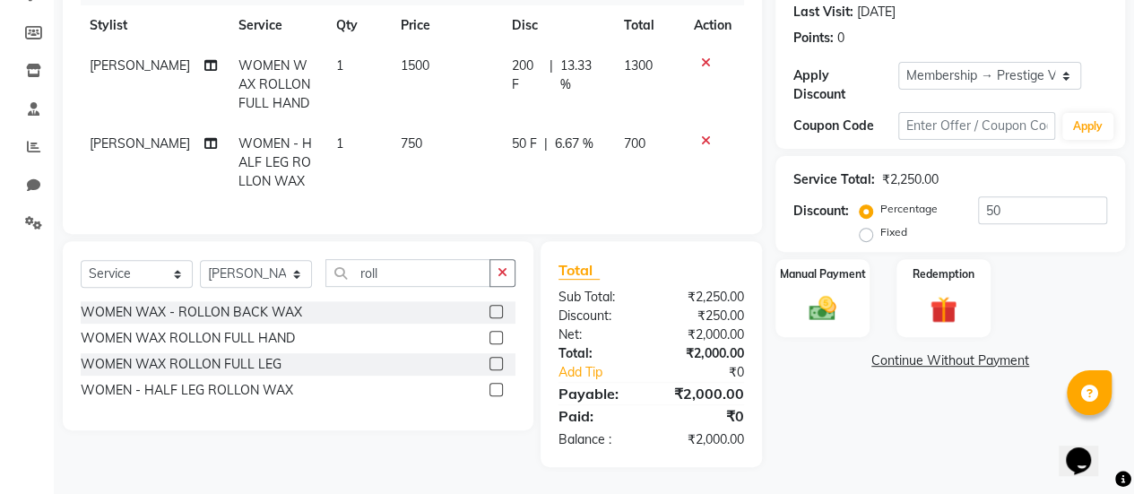
click at [527, 94] on td "200 F | 13.33 %" at bounding box center [557, 85] width 112 height 78
select select "77002"
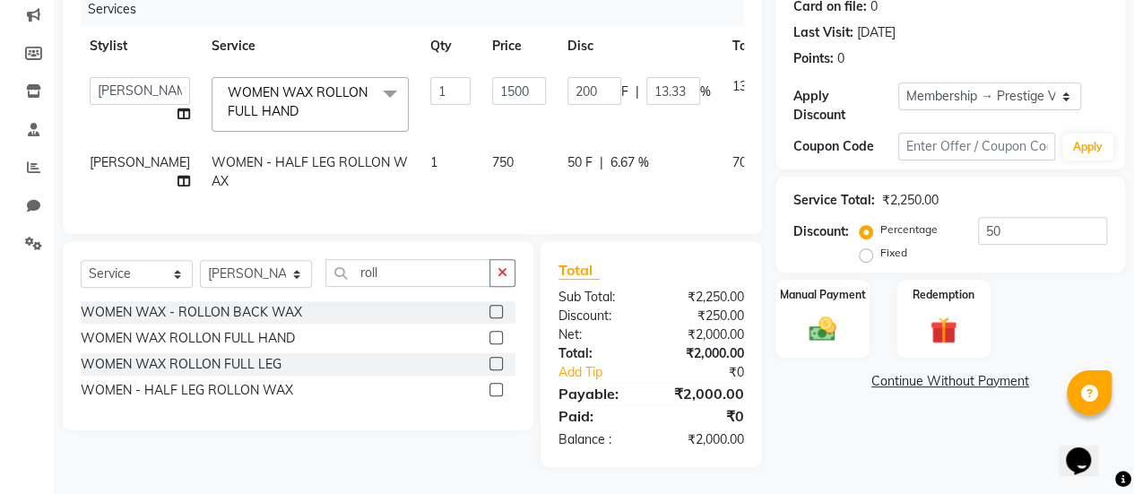
scroll to position [258, 0]
click at [567, 77] on input "200" at bounding box center [594, 91] width 54 height 28
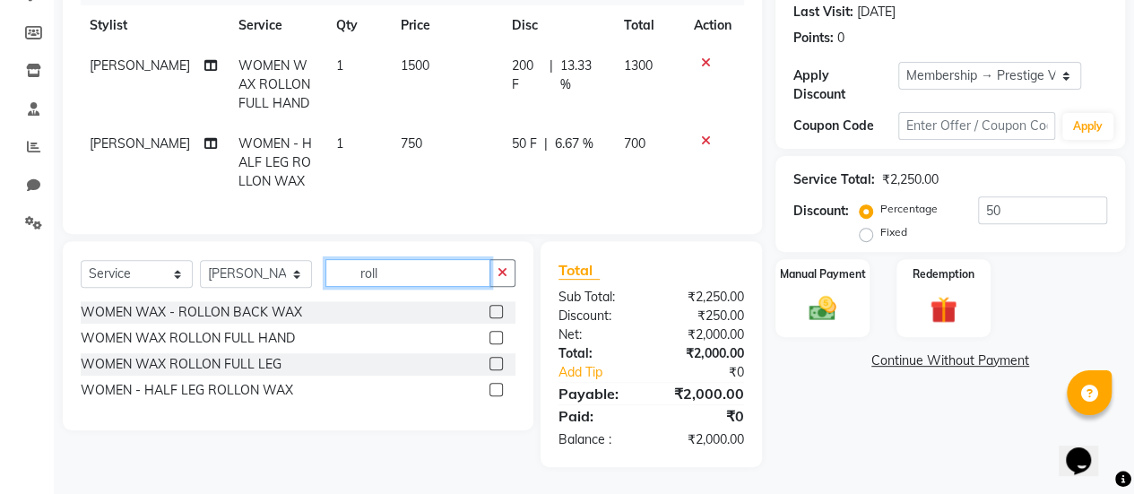
click at [416, 272] on input "roll" at bounding box center [407, 273] width 165 height 28
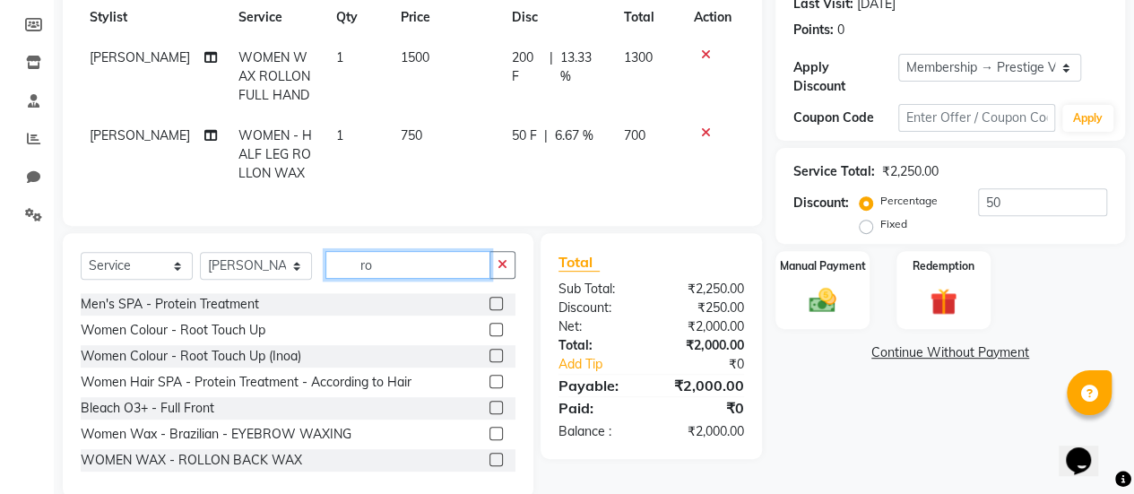
type input "r"
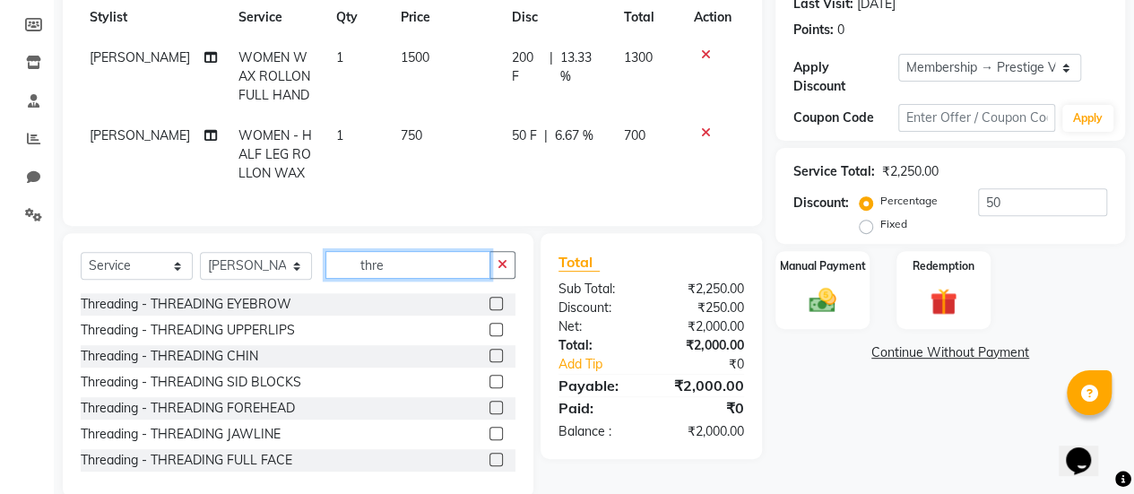
type input "thre"
click at [489, 310] on label at bounding box center [495, 303] width 13 height 13
click at [489, 310] on input "checkbox" at bounding box center [495, 304] width 12 height 12
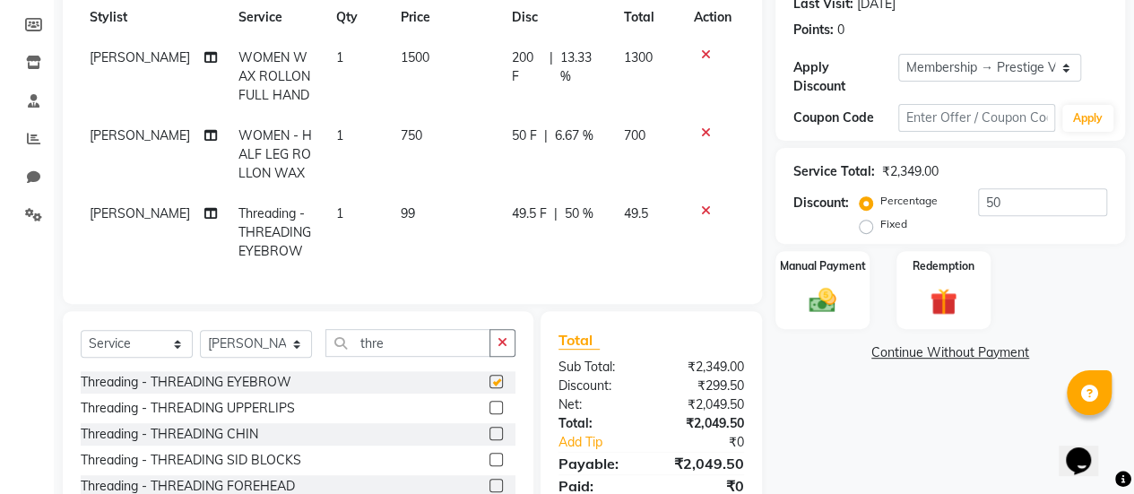
checkbox input "false"
click at [402, 212] on td "99" at bounding box center [445, 233] width 111 height 78
select select "77002"
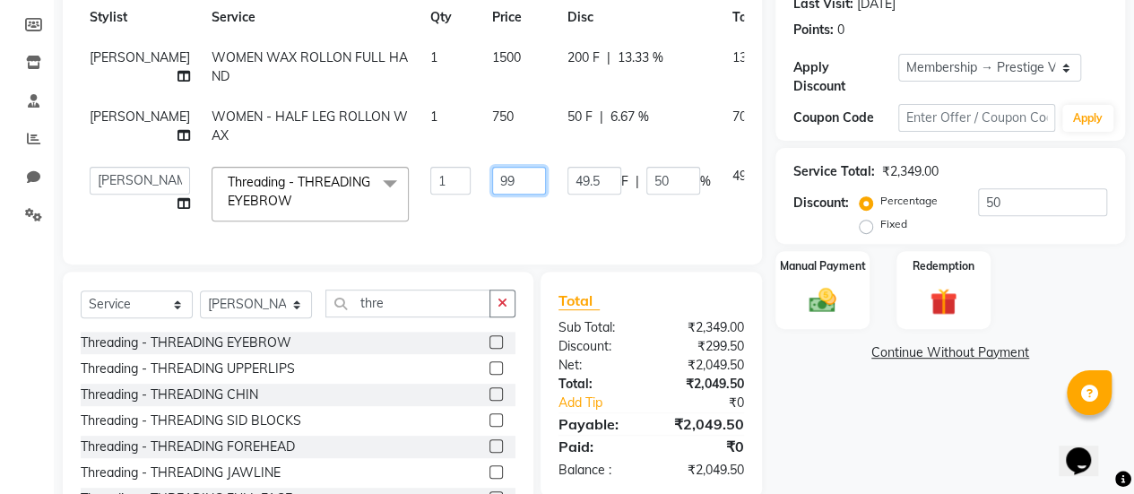
click at [492, 194] on input "99" at bounding box center [519, 181] width 54 height 28
type input "9"
type input "150"
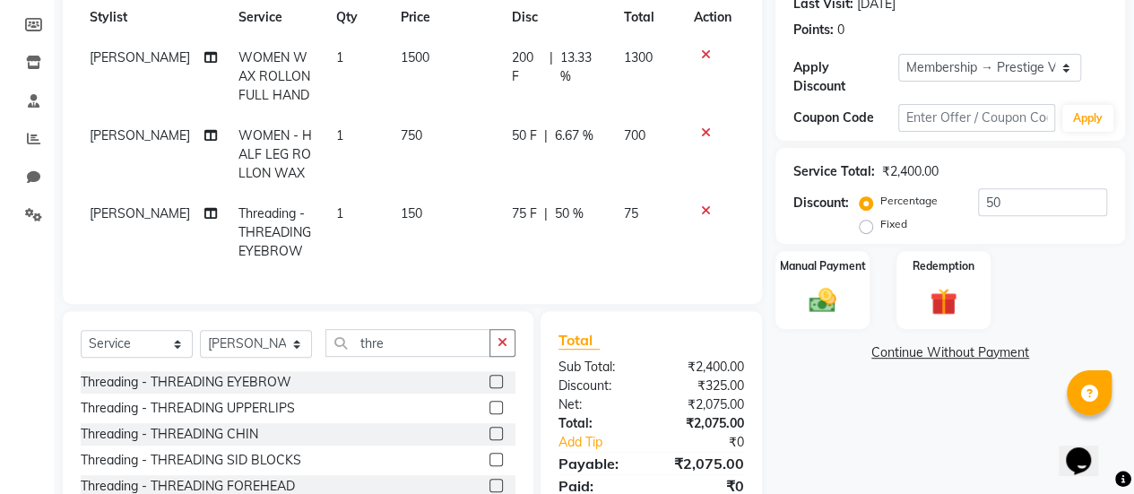
click at [465, 248] on td "150" at bounding box center [445, 233] width 111 height 78
select select "77002"
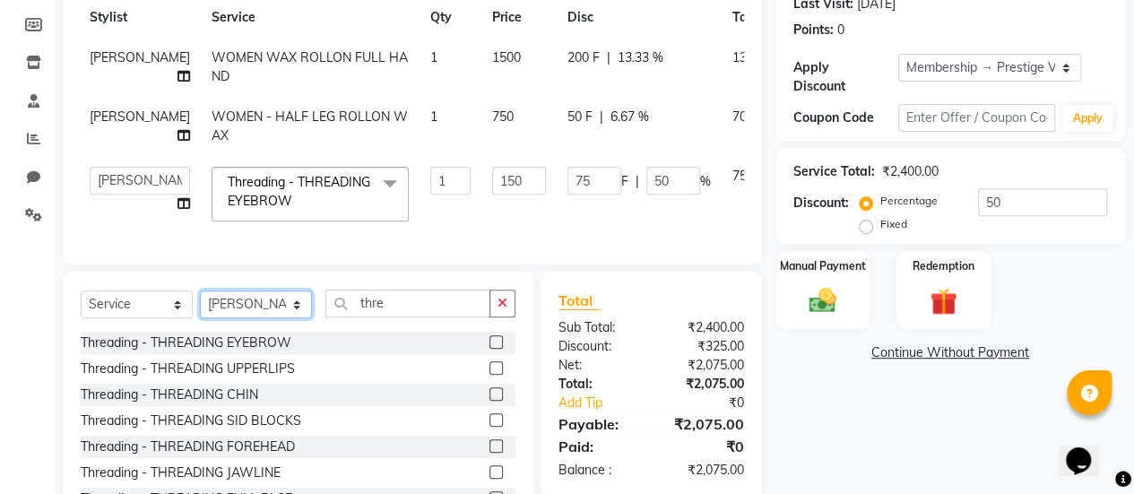
click at [265, 318] on select "Select Stylist Aum [PERSON_NAME] [PERSON_NAME] [PERSON_NAME] [PERSON_NAME] Meet…" at bounding box center [256, 304] width 112 height 28
select select "77003"
click at [200, 318] on select "Select Stylist Aum [PERSON_NAME] [PERSON_NAME] [PERSON_NAME] [PERSON_NAME] Meet…" at bounding box center [256, 304] width 112 height 28
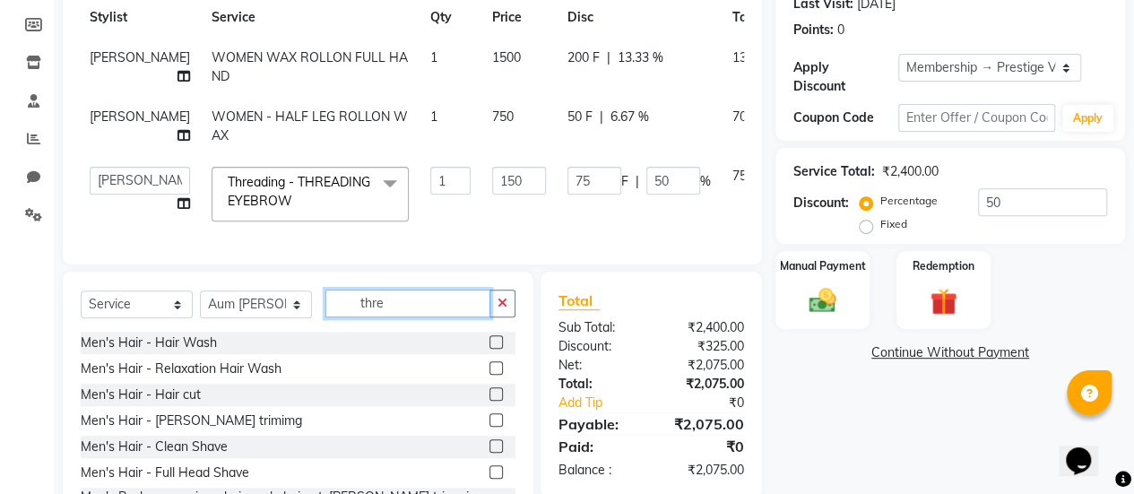
click at [403, 317] on input "thre" at bounding box center [407, 303] width 165 height 28
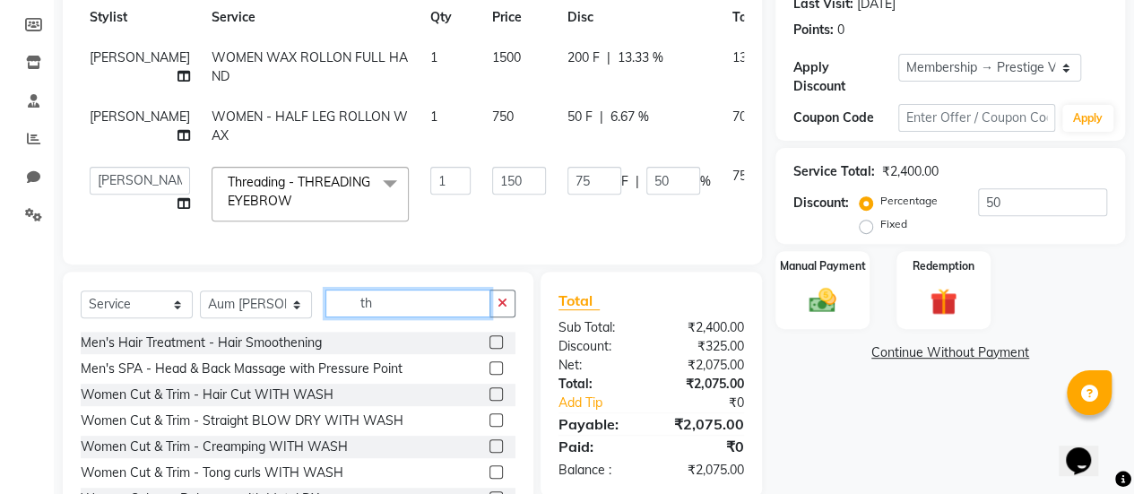
type input "t"
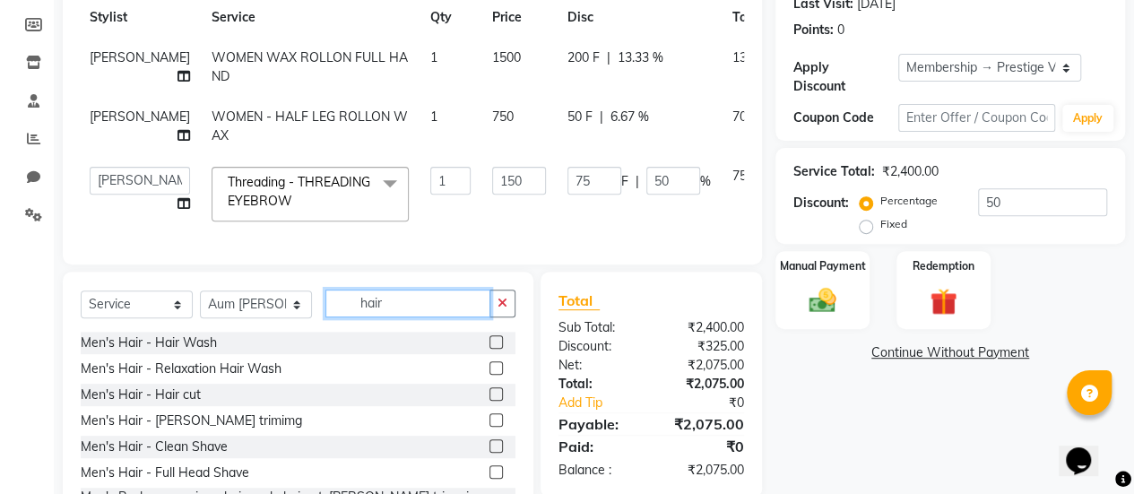
type input "hair"
click at [489, 401] on label at bounding box center [495, 393] width 13 height 13
click at [489, 401] on input "checkbox" at bounding box center [495, 395] width 12 height 12
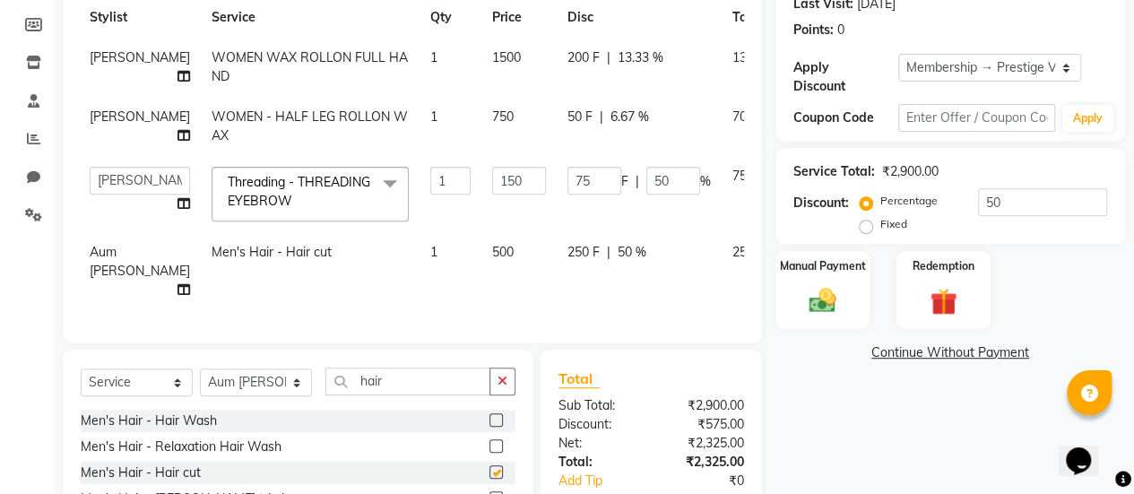
checkbox input "false"
click at [567, 262] on span "250 F" at bounding box center [583, 252] width 32 height 19
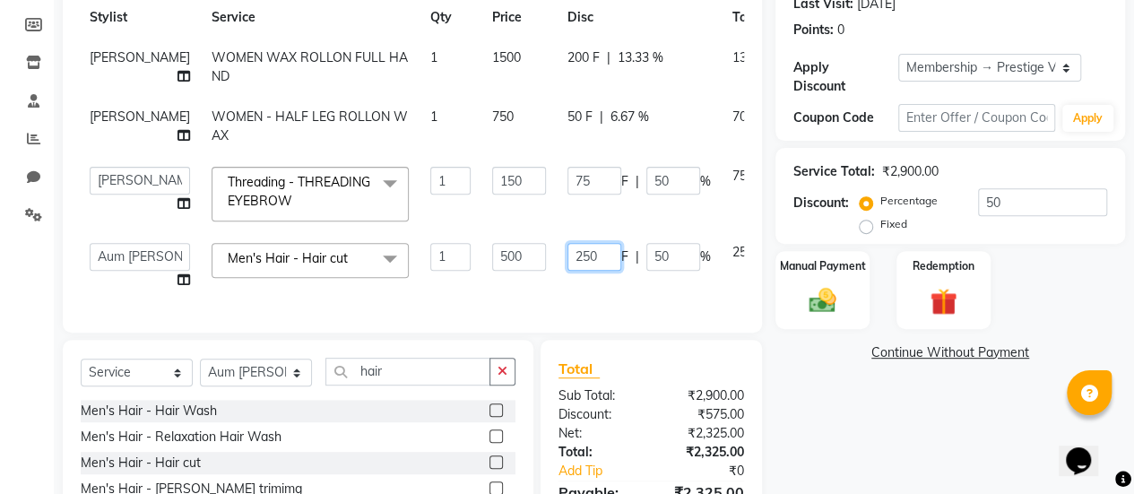
click at [567, 271] on input "250" at bounding box center [594, 257] width 54 height 28
type input "2"
type input "149"
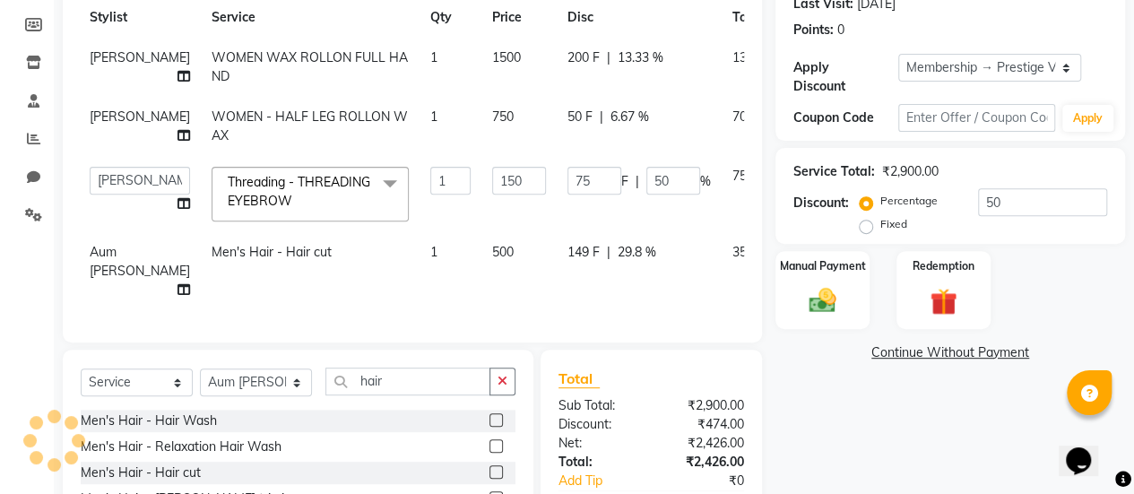
click at [557, 310] on td "149 F | 29.8 %" at bounding box center [639, 271] width 165 height 78
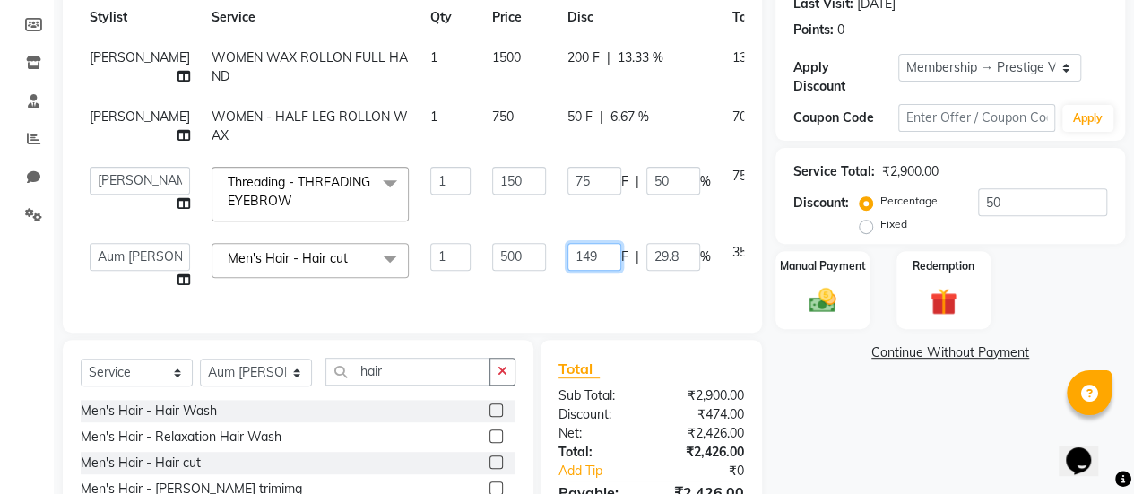
click at [567, 271] on input "149" at bounding box center [594, 257] width 54 height 28
type input "1"
type input "351"
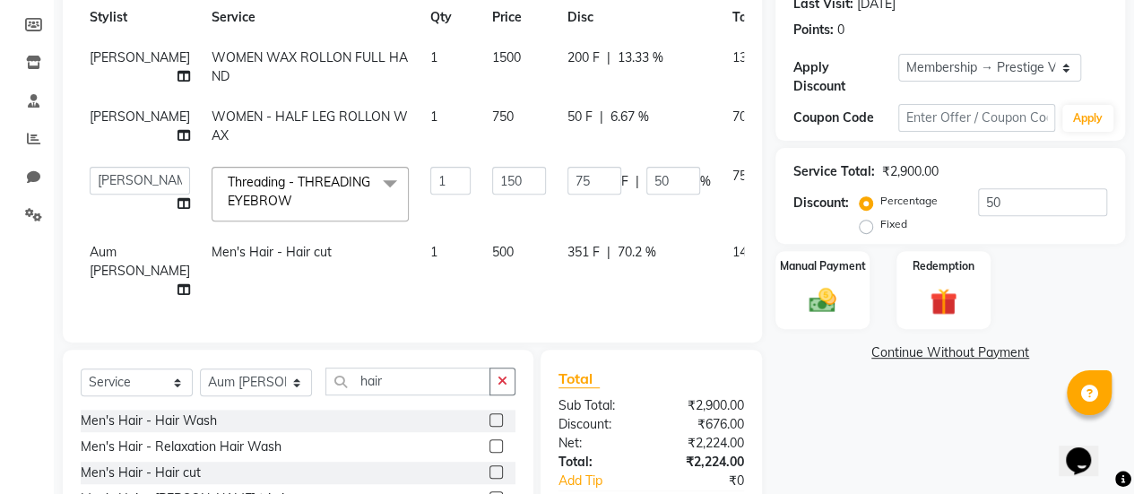
click at [557, 310] on td "351 F | 70.2 %" at bounding box center [639, 271] width 165 height 78
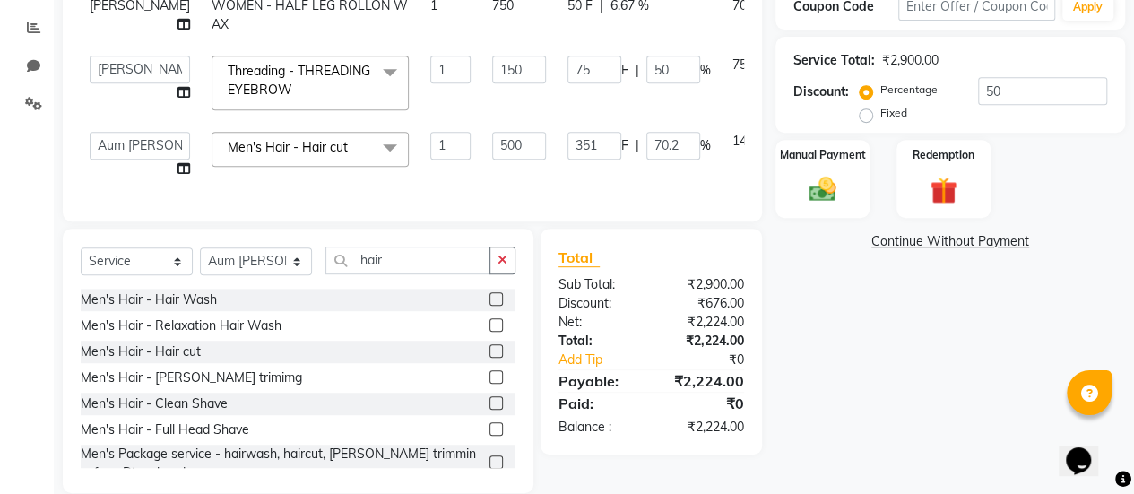
scroll to position [400, 0]
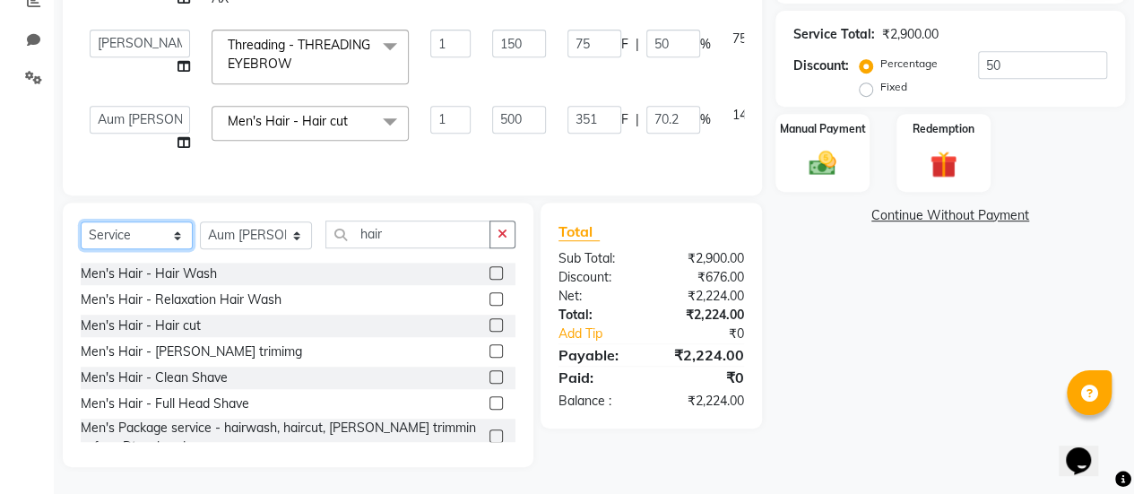
click at [151, 249] on select "Select Service Product Membership Package Voucher Prepaid Gift Card" at bounding box center [137, 235] width 112 height 28
select select "product"
click at [81, 249] on select "Select Service Product Membership Package Voucher Prepaid Gift Card" at bounding box center [137, 235] width 112 height 28
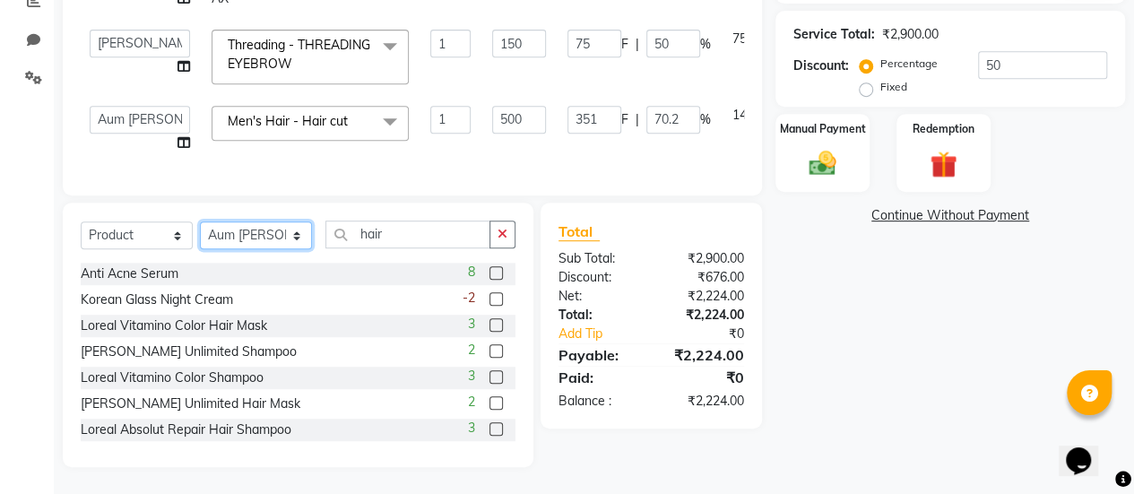
click at [241, 249] on select "Select Stylist Aum [PERSON_NAME] [PERSON_NAME] [PERSON_NAME] [PERSON_NAME] Meet…" at bounding box center [256, 235] width 112 height 28
select select "80159"
click at [200, 249] on select "Select Stylist Aum [PERSON_NAME] [PERSON_NAME] [PERSON_NAME] [PERSON_NAME] Meet…" at bounding box center [256, 235] width 112 height 28
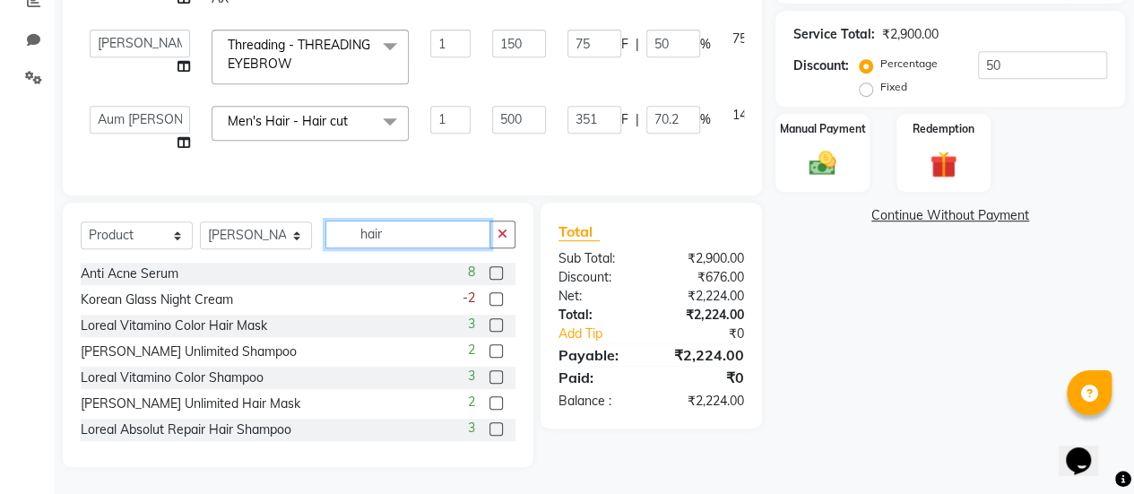
click at [423, 248] on input "hair" at bounding box center [407, 234] width 165 height 28
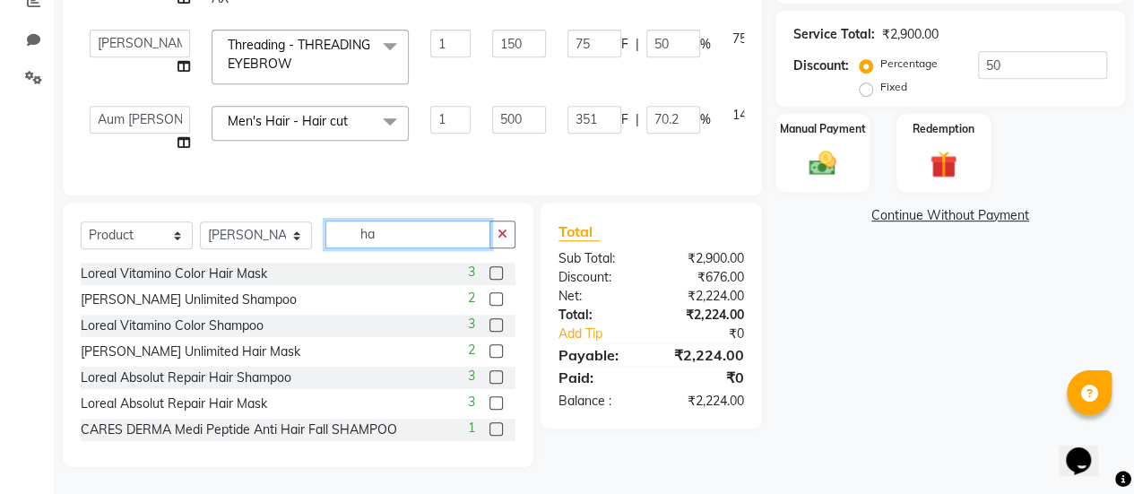
type input "h"
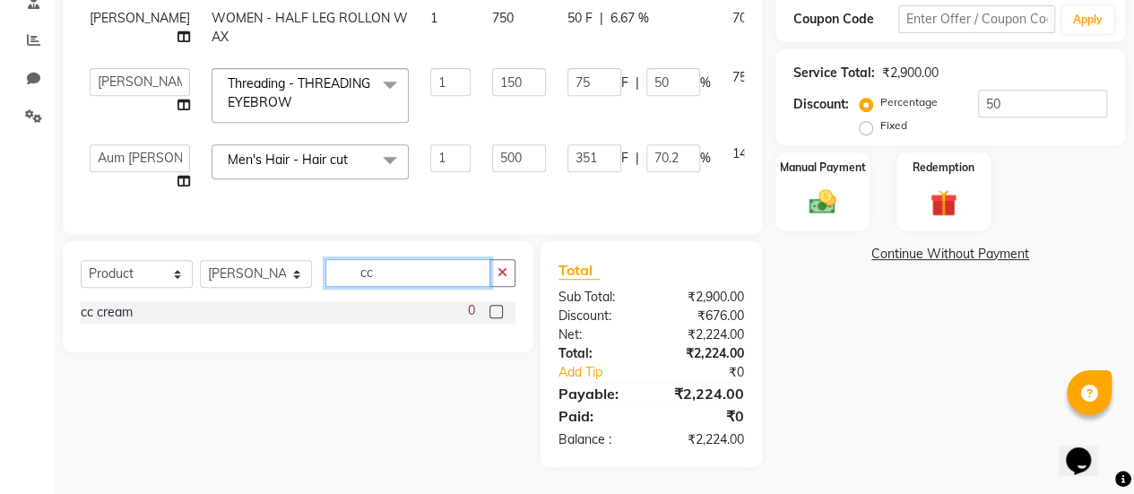
type input "cc"
click at [496, 318] on label at bounding box center [495, 311] width 13 height 13
click at [496, 318] on input "checkbox" at bounding box center [495, 313] width 12 height 12
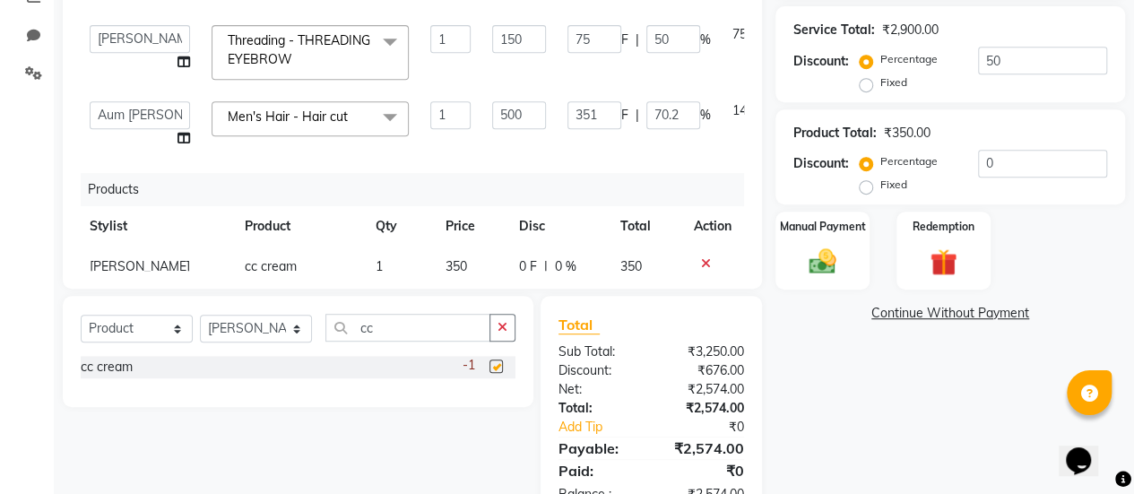
checkbox input "false"
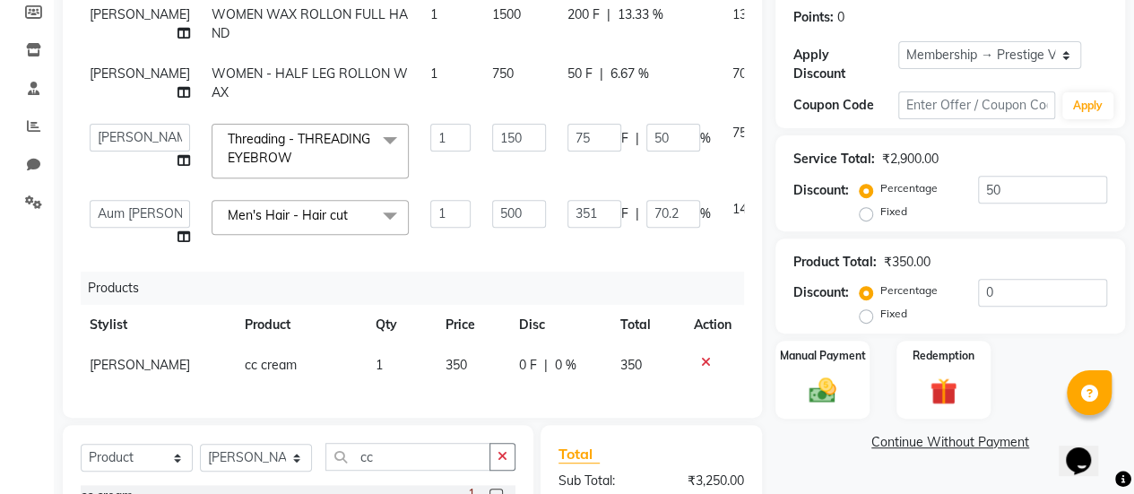
scroll to position [0, 2]
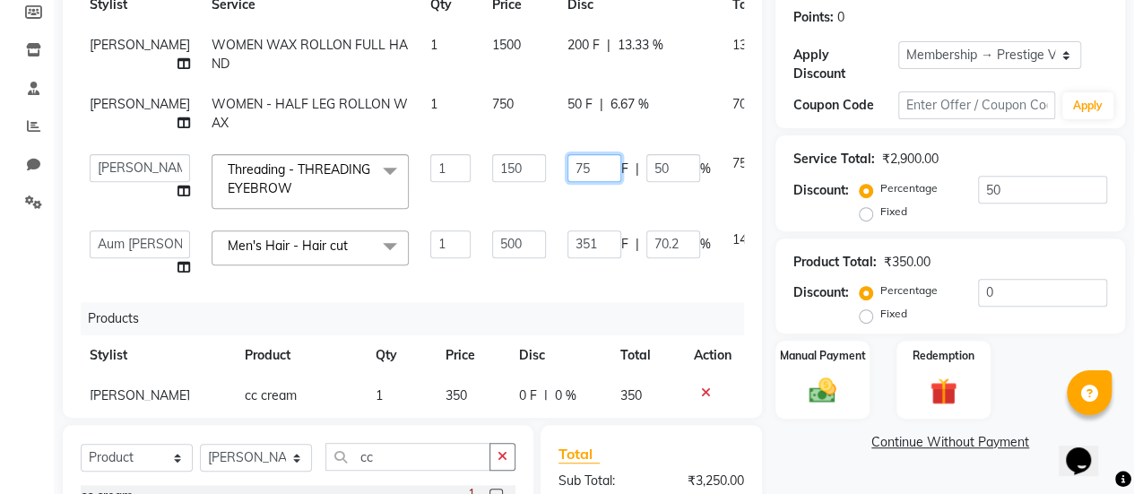
click at [567, 182] on input "75" at bounding box center [594, 168] width 54 height 28
type input "7"
click at [557, 220] on td "F | 50 %" at bounding box center [639, 181] width 165 height 76
select select "77002"
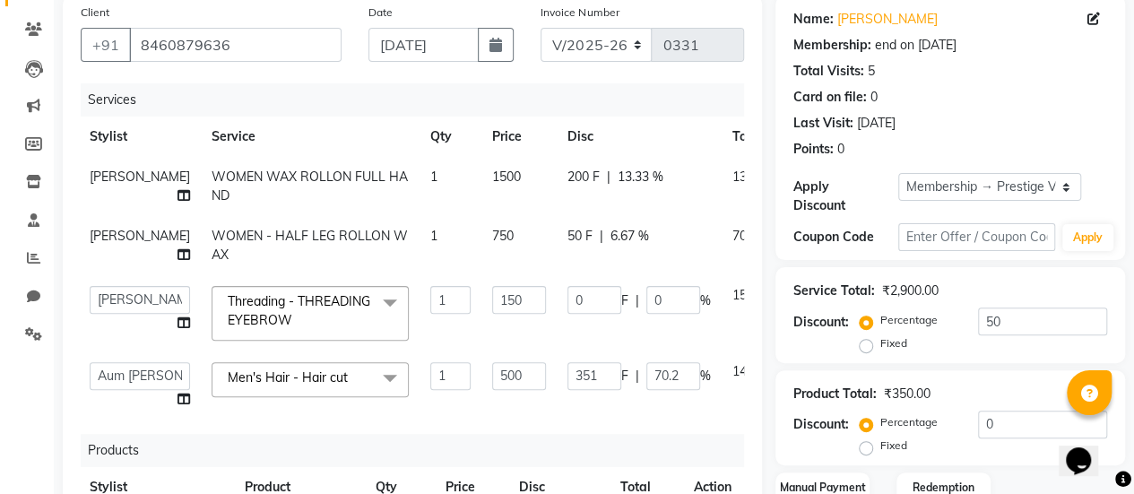
click at [618, 177] on span "13.33 %" at bounding box center [641, 177] width 46 height 19
select select "77002"
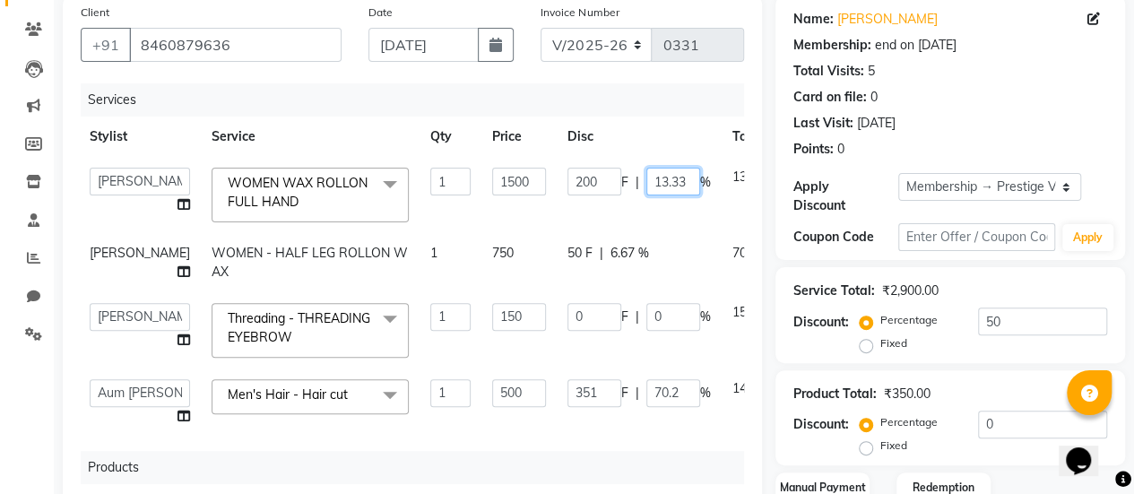
click at [646, 179] on input "13.33" at bounding box center [673, 182] width 54 height 28
type input "1"
type input "5"
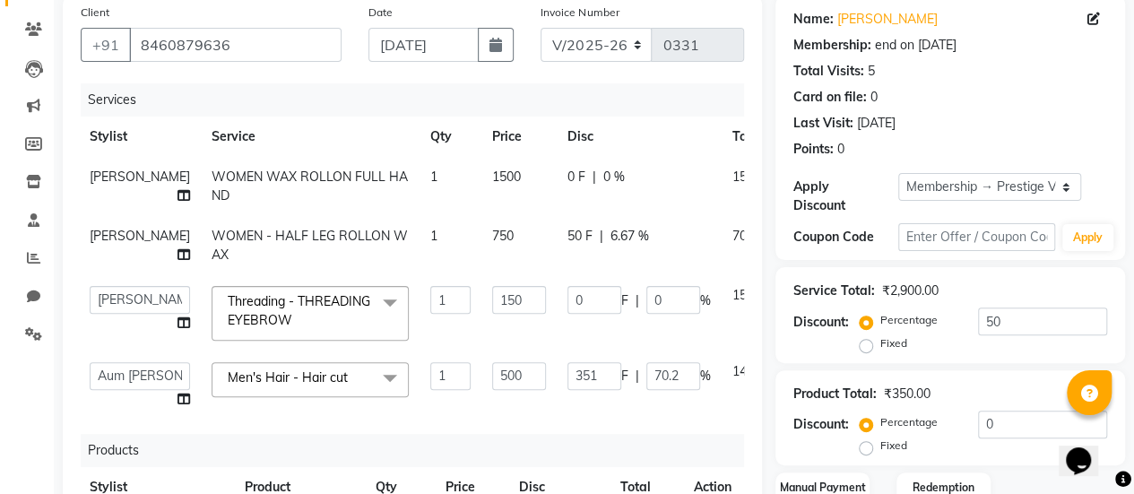
click at [623, 214] on td "0 F | 0 %" at bounding box center [639, 186] width 165 height 59
select select "77002"
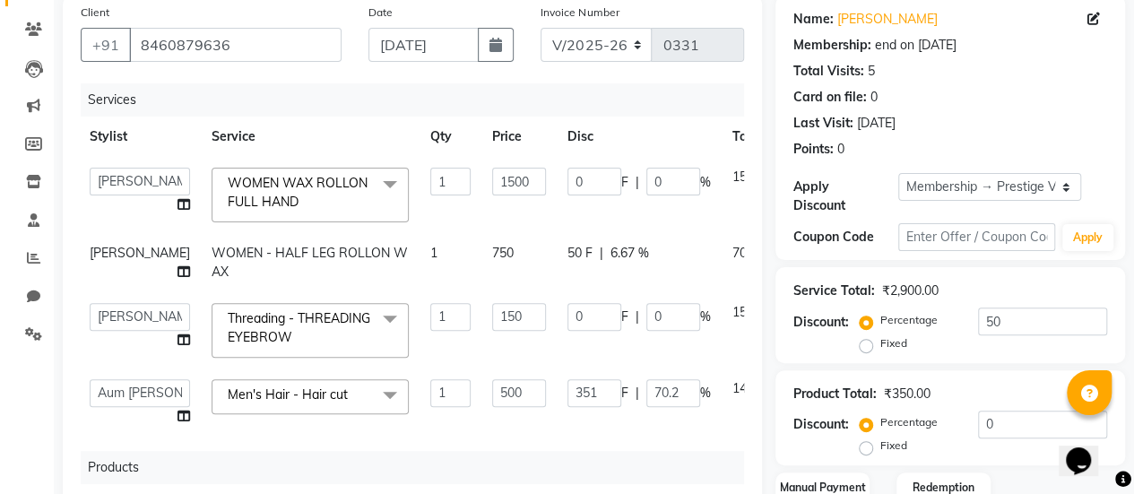
scroll to position [78, 2]
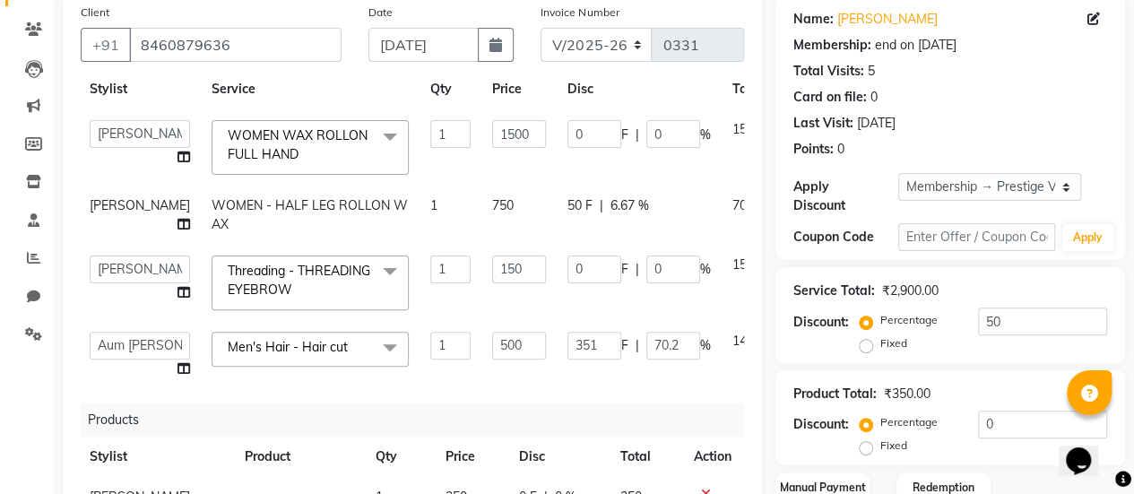
drag, startPoint x: 471, startPoint y: 371, endPoint x: 382, endPoint y: 390, distance: 91.6
click at [382, 403] on div "Products" at bounding box center [418, 419] width 675 height 33
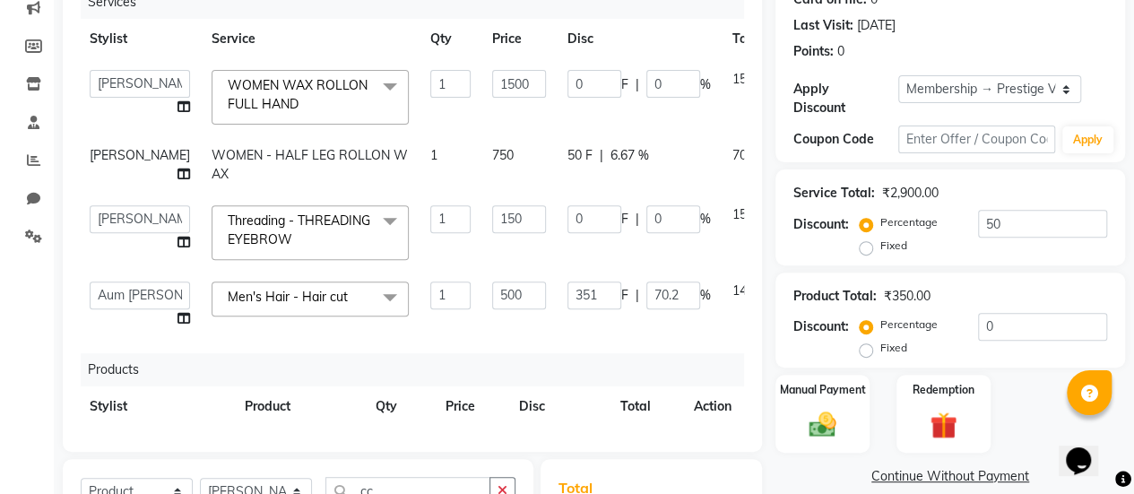
scroll to position [225, 0]
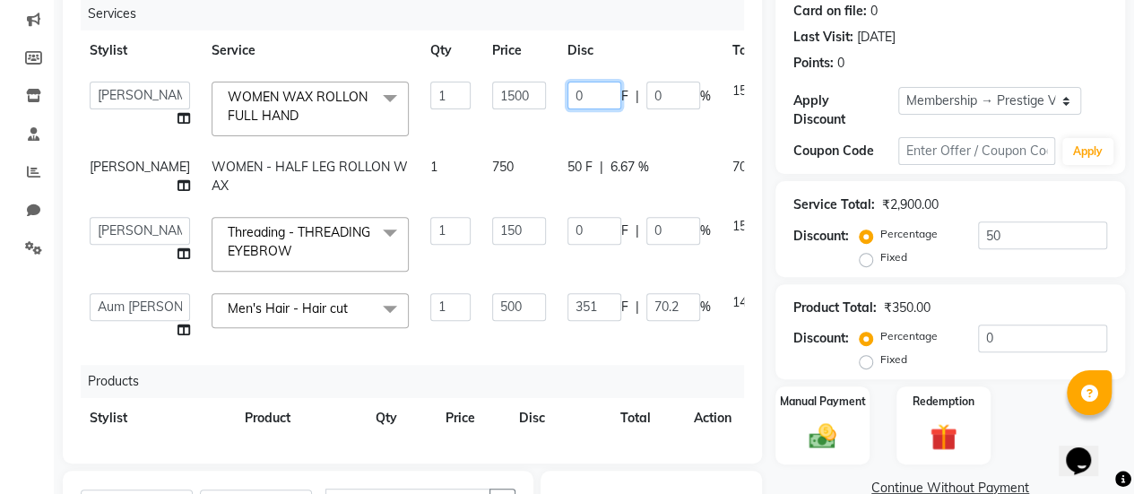
click at [567, 92] on input "0" at bounding box center [594, 96] width 54 height 28
type input "0200"
click at [487, 132] on td "1500" at bounding box center [518, 109] width 75 height 76
select select "77002"
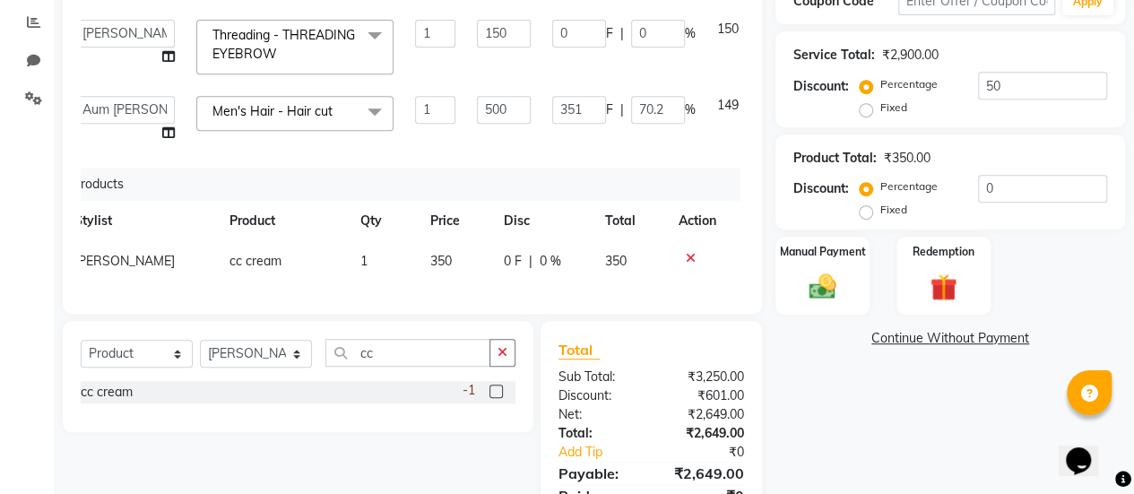
scroll to position [384, 0]
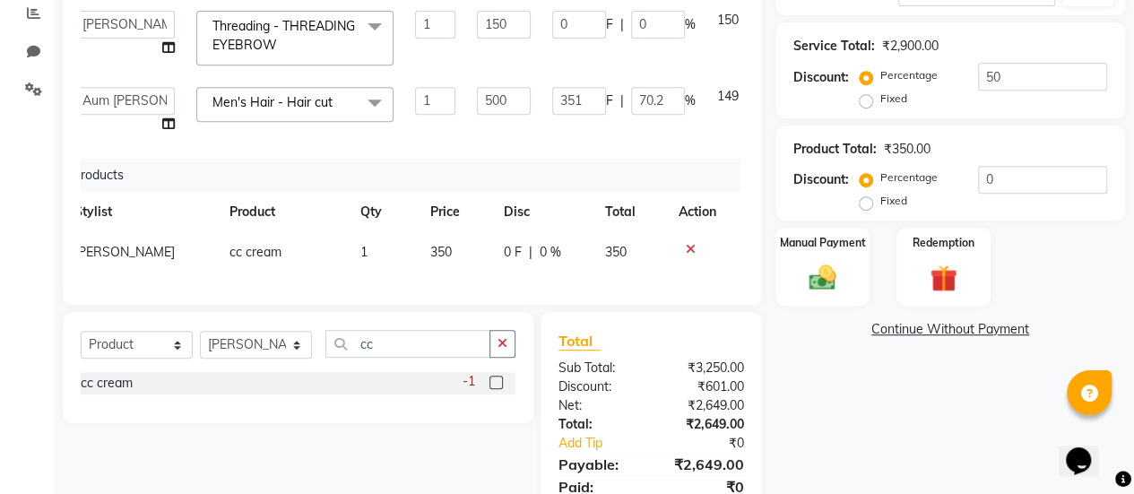
click at [686, 243] on icon at bounding box center [691, 249] width 10 height 13
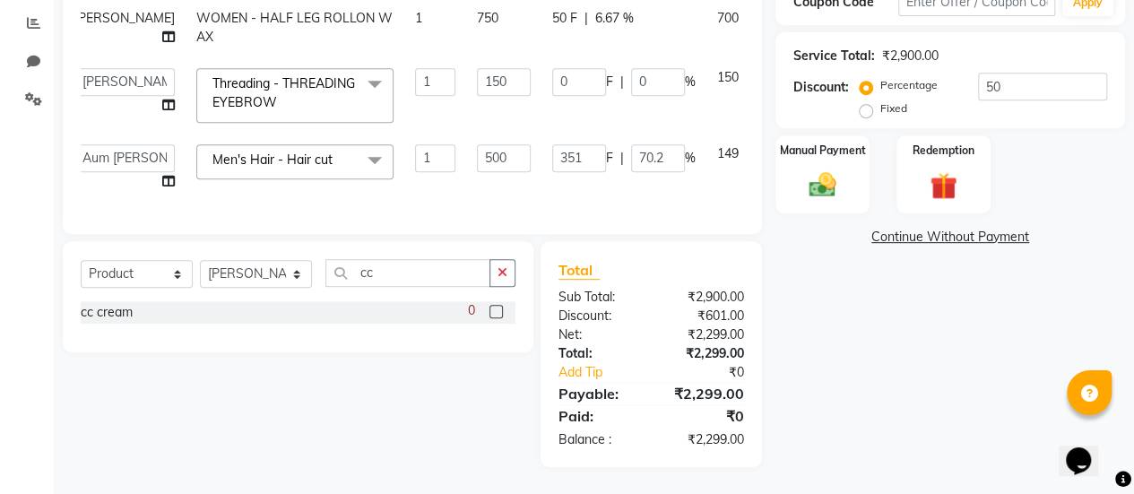
click at [896, 234] on link "Continue Without Payment" at bounding box center [950, 237] width 342 height 19
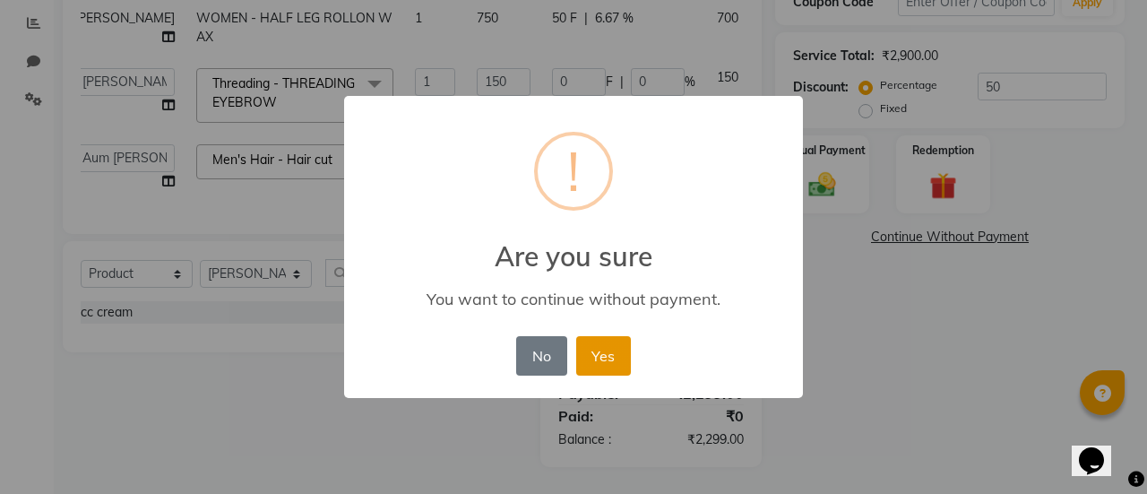
click at [600, 367] on button "Yes" at bounding box center [603, 355] width 55 height 39
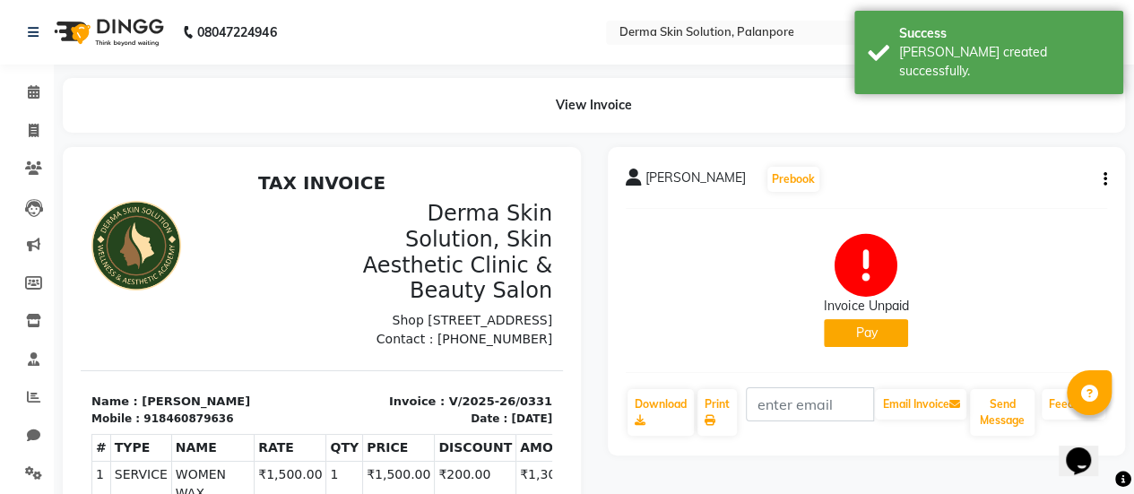
click at [903, 327] on button "Pay" at bounding box center [866, 333] width 84 height 28
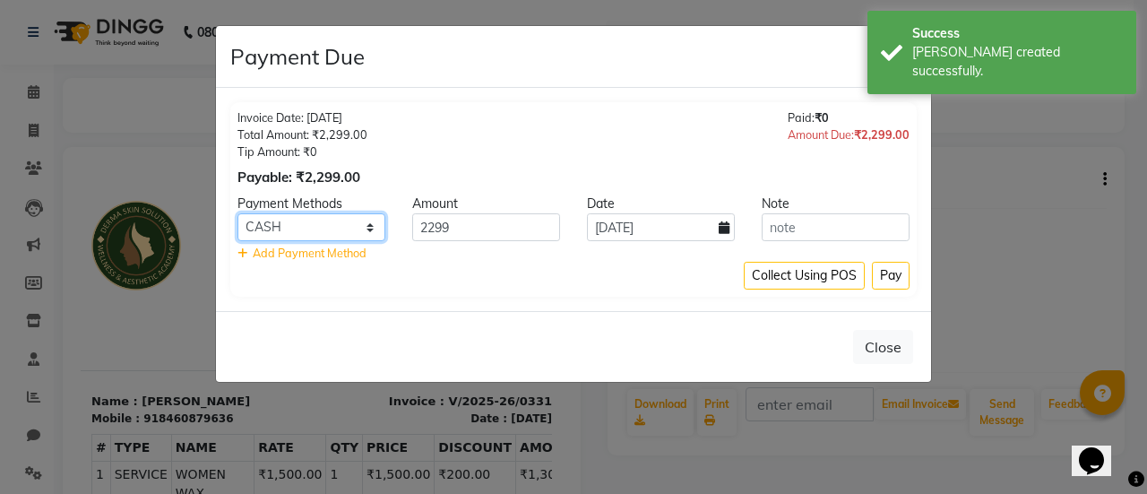
click at [339, 229] on select "CASH CARD ONLINE CUSTOM GPay PayTM PhonePe UPI NearBuy Loan BharatPay Cheque Mo…" at bounding box center [312, 227] width 148 height 28
select select "5"
click at [238, 213] on select "CASH CARD ONLINE CUSTOM GPay PayTM PhonePe UPI NearBuy Loan BharatPay Cheque Mo…" at bounding box center [312, 227] width 148 height 28
click at [893, 270] on button "Pay" at bounding box center [891, 276] width 38 height 28
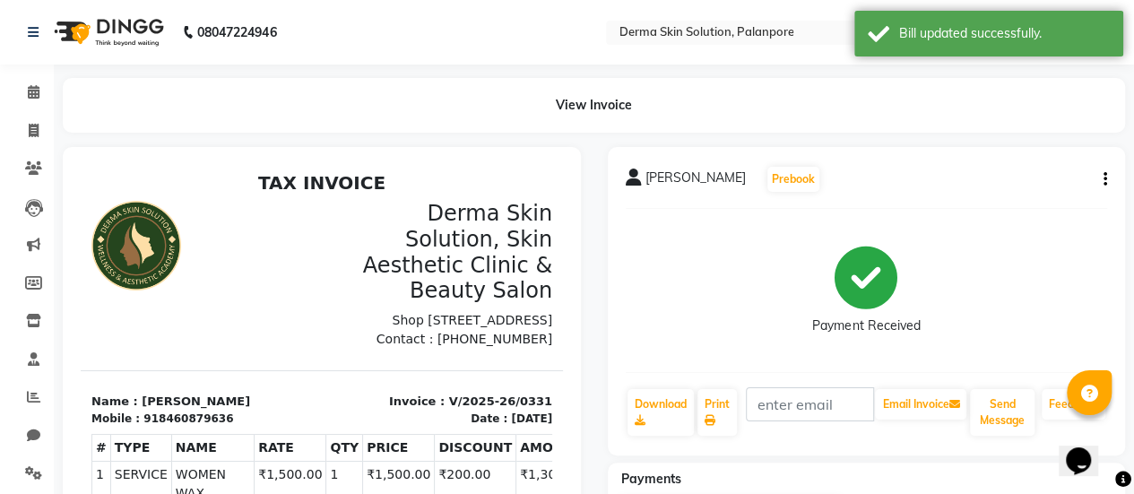
click at [893, 270] on icon at bounding box center [865, 277] width 63 height 63
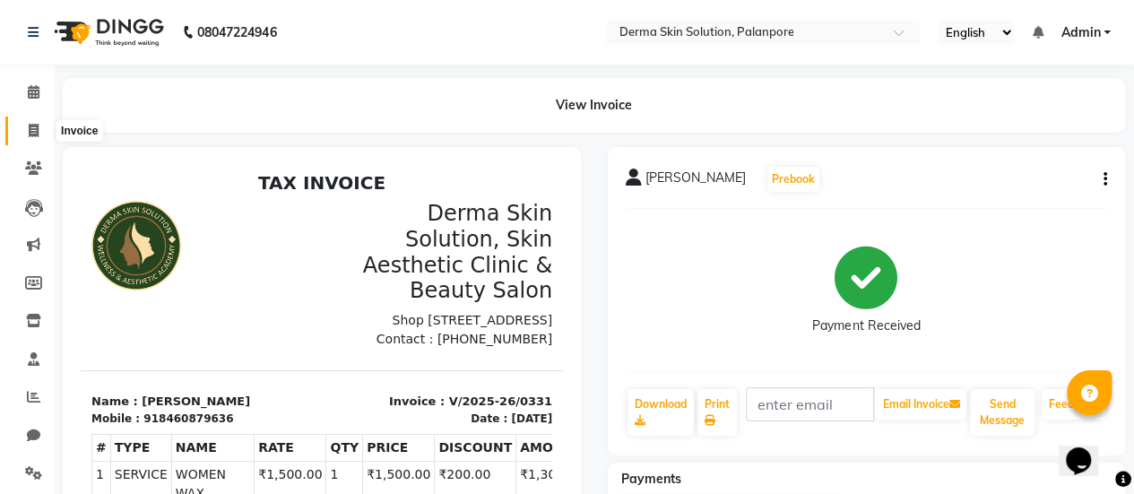
click at [30, 137] on span at bounding box center [33, 131] width 31 height 21
select select "service"
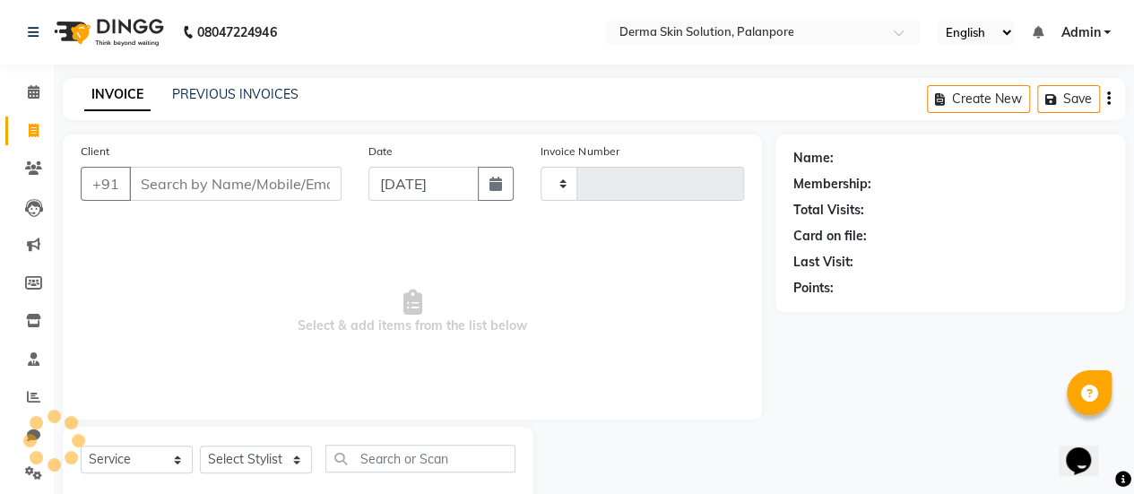
scroll to position [44, 0]
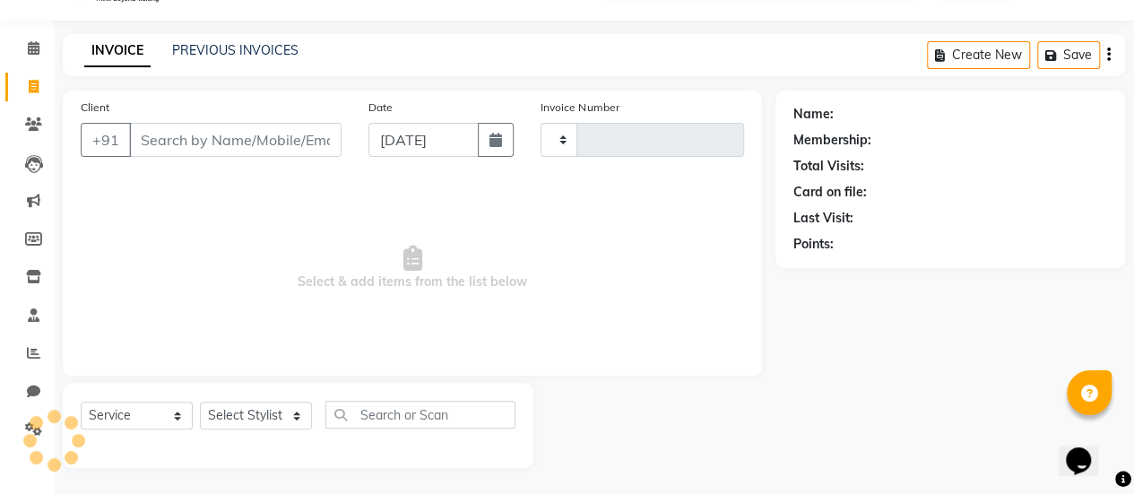
type input "0332"
select select "8167"
click at [161, 129] on input "Client" at bounding box center [235, 140] width 212 height 34
click at [265, 57] on link "PREVIOUS INVOICES" at bounding box center [235, 50] width 126 height 16
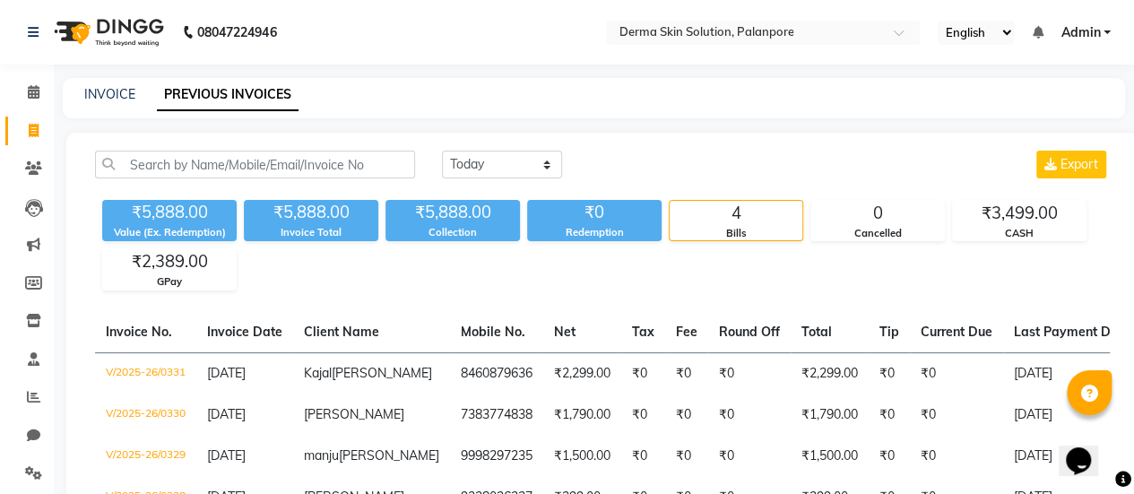
click at [136, 91] on div "INVOICE PREVIOUS INVOICES" at bounding box center [583, 94] width 1041 height 19
click at [124, 91] on link "INVOICE" at bounding box center [109, 94] width 51 height 16
select select "service"
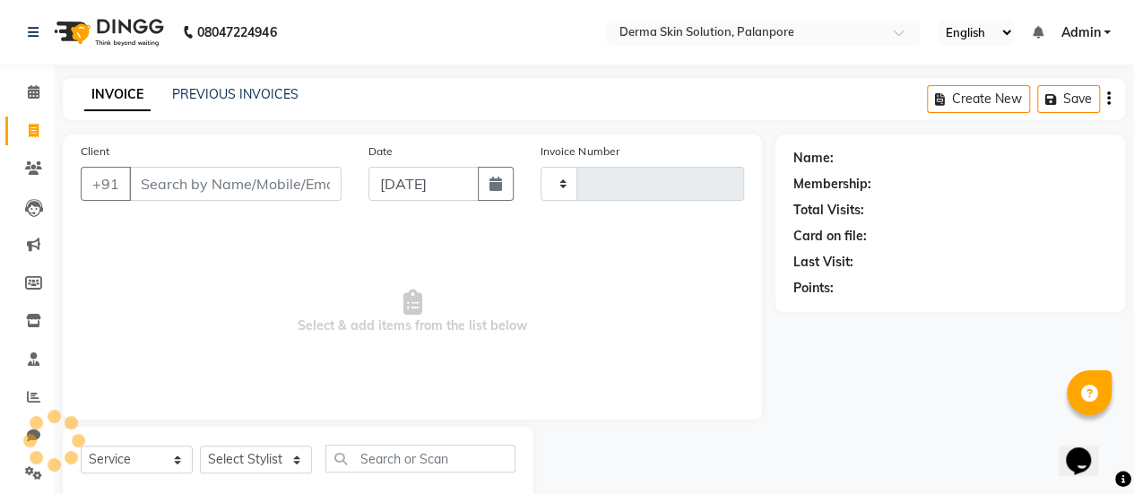
scroll to position [44, 0]
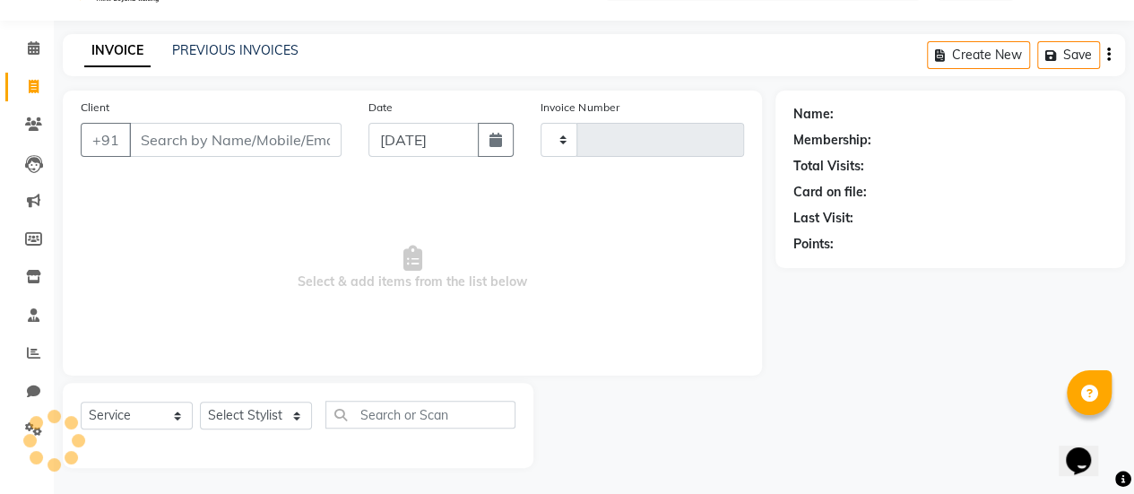
type input "0332"
select select "8167"
click at [177, 146] on input "Client" at bounding box center [235, 140] width 212 height 34
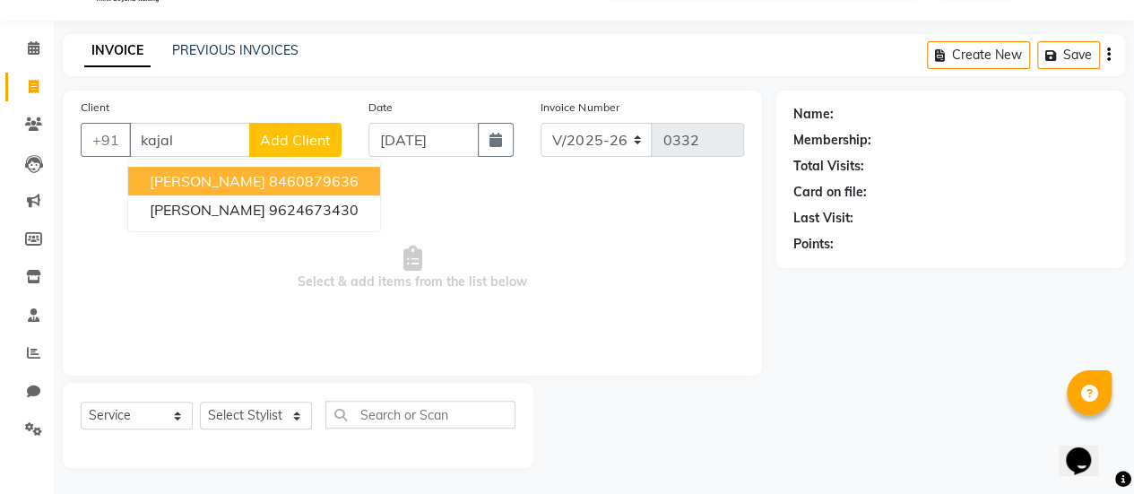
click at [198, 177] on span "Kajal Patel" at bounding box center [208, 181] width 116 height 18
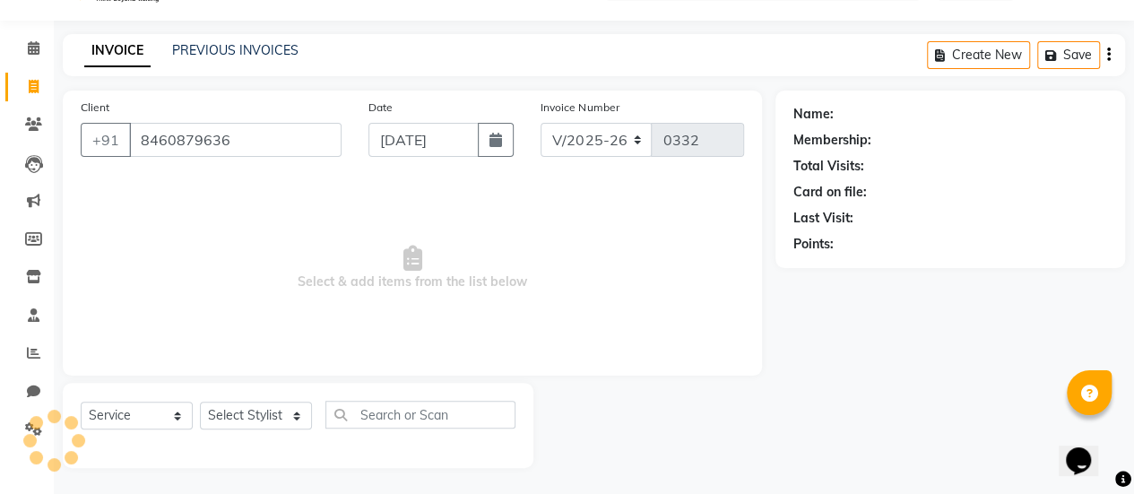
type input "8460879636"
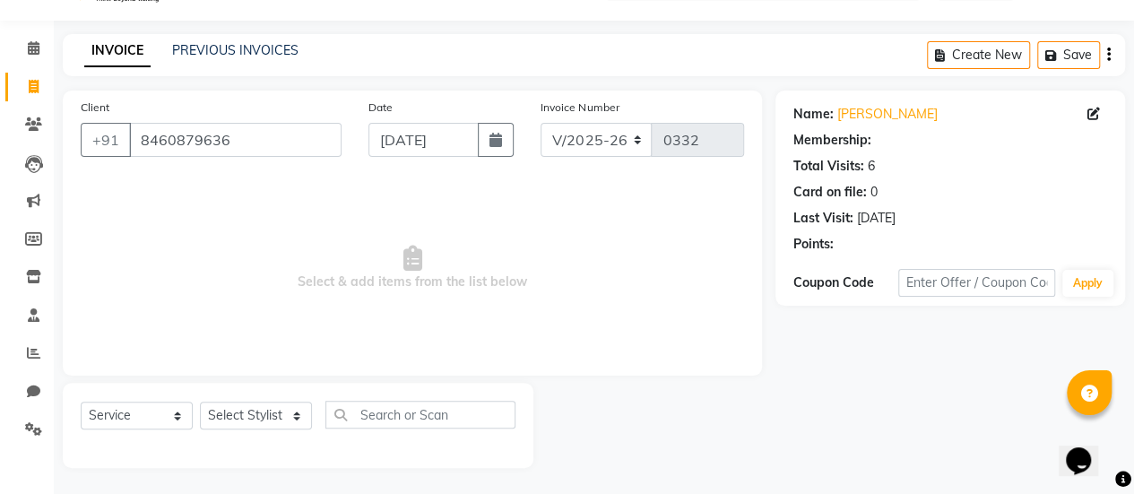
select select "1: Object"
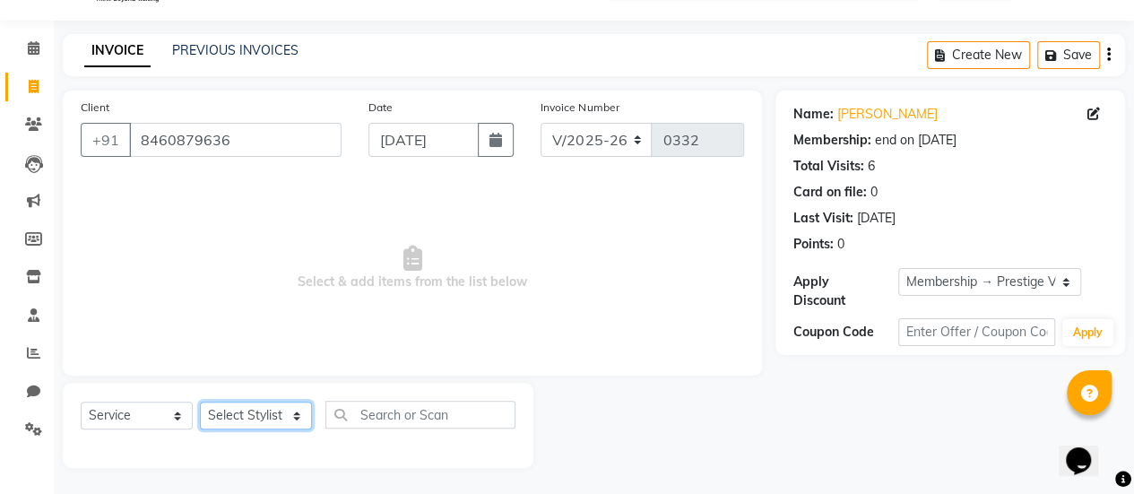
drag, startPoint x: 215, startPoint y: 413, endPoint x: 239, endPoint y: 282, distance: 133.1
click at [239, 282] on div "Client +91 8460879636 Date 01-09-2025 Invoice Number V/2025 V/2025-26 0332 Sele…" at bounding box center [412, 279] width 726 height 377
select select "80159"
click at [200, 402] on select "Select Stylist Aum [PERSON_NAME] [PERSON_NAME] [PERSON_NAME] [PERSON_NAME] Meet…" at bounding box center [256, 416] width 112 height 28
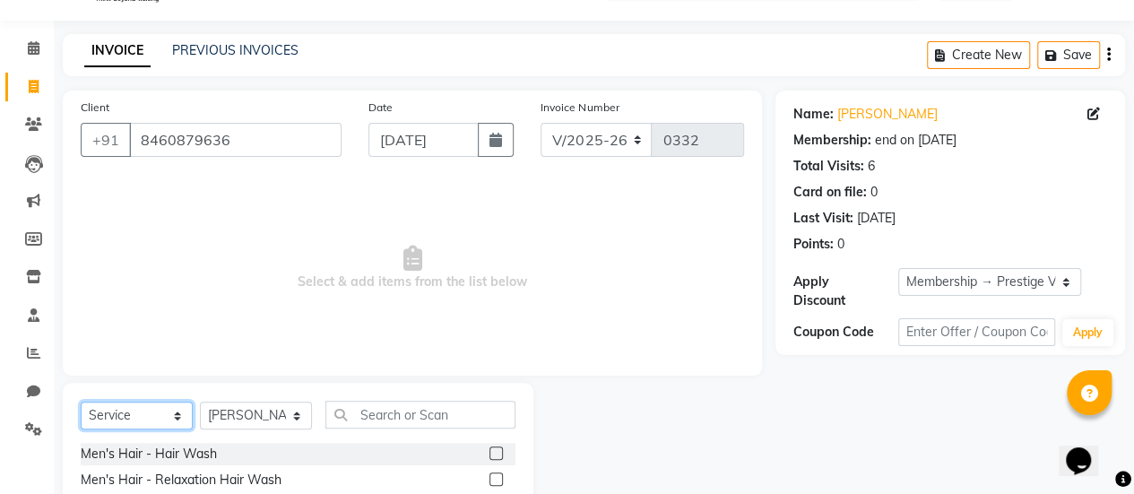
click at [142, 412] on select "Select Service Product Membership Package Voucher Prepaid Gift Card" at bounding box center [137, 416] width 112 height 28
select select "product"
click at [81, 402] on select "Select Service Product Membership Package Voucher Prepaid Gift Card" at bounding box center [137, 416] width 112 height 28
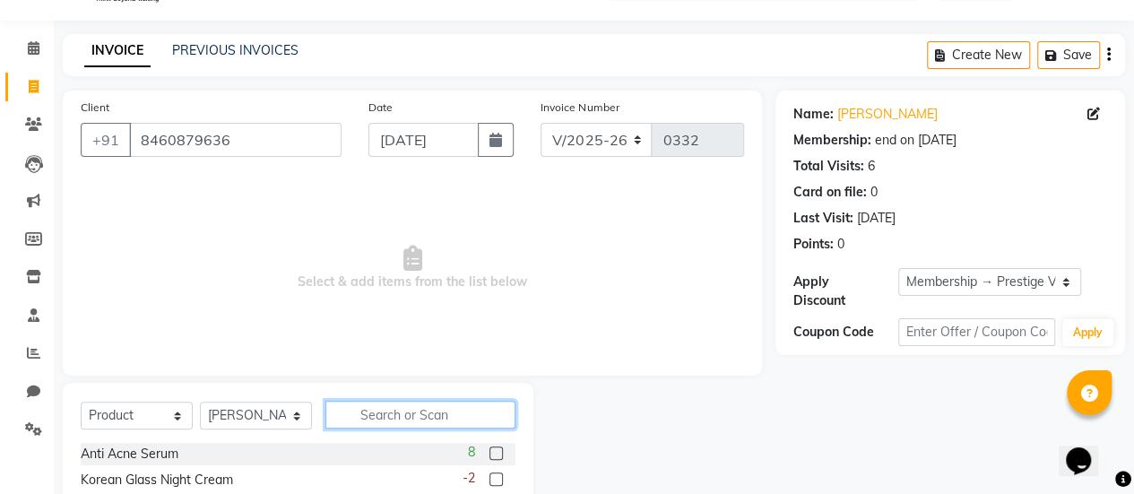
click at [410, 404] on input "text" at bounding box center [420, 415] width 190 height 28
type input "cc"
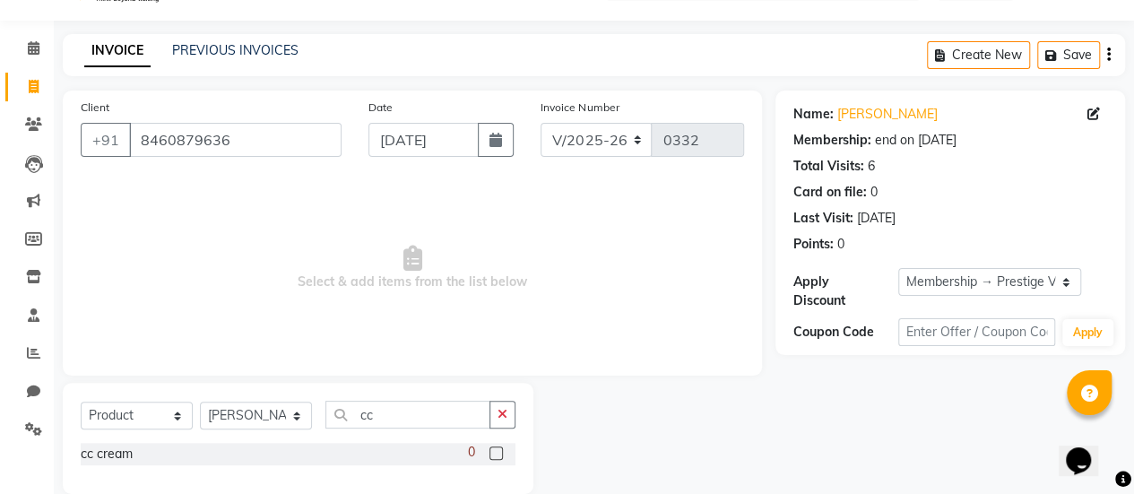
click at [498, 451] on label at bounding box center [495, 452] width 13 height 13
click at [498, 451] on input "checkbox" at bounding box center [495, 454] width 12 height 12
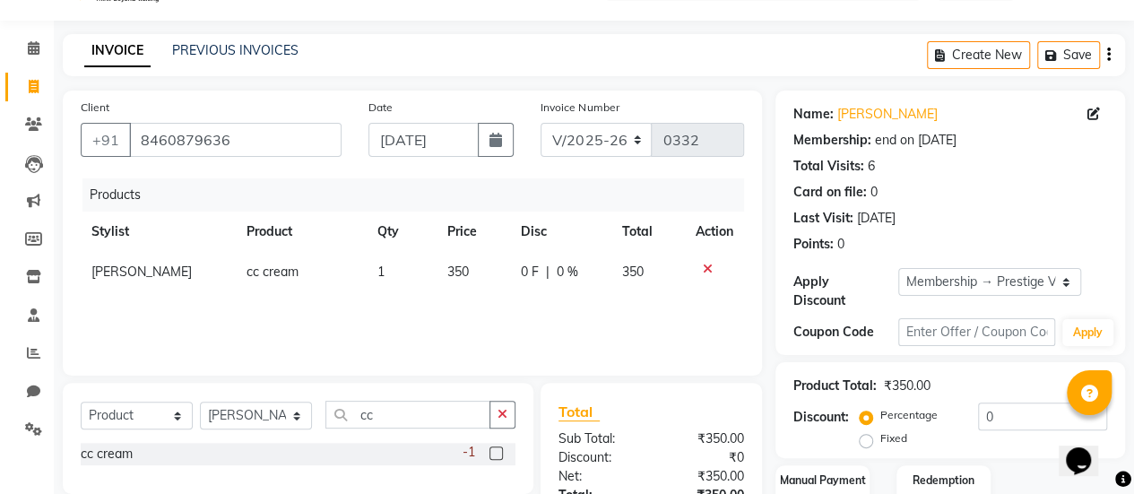
click at [498, 451] on label at bounding box center [495, 452] width 13 height 13
click at [498, 451] on input "checkbox" at bounding box center [495, 454] width 12 height 12
checkbox input "false"
click at [703, 307] on icon at bounding box center [708, 309] width 10 height 13
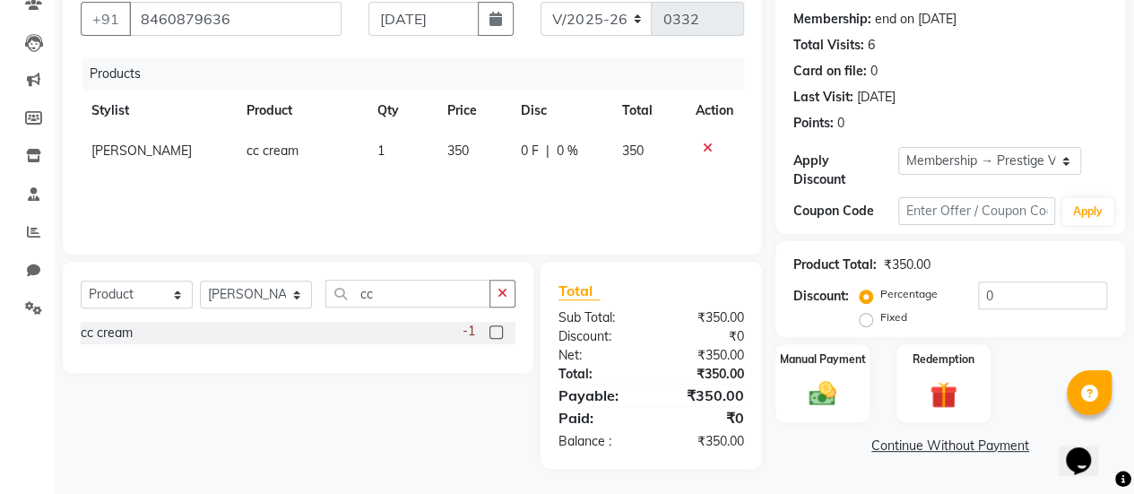
click at [913, 440] on link "Continue Without Payment" at bounding box center [950, 445] width 342 height 19
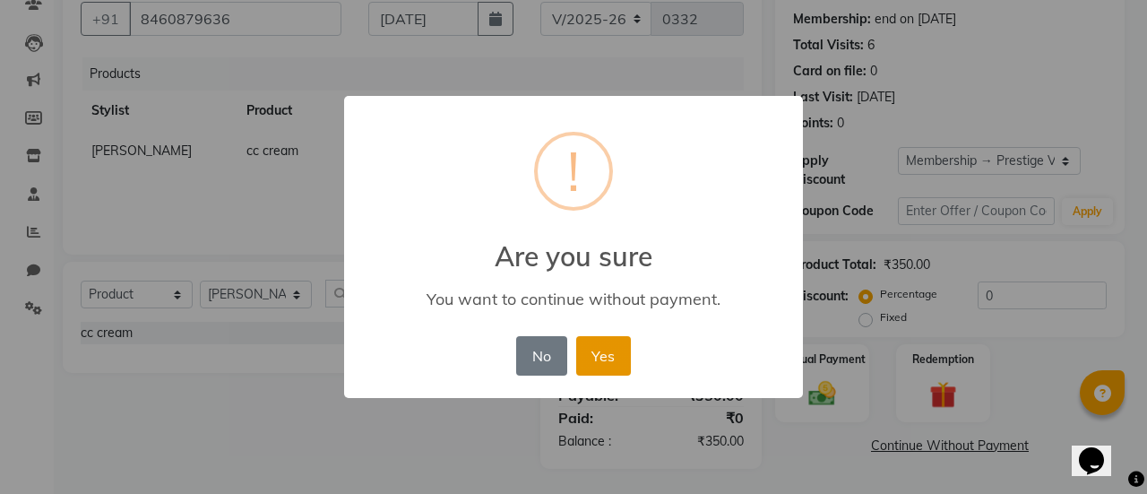
click at [609, 360] on button "Yes" at bounding box center [603, 355] width 55 height 39
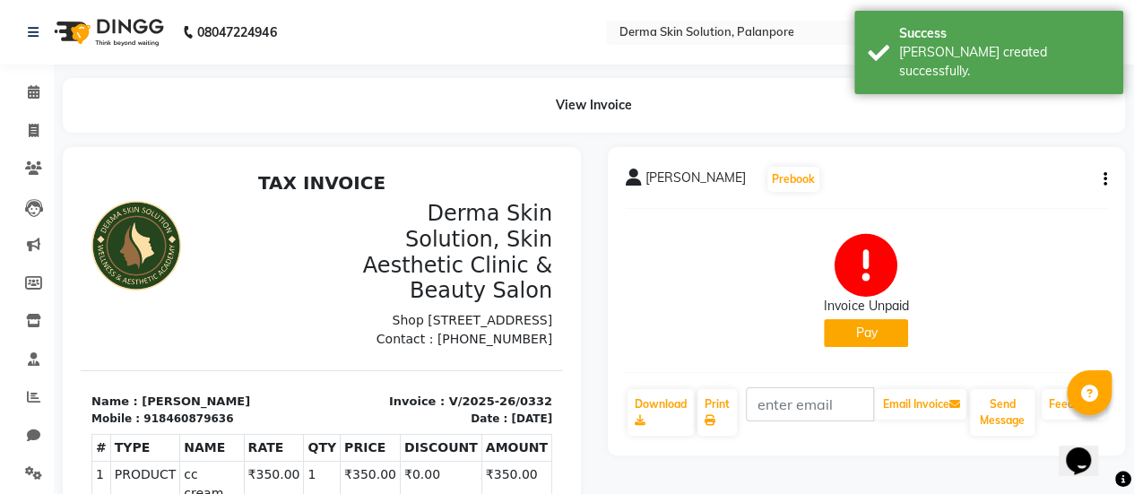
click at [888, 333] on button "Pay" at bounding box center [866, 333] width 84 height 28
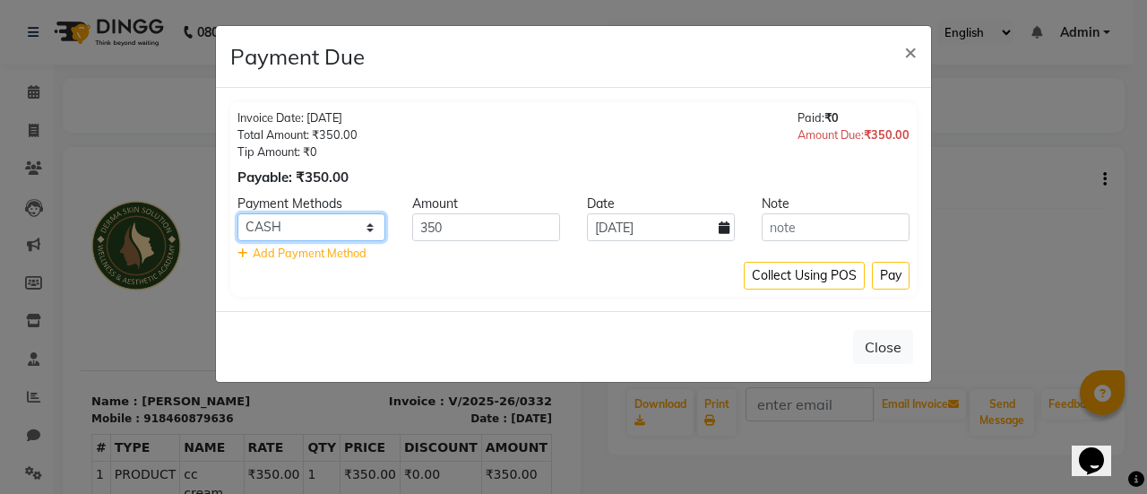
click at [353, 234] on select "CASH CARD ONLINE CUSTOM GPay PayTM PhonePe UPI NearBuy Loan BharatPay Cheque Mo…" at bounding box center [312, 227] width 148 height 28
select select "5"
click at [238, 213] on select "CASH CARD ONLINE CUSTOM GPay PayTM PhonePe UPI NearBuy Loan BharatPay Cheque Mo…" at bounding box center [312, 227] width 148 height 28
click at [873, 274] on button "Pay" at bounding box center [891, 276] width 38 height 28
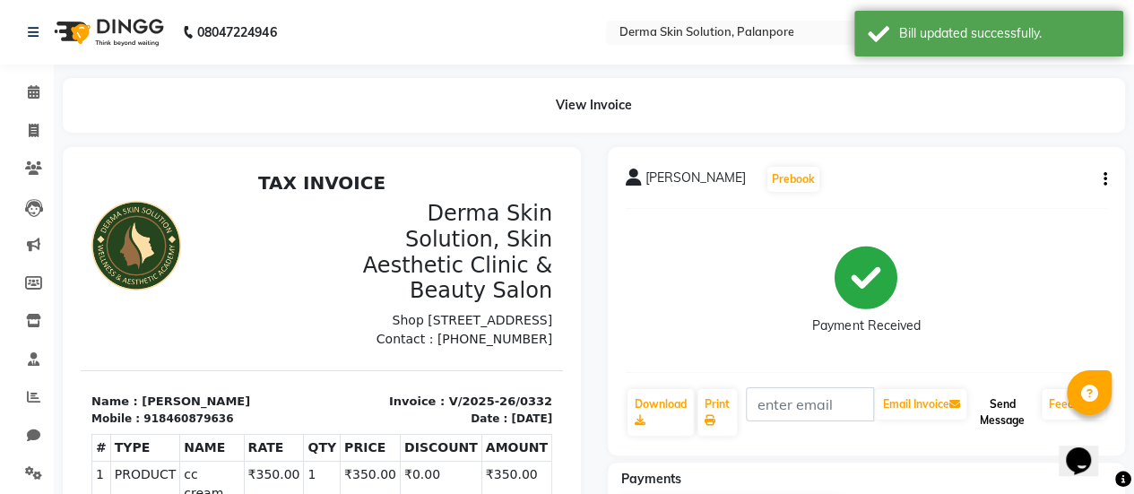
click at [1019, 412] on button "Send Message" at bounding box center [1002, 412] width 65 height 47
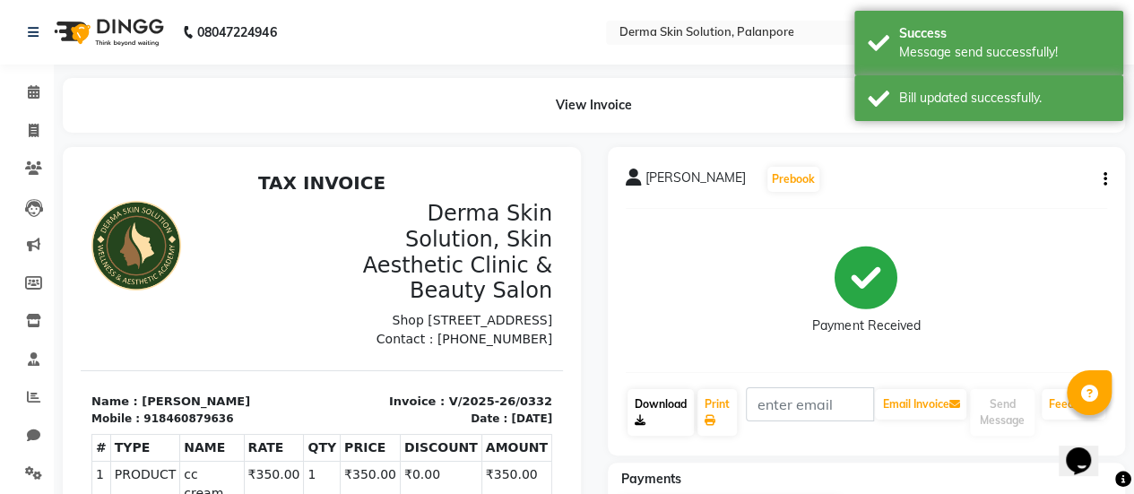
click at [644, 415] on link "Download" at bounding box center [660, 412] width 66 height 47
